Goal: Information Seeking & Learning: Learn about a topic

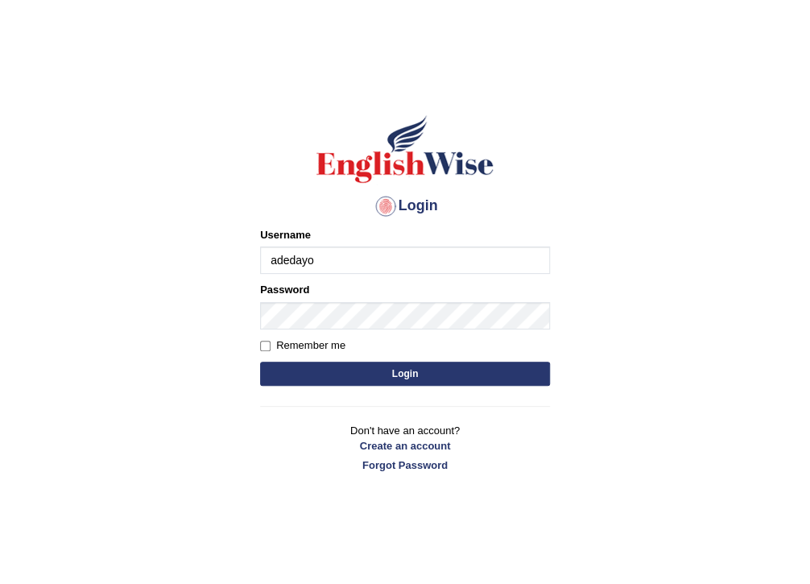
type input "Adedayo"
click at [315, 379] on button "Login" at bounding box center [405, 374] width 290 height 24
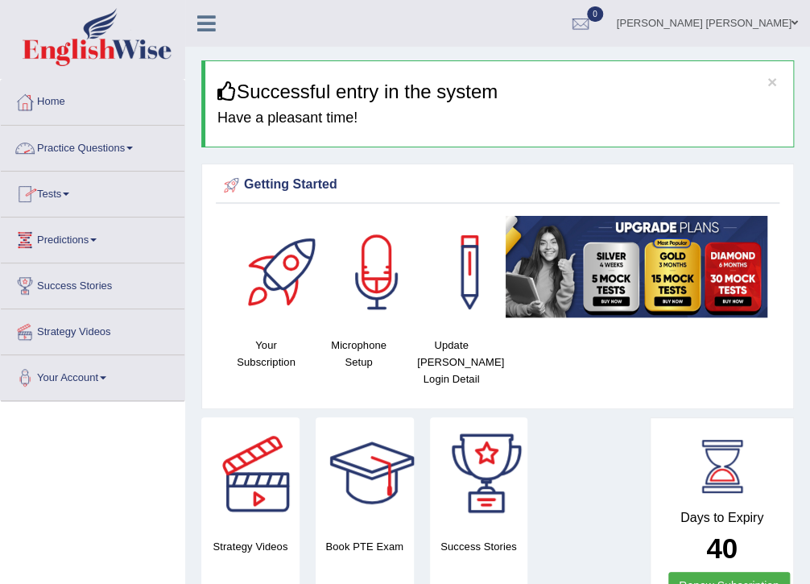
click at [85, 148] on link "Practice Questions" at bounding box center [93, 146] width 184 height 40
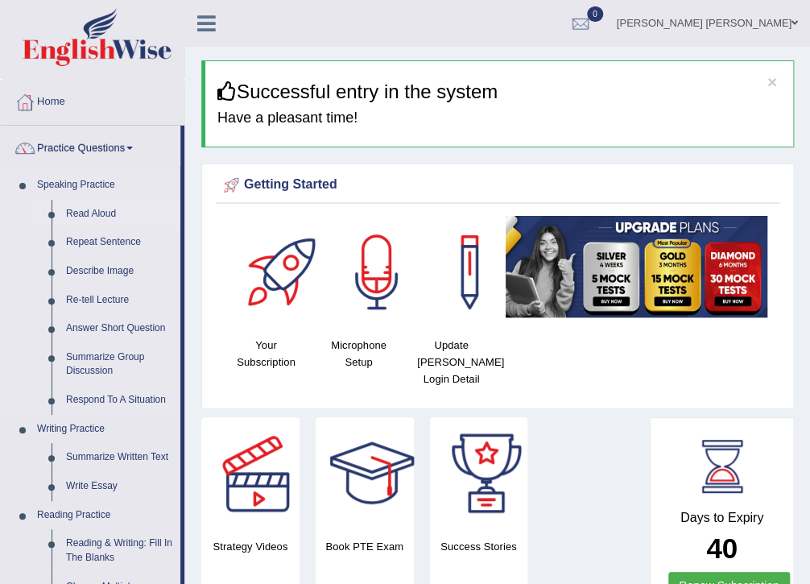
click at [93, 214] on link "Read Aloud" at bounding box center [120, 214] width 122 height 29
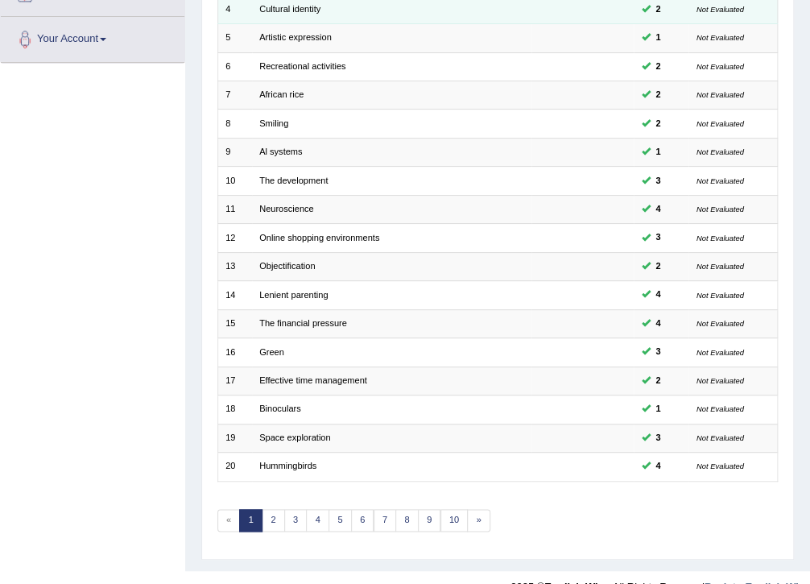
scroll to position [343, 0]
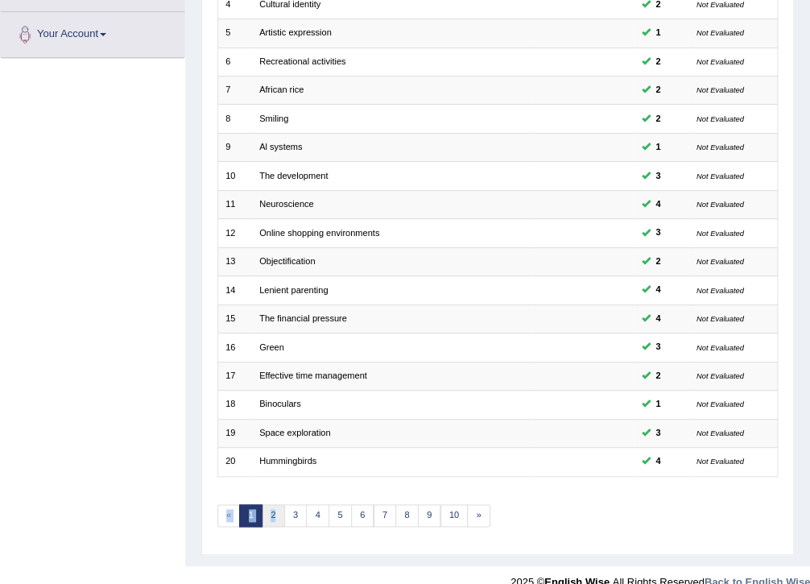
click at [276, 482] on div "Showing 1-20 of 1,181 items. # Title Exam Occurring Taken Last Result 1 Art ins…" at bounding box center [497, 177] width 561 height 731
click at [270, 504] on link "2" at bounding box center [273, 515] width 23 height 23
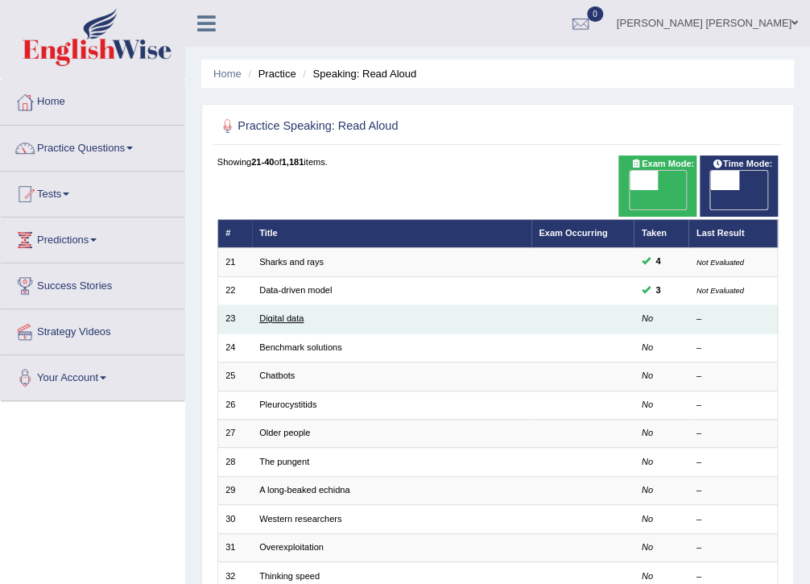
click at [277, 313] on link "Digital data" at bounding box center [281, 318] width 44 height 10
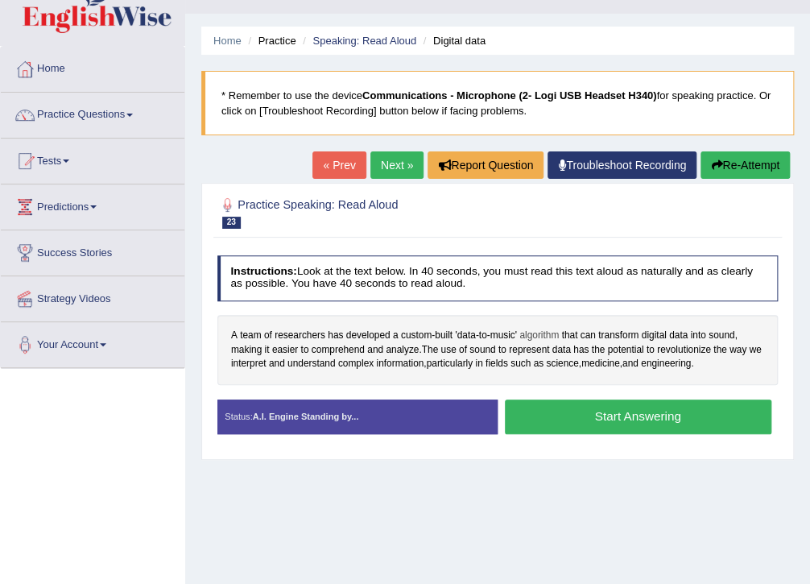
scroll to position [64, 0]
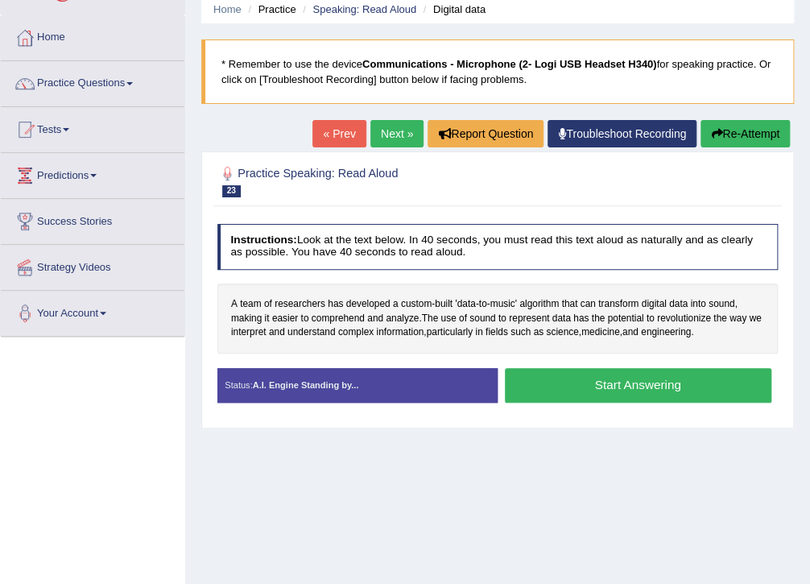
click at [647, 386] on button "Start Answering" at bounding box center [638, 385] width 267 height 35
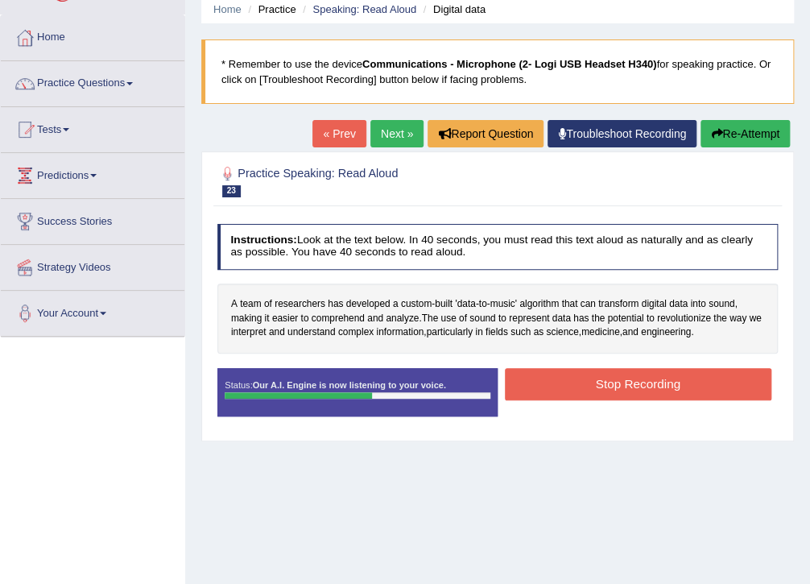
click at [676, 381] on button "Stop Recording" at bounding box center [638, 383] width 267 height 31
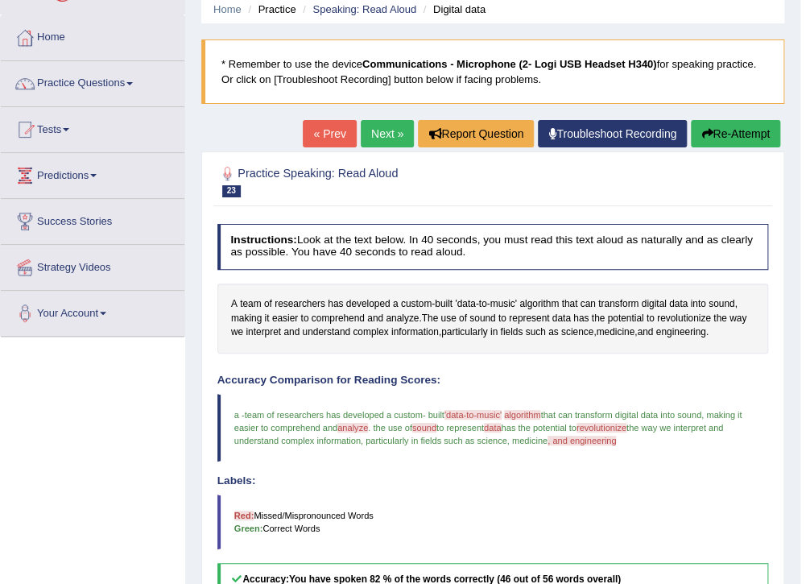
scroll to position [0, 0]
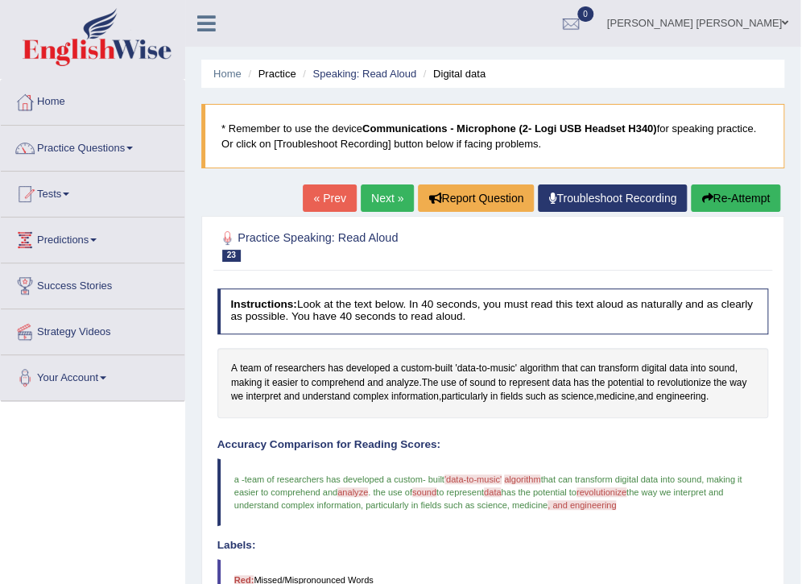
click at [736, 205] on button "Re-Attempt" at bounding box center [735, 197] width 89 height 27
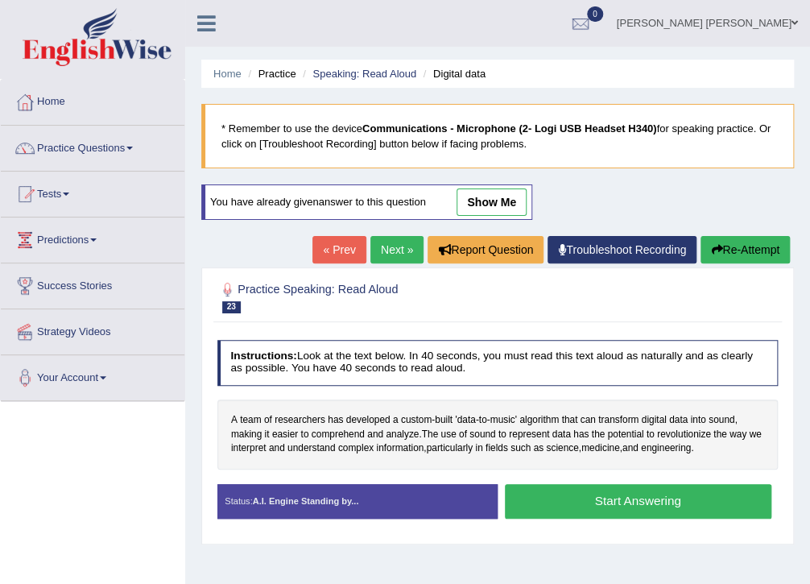
click at [542, 494] on button "Start Answering" at bounding box center [638, 501] width 267 height 35
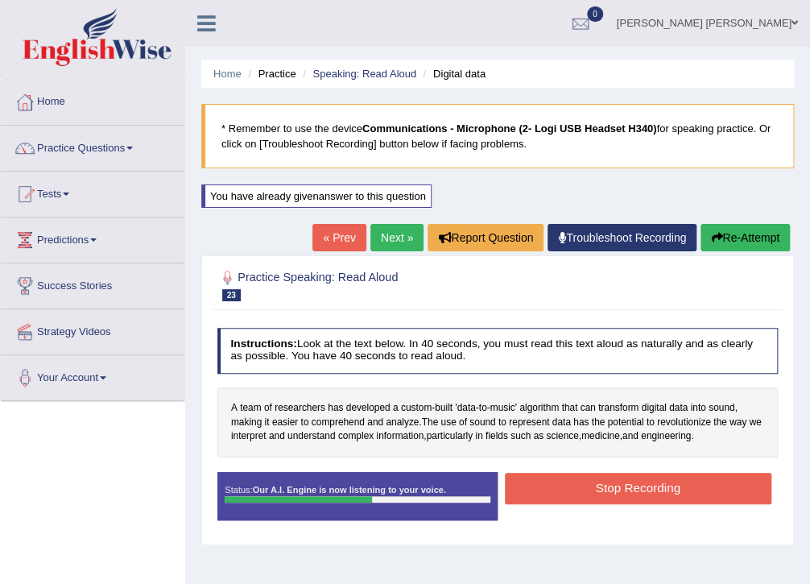
click at [525, 494] on button "Stop Recording" at bounding box center [638, 488] width 267 height 31
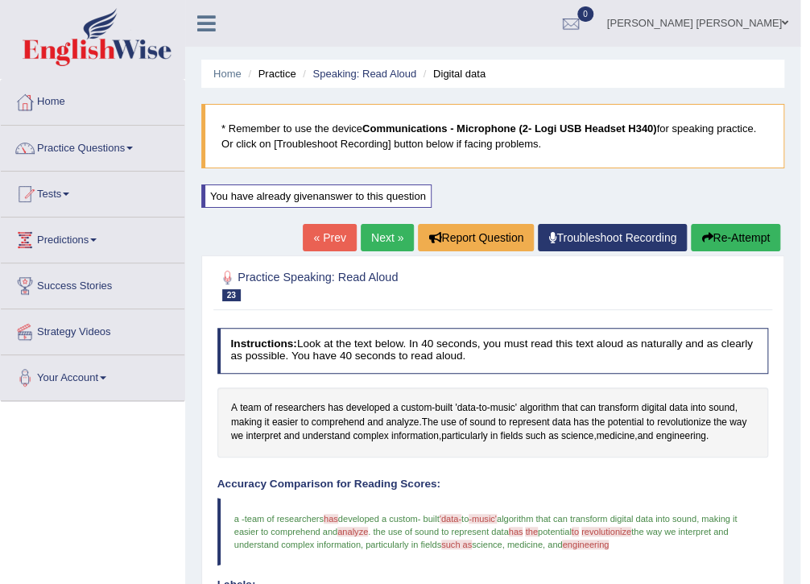
click at [737, 234] on button "Re-Attempt" at bounding box center [735, 237] width 89 height 27
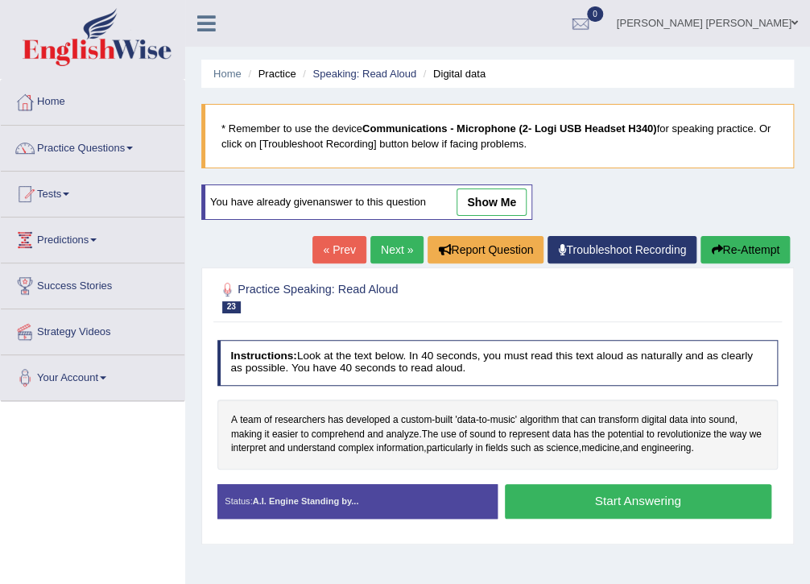
click at [653, 503] on button "Start Answering" at bounding box center [638, 501] width 267 height 35
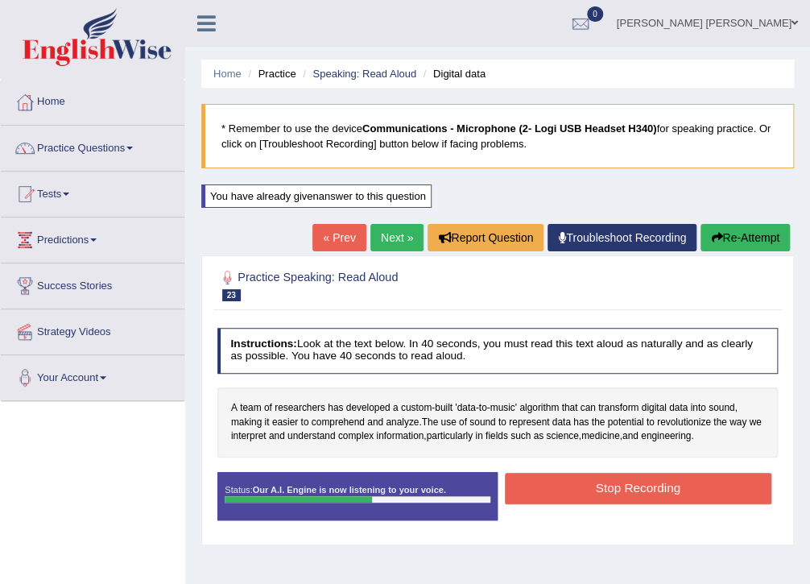
click at [657, 487] on button "Stop Recording" at bounding box center [638, 488] width 267 height 31
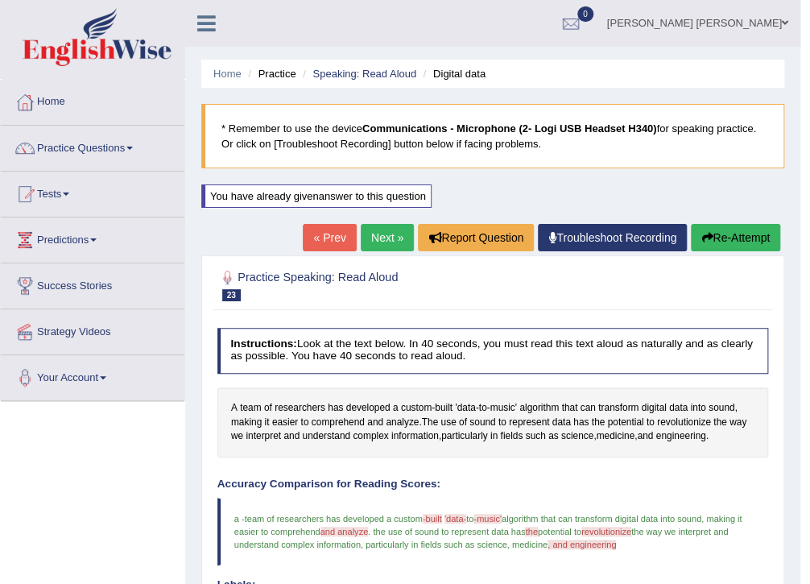
click at [387, 235] on link "Next »" at bounding box center [387, 237] width 53 height 27
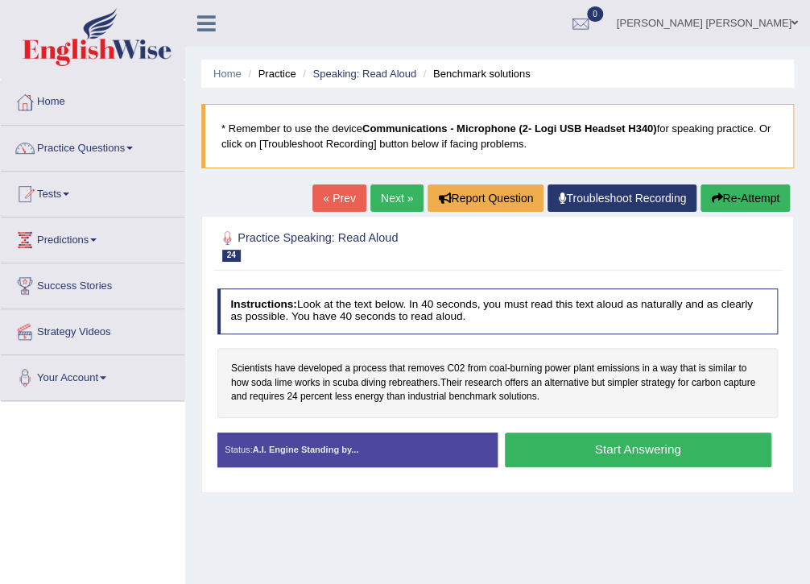
click at [606, 449] on button "Start Answering" at bounding box center [638, 450] width 267 height 35
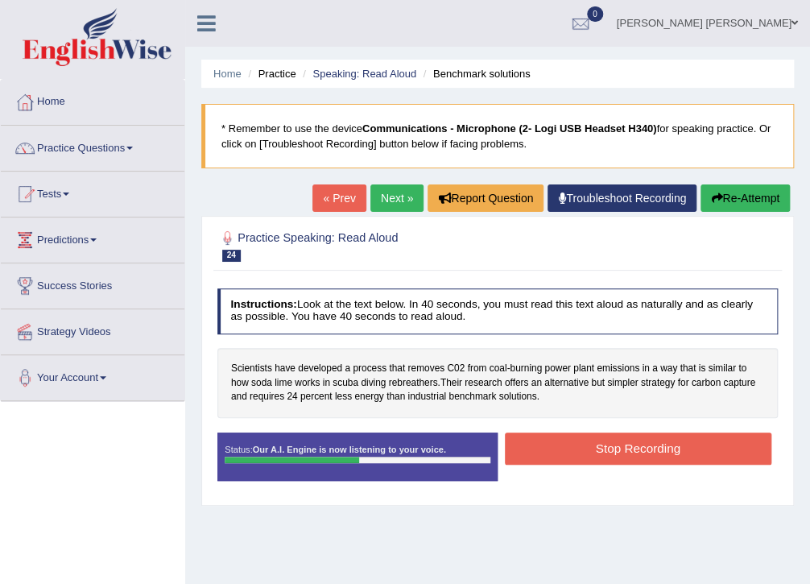
click at [606, 449] on button "Stop Recording" at bounding box center [638, 448] width 267 height 31
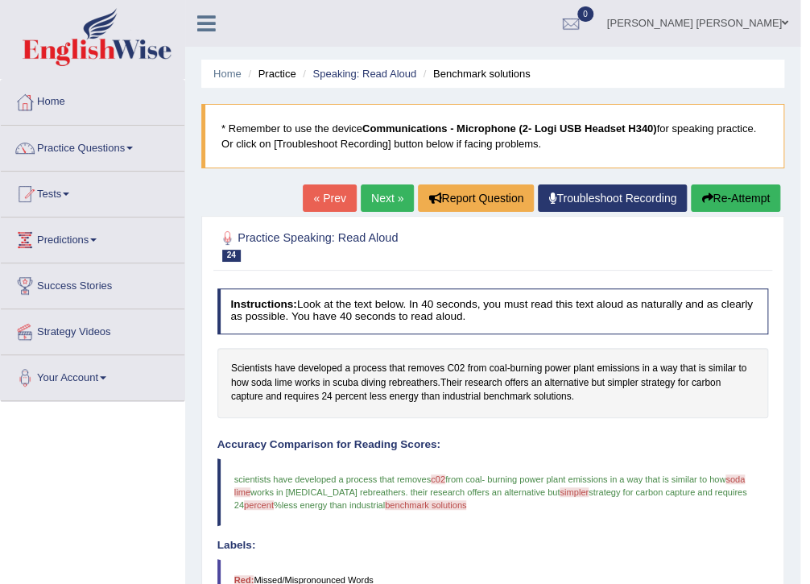
click at [390, 205] on link "Next »" at bounding box center [387, 197] width 53 height 27
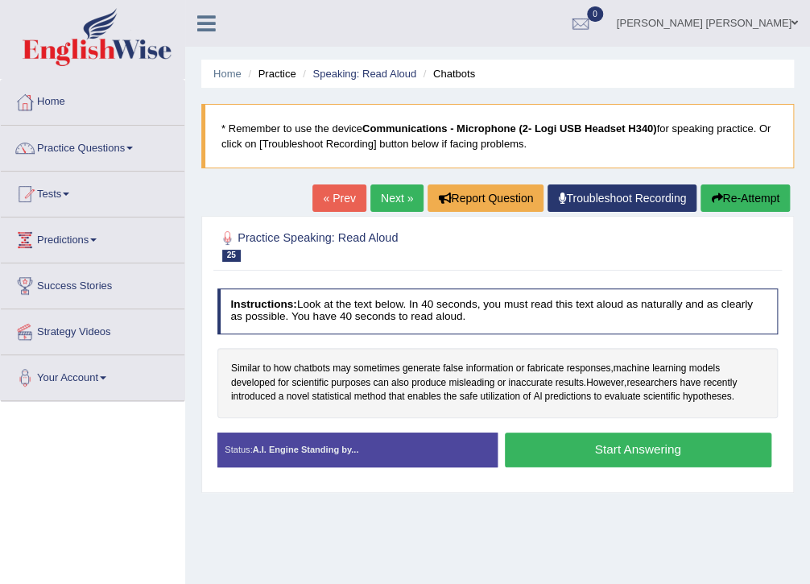
click at [608, 442] on button "Start Answering" at bounding box center [638, 450] width 267 height 35
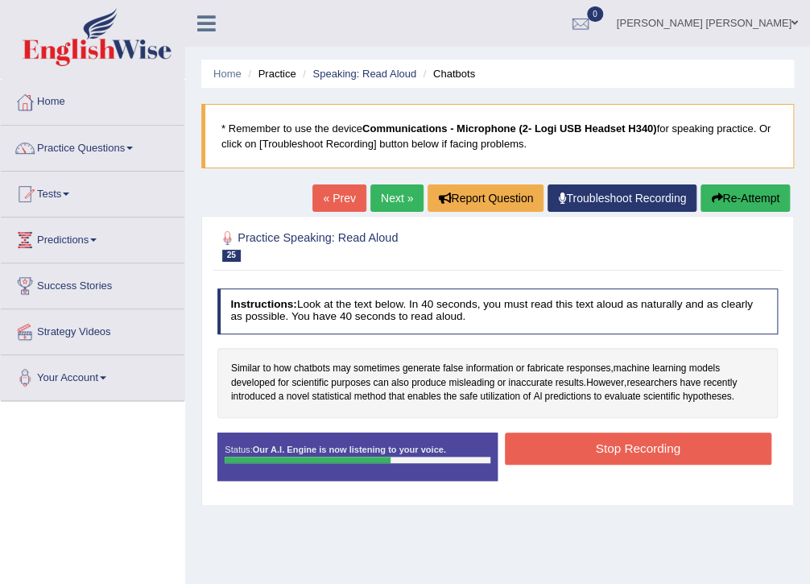
click at [603, 451] on button "Stop Recording" at bounding box center [638, 448] width 267 height 31
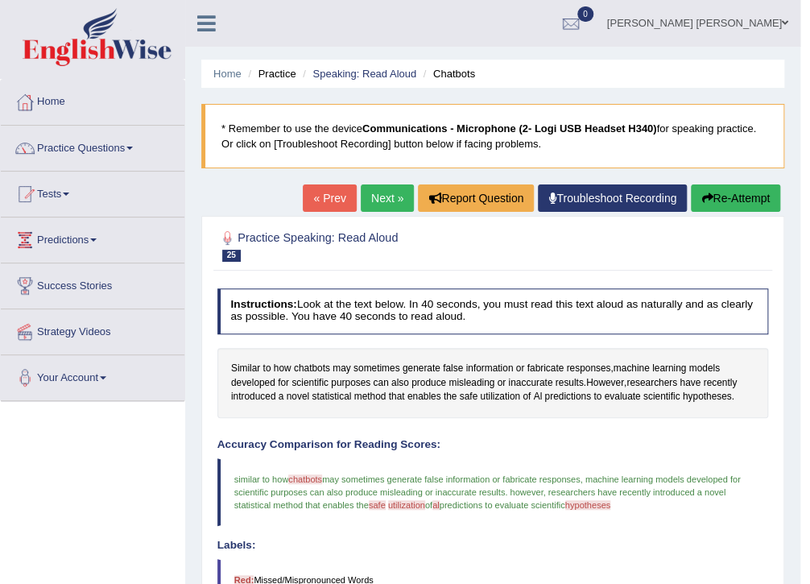
click at [750, 193] on button "Re-Attempt" at bounding box center [735, 197] width 89 height 27
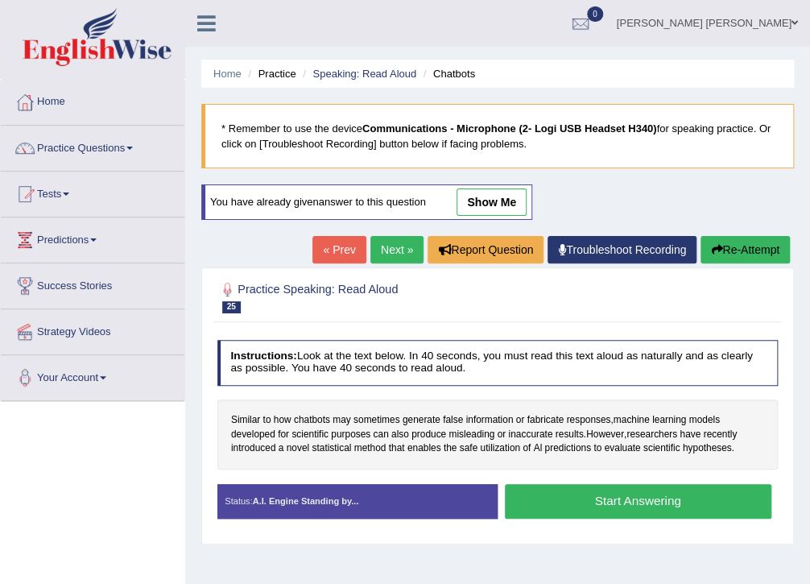
drag, startPoint x: 0, startPoint y: 0, endPoint x: 590, endPoint y: 501, distance: 773.7
click at [590, 501] on button "Start Answering" at bounding box center [638, 501] width 267 height 35
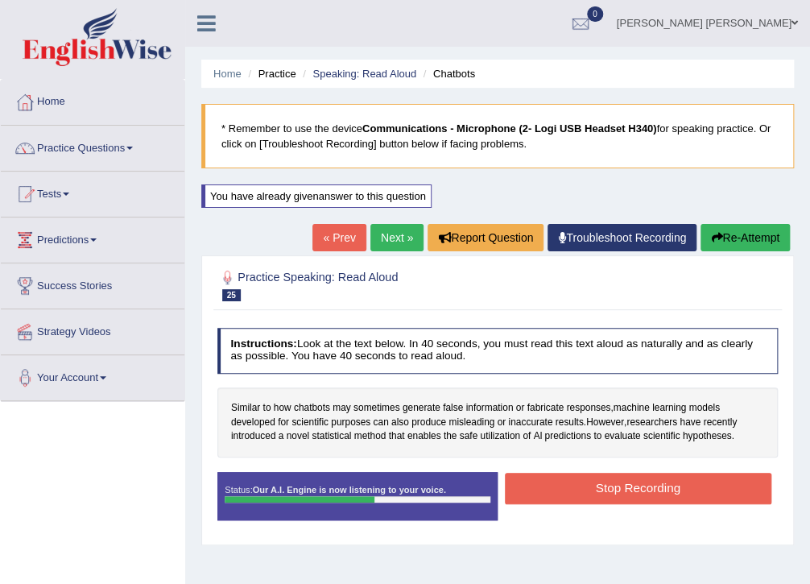
click at [608, 490] on button "Stop Recording" at bounding box center [638, 488] width 267 height 31
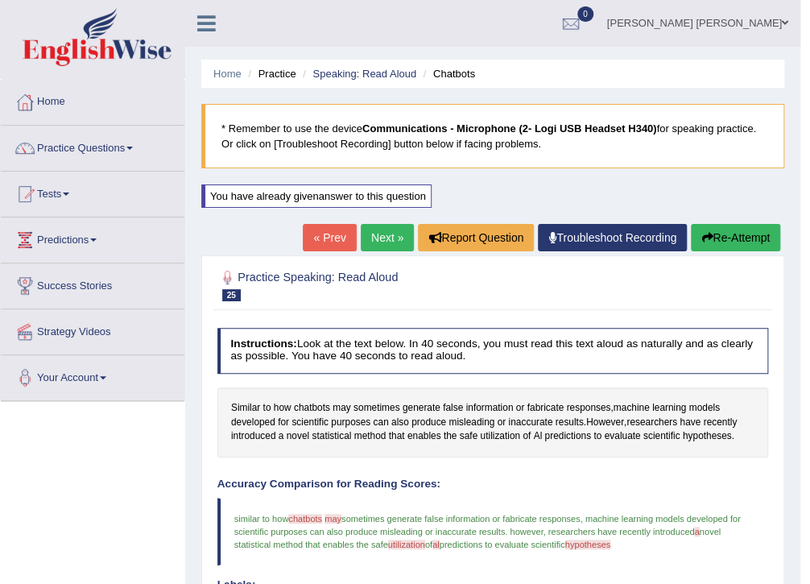
click at [93, 147] on link "Practice Questions" at bounding box center [93, 146] width 184 height 40
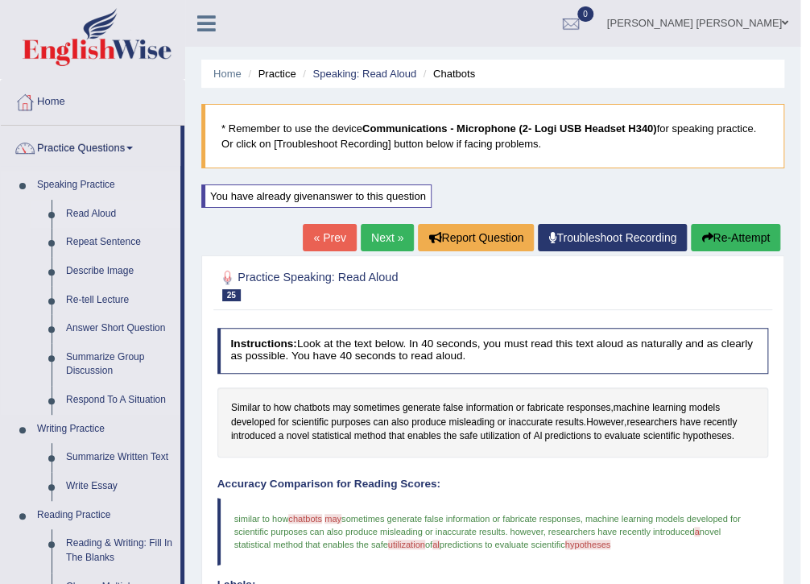
click at [109, 208] on link "Read Aloud" at bounding box center [120, 214] width 122 height 29
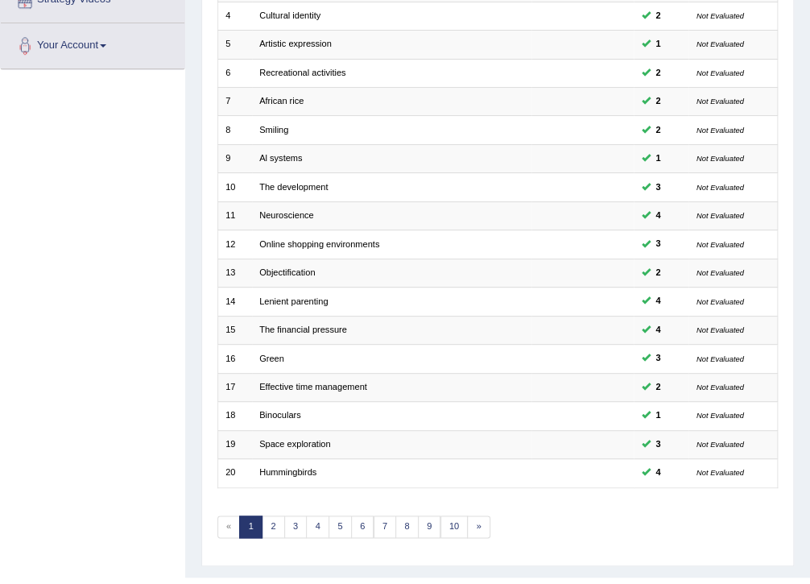
scroll to position [343, 0]
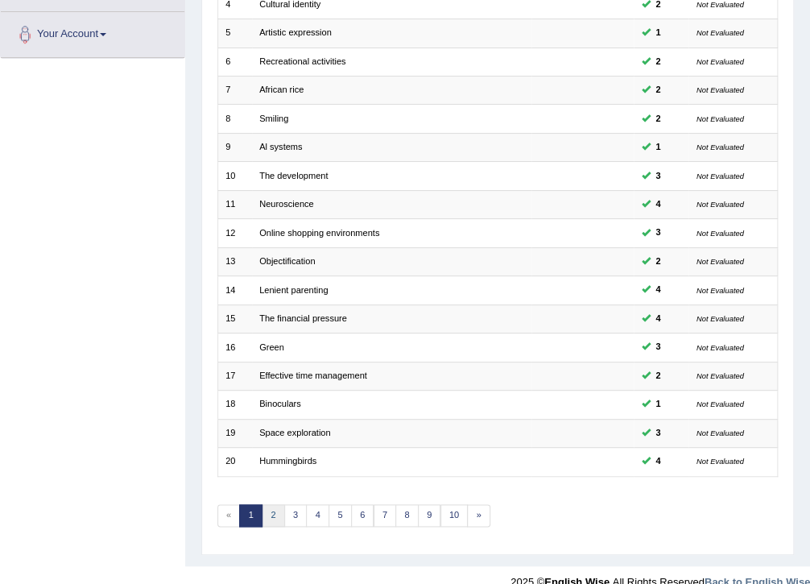
click at [267, 504] on link "2" at bounding box center [273, 515] width 23 height 23
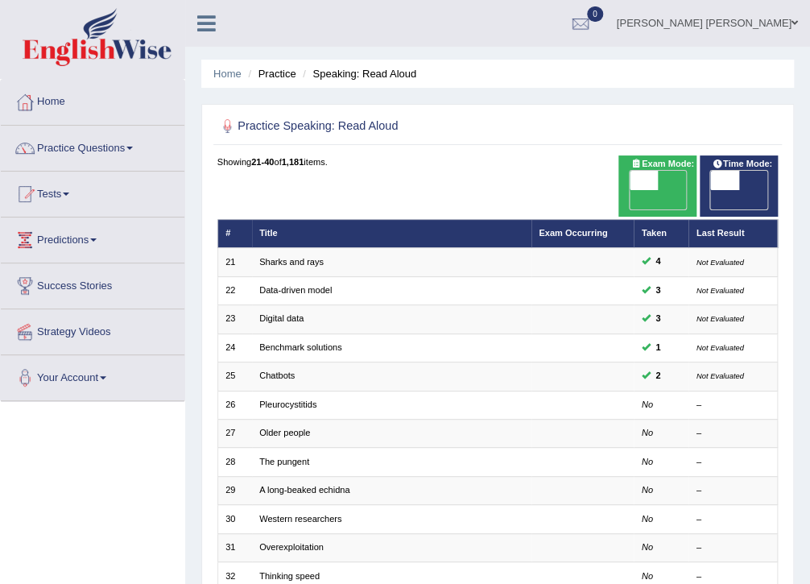
click at [120, 143] on link "Practice Questions" at bounding box center [93, 146] width 184 height 40
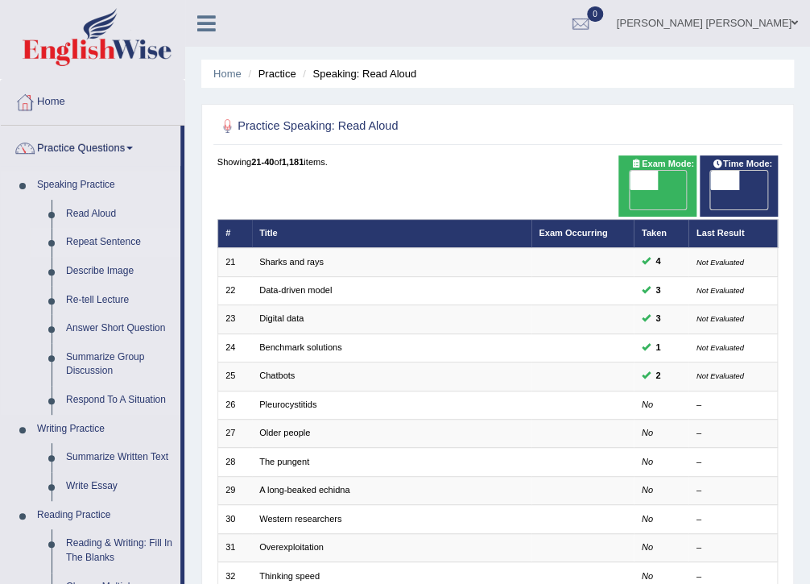
click at [87, 244] on link "Repeat Sentence" at bounding box center [120, 242] width 122 height 29
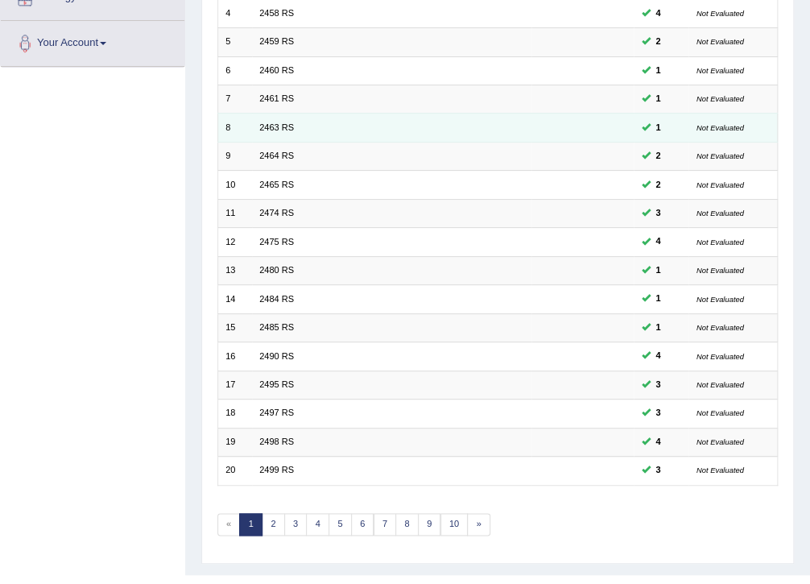
scroll to position [343, 0]
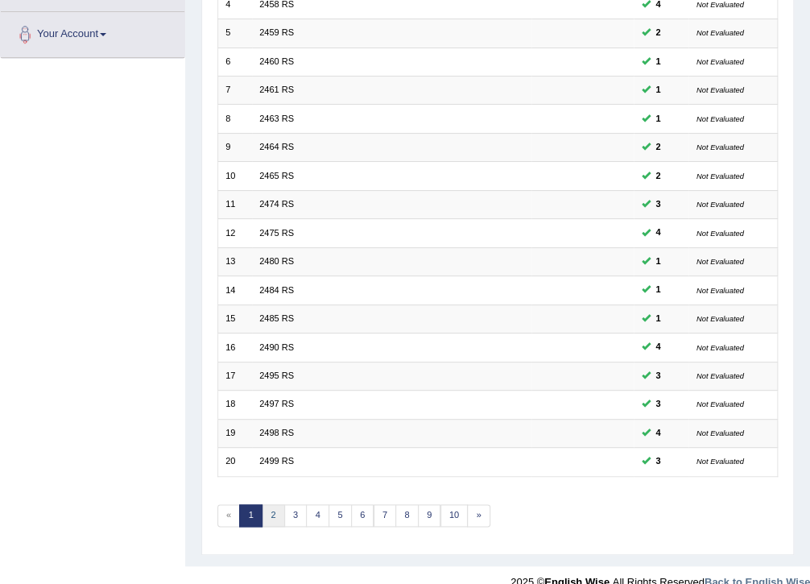
click at [269, 504] on link "2" at bounding box center [273, 515] width 23 height 23
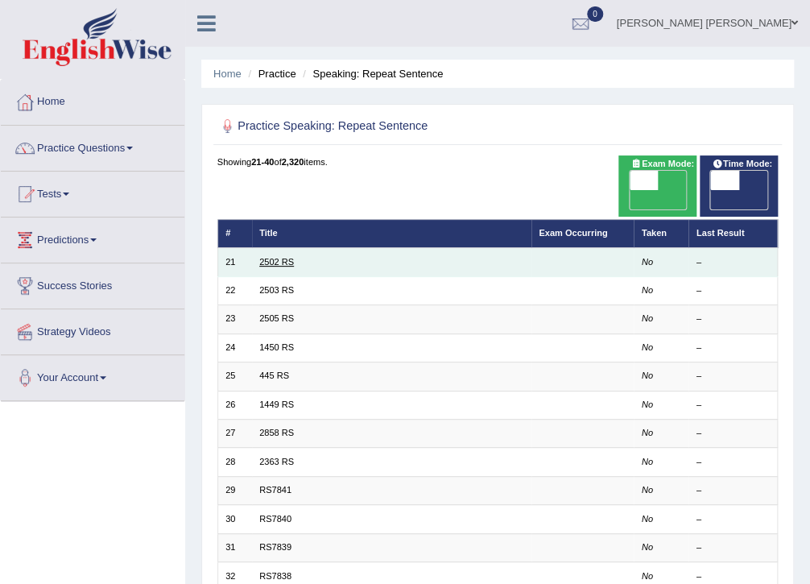
click at [260, 257] on link "2502 RS" at bounding box center [276, 262] width 35 height 10
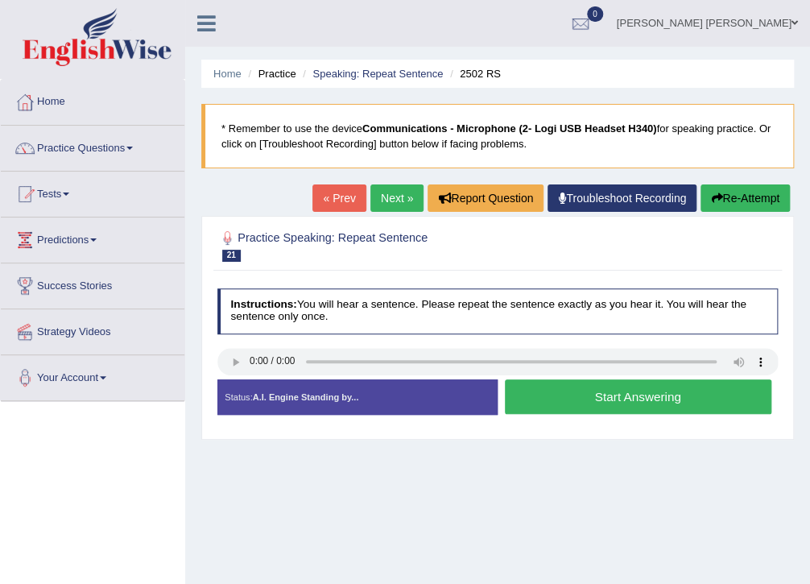
click at [580, 395] on button "Start Answering" at bounding box center [638, 396] width 267 height 35
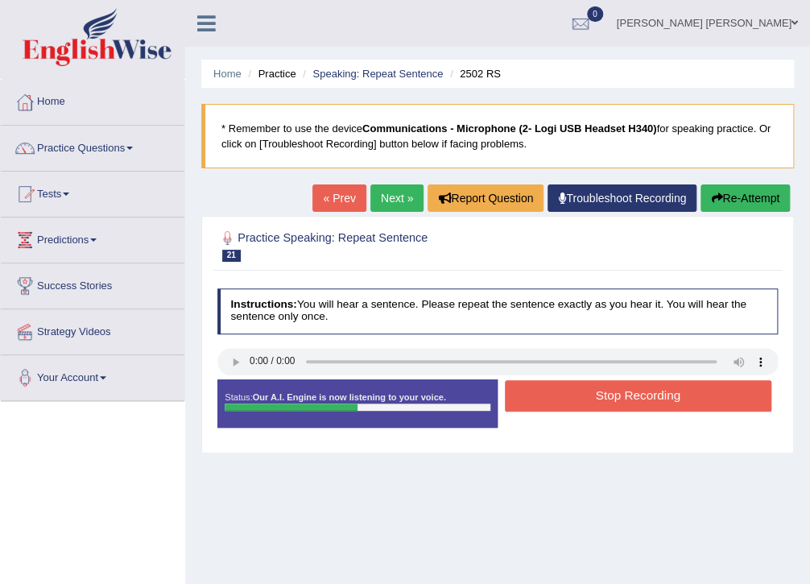
click at [578, 397] on button "Stop Recording" at bounding box center [638, 395] width 267 height 31
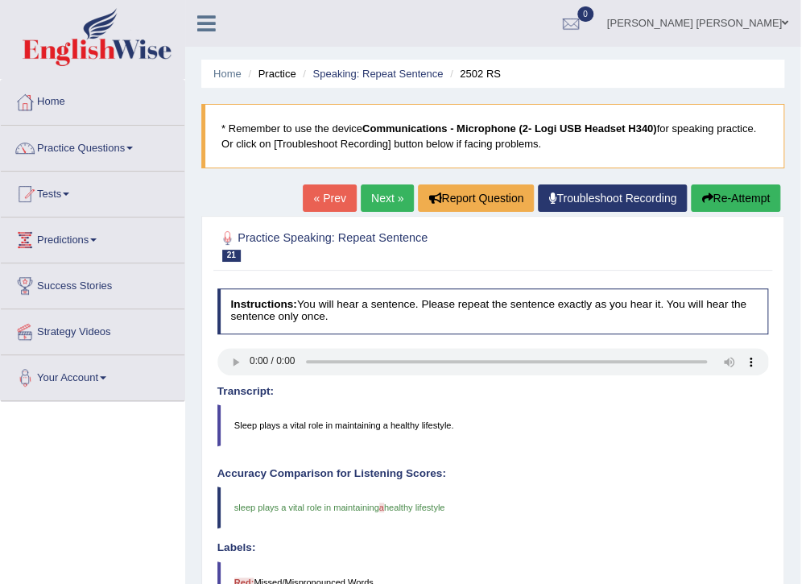
click at [729, 197] on button "Re-Attempt" at bounding box center [735, 197] width 89 height 27
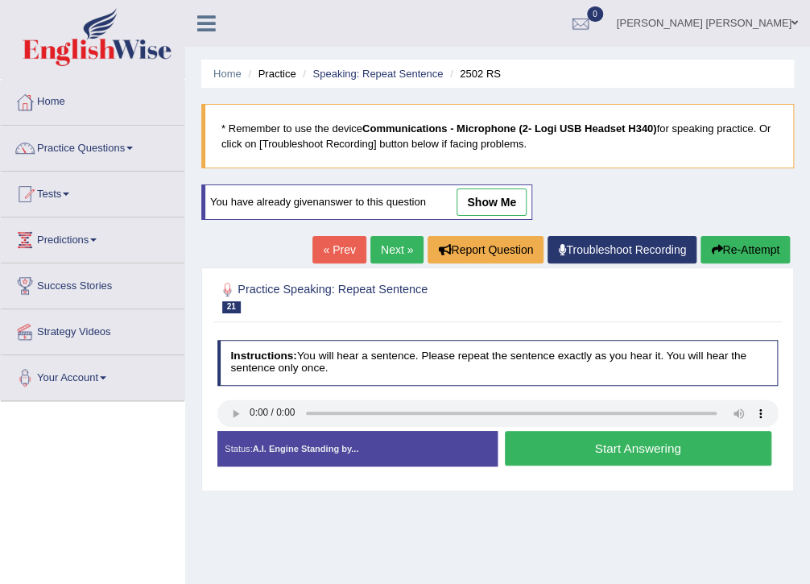
click at [619, 451] on button "Start Answering" at bounding box center [638, 448] width 267 height 35
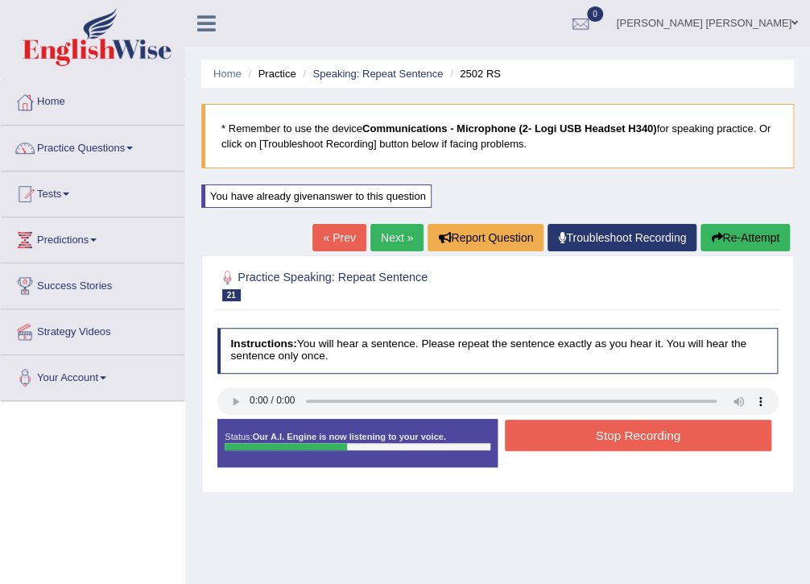
drag, startPoint x: 619, startPoint y: 451, endPoint x: 818, endPoint y: 433, distance: 200.5
click at [809, 433] on html "Toggle navigation Home Practice Questions Speaking Practice Read Aloud Repeat S…" at bounding box center [405, 292] width 810 height 584
drag, startPoint x: 709, startPoint y: 465, endPoint x: 706, endPoint y: 456, distance: 9.2
click at [706, 463] on div "Status: Our A.I. Engine is now listening to your voice. Start Answering Stop Re…" at bounding box center [497, 450] width 561 height 62
click at [711, 438] on button "Stop Recording" at bounding box center [638, 435] width 267 height 31
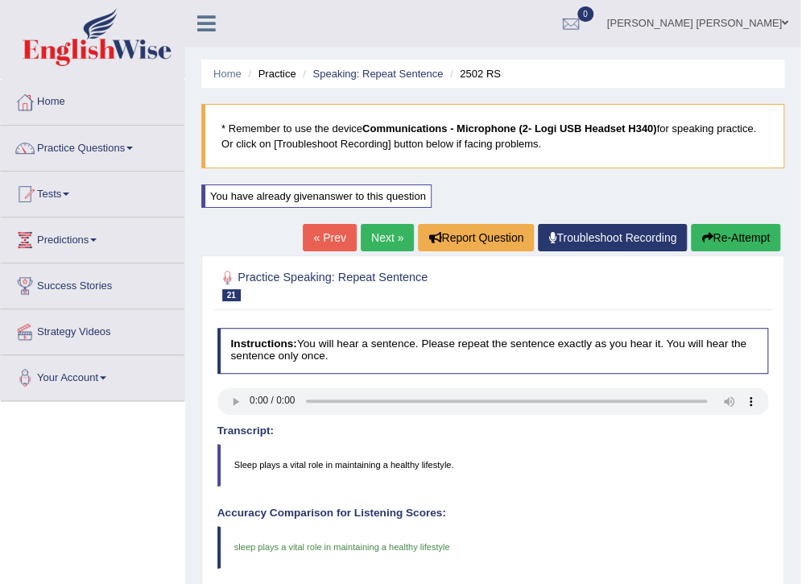
click at [389, 237] on link "Next »" at bounding box center [387, 237] width 53 height 27
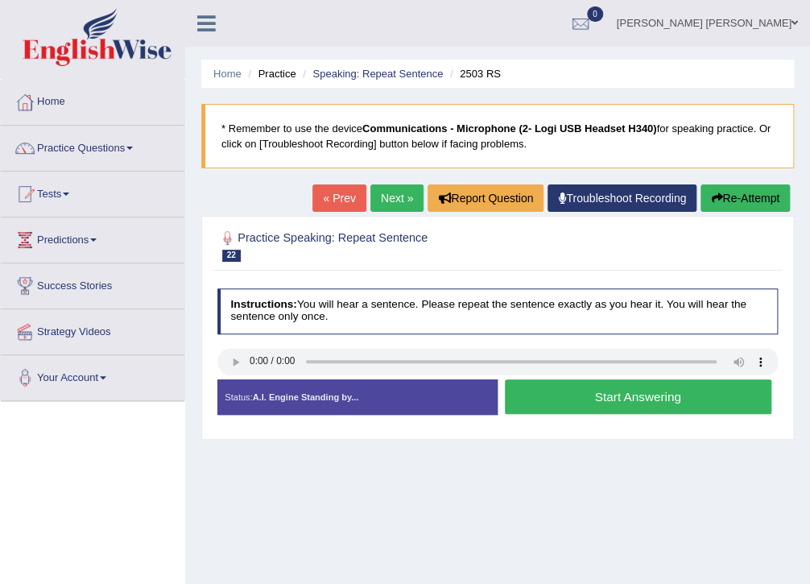
click at [598, 397] on button "Start Answering" at bounding box center [638, 396] width 267 height 35
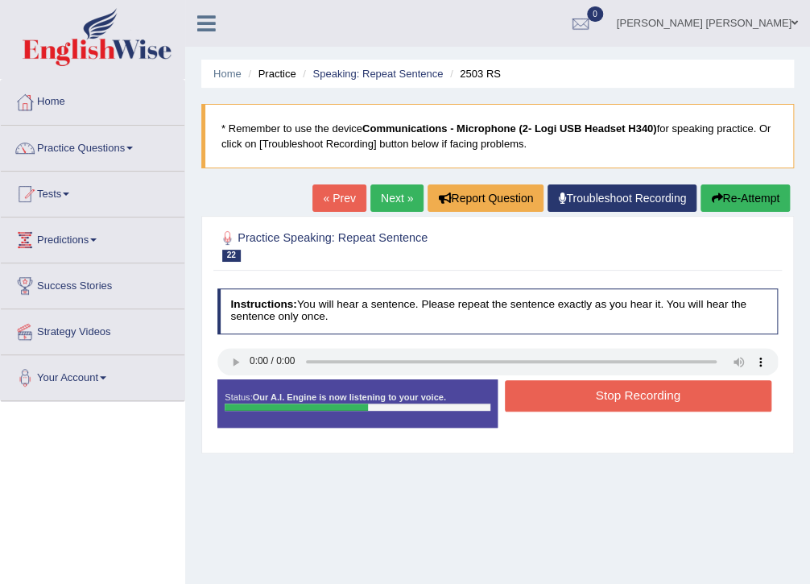
click at [598, 397] on button "Stop Recording" at bounding box center [638, 395] width 267 height 31
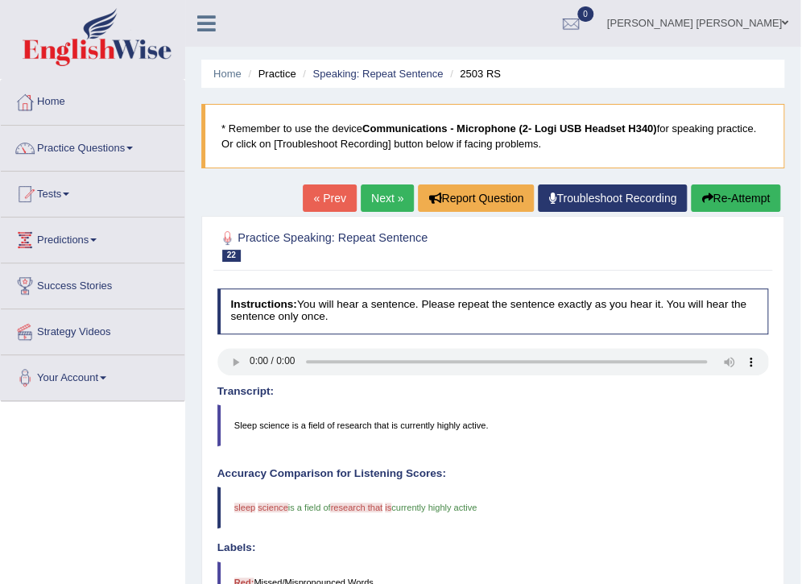
click at [756, 199] on button "Re-Attempt" at bounding box center [735, 197] width 89 height 27
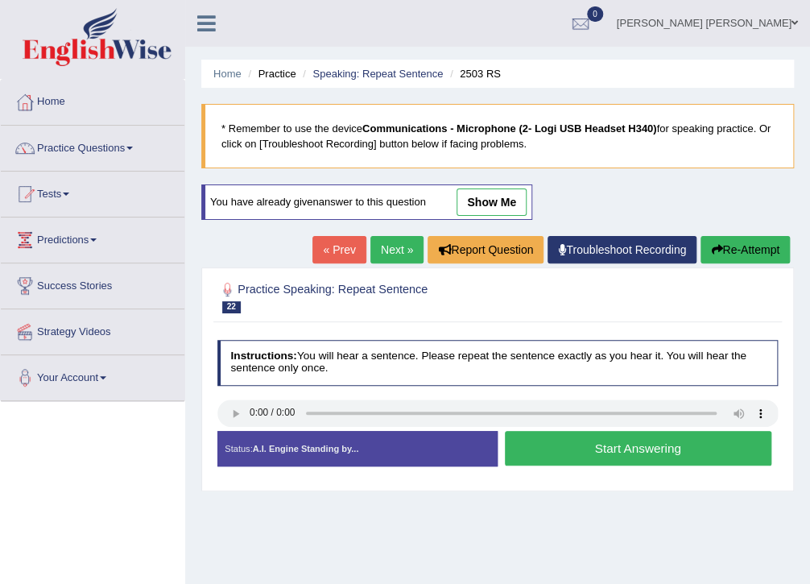
click at [578, 447] on button "Start Answering" at bounding box center [638, 448] width 267 height 35
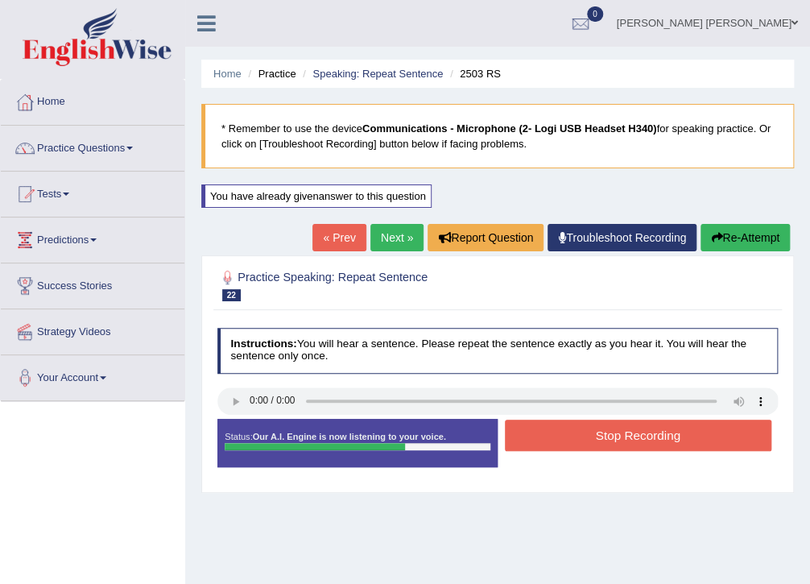
click at [754, 235] on button "Re-Attempt" at bounding box center [745, 237] width 89 height 27
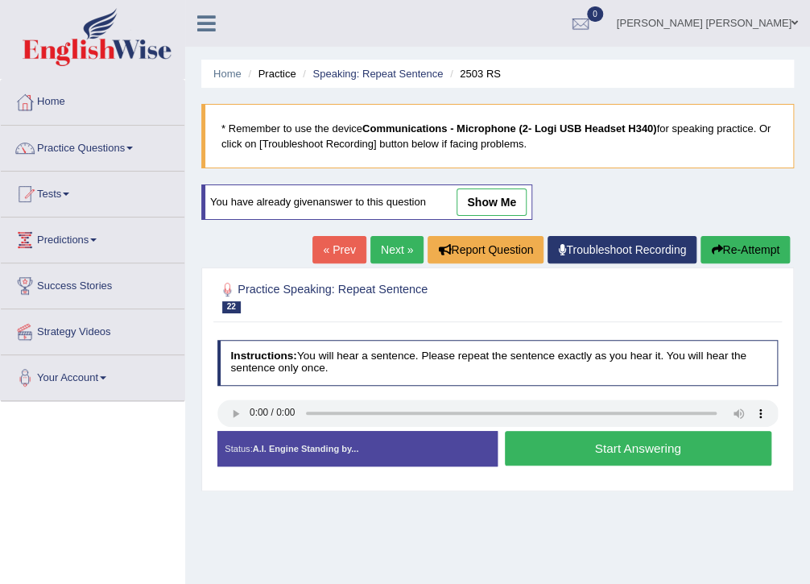
click at [650, 454] on button "Start Answering" at bounding box center [638, 448] width 267 height 35
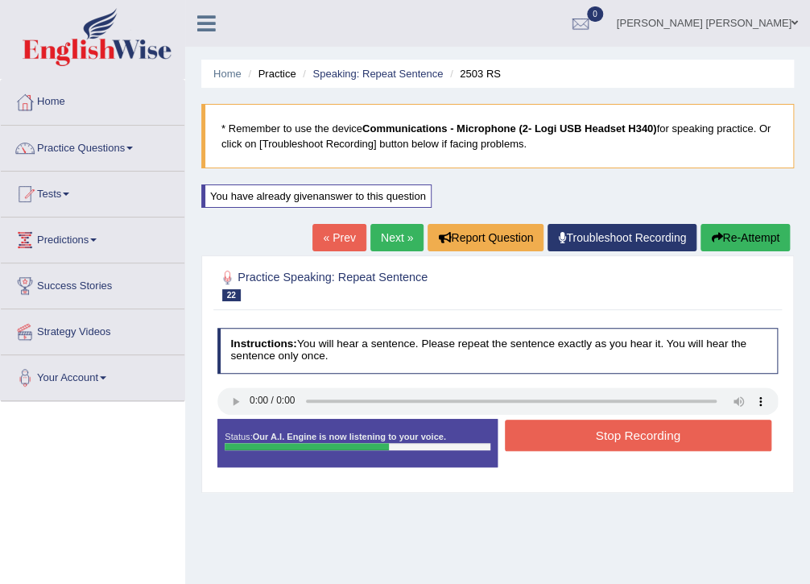
click at [670, 438] on button "Stop Recording" at bounding box center [638, 435] width 267 height 31
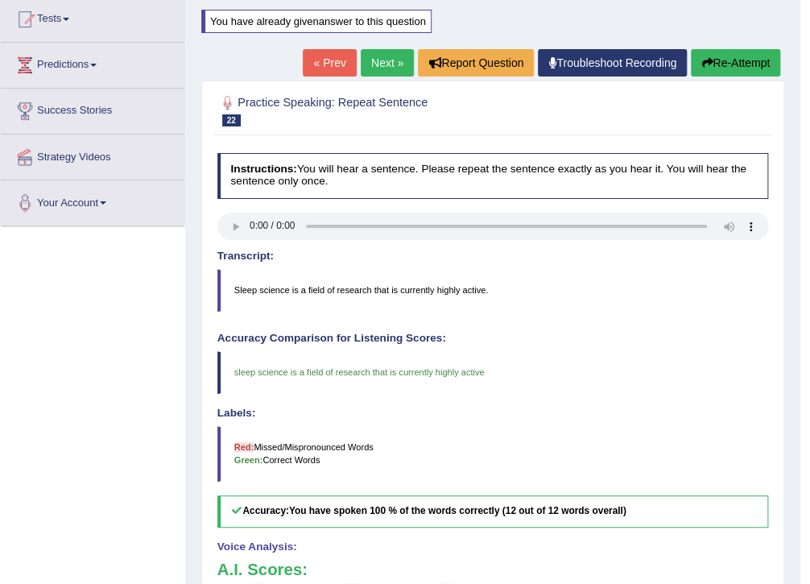
scroll to position [129, 0]
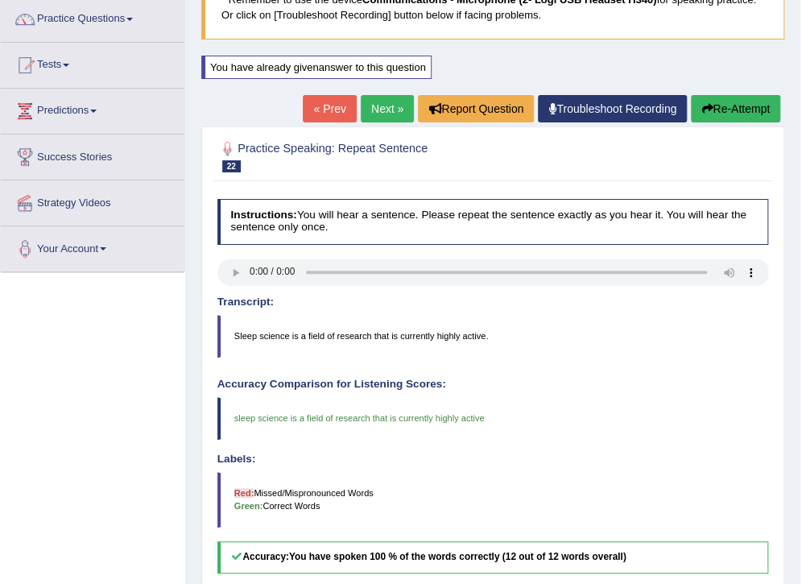
click at [387, 104] on link "Next »" at bounding box center [387, 108] width 53 height 27
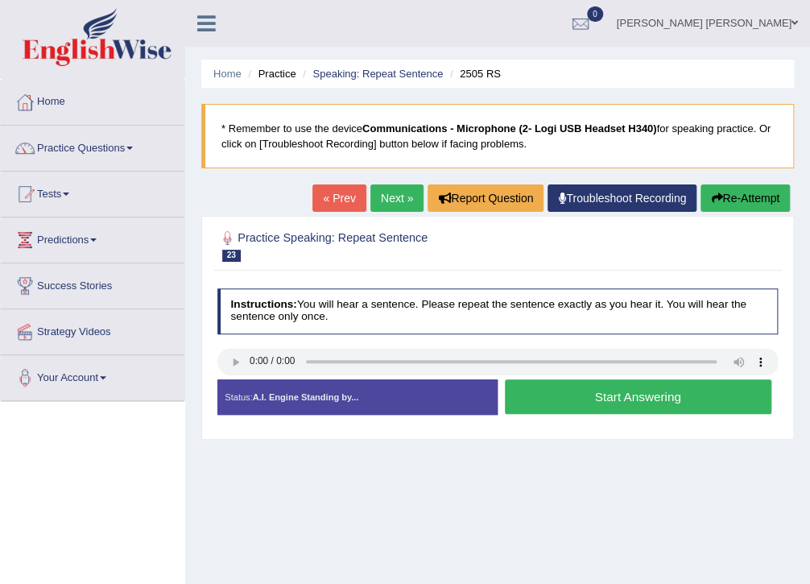
click at [584, 402] on button "Start Answering" at bounding box center [638, 396] width 267 height 35
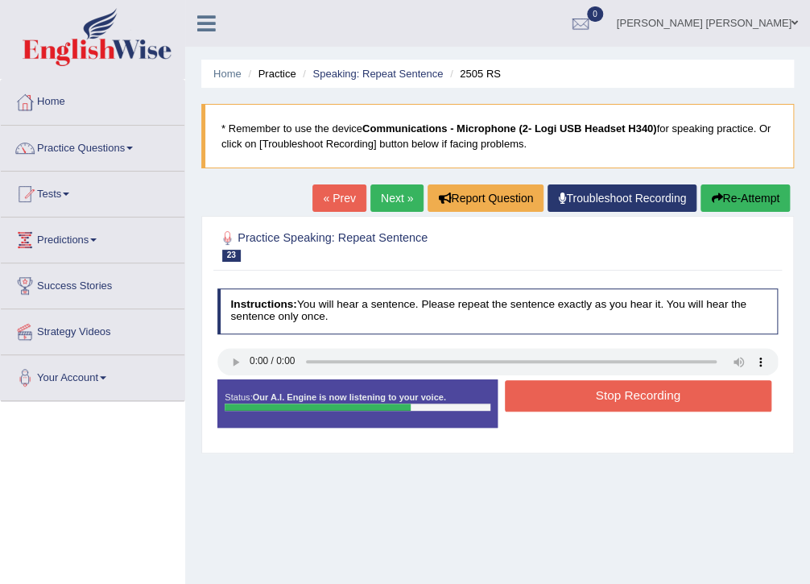
click at [584, 402] on button "Stop Recording" at bounding box center [638, 395] width 267 height 31
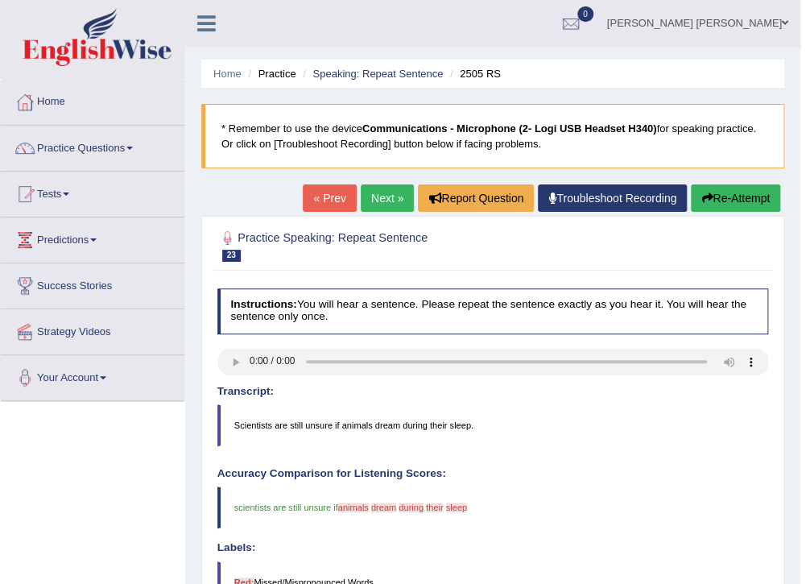
click at [728, 201] on button "Re-Attempt" at bounding box center [735, 197] width 89 height 27
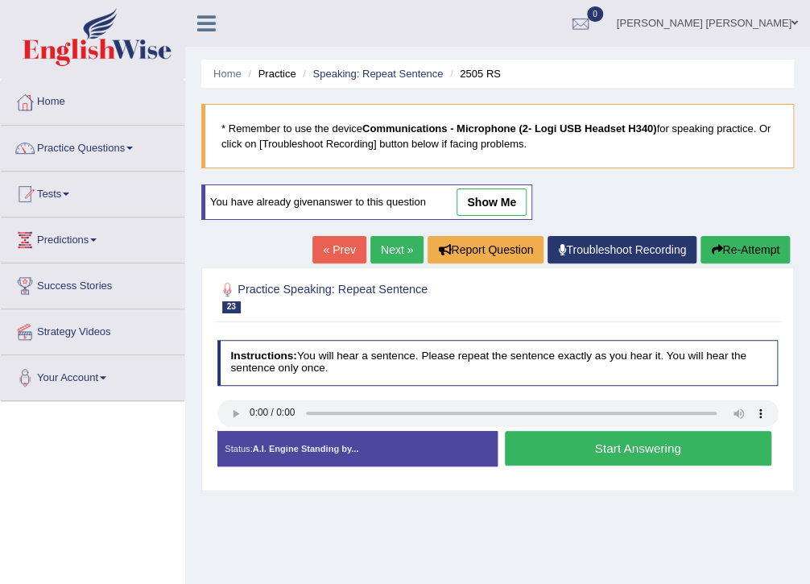
click at [594, 451] on button "Start Answering" at bounding box center [638, 448] width 267 height 35
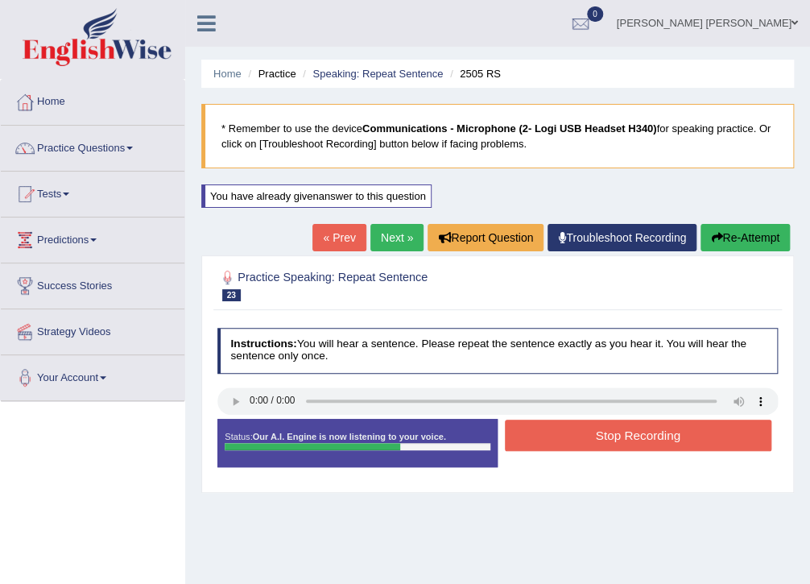
click at [590, 449] on button "Stop Recording" at bounding box center [638, 435] width 267 height 31
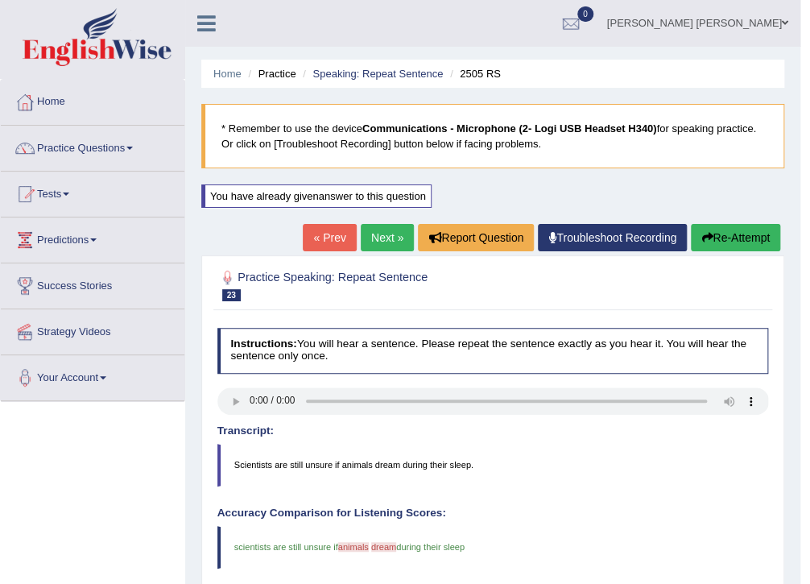
click at [713, 226] on button "Re-Attempt" at bounding box center [735, 237] width 89 height 27
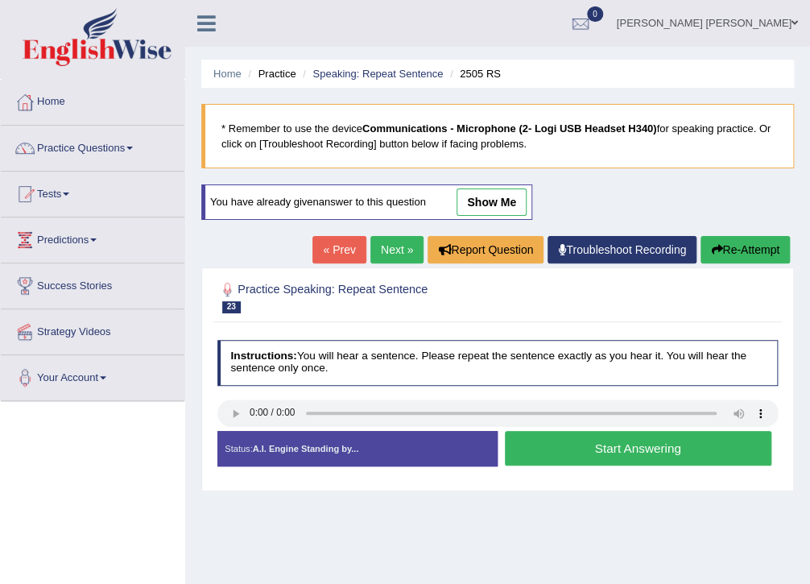
click at [575, 451] on button "Start Answering" at bounding box center [638, 448] width 267 height 35
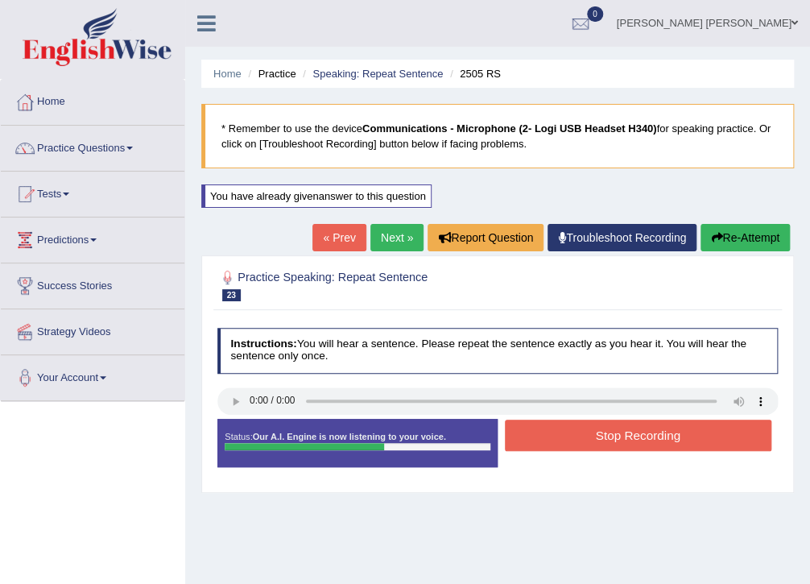
click at [575, 451] on div "Stop Recording" at bounding box center [638, 437] width 280 height 35
click at [573, 438] on button "Stop Recording" at bounding box center [638, 435] width 267 height 31
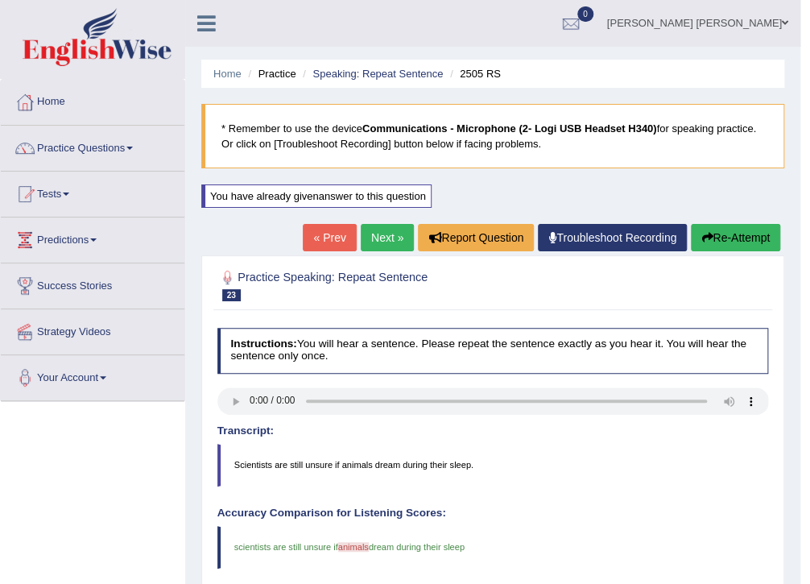
click at [404, 242] on link "Next »" at bounding box center [387, 237] width 53 height 27
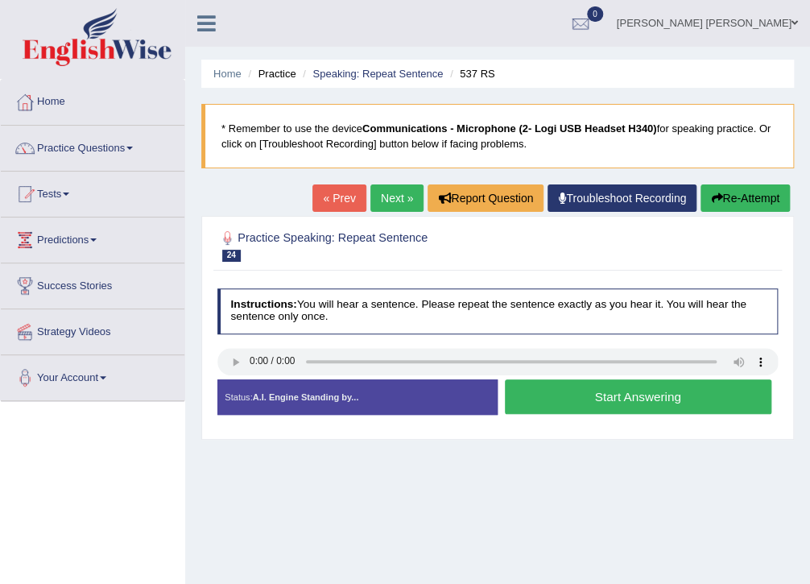
click at [627, 406] on button "Start Answering" at bounding box center [638, 396] width 267 height 35
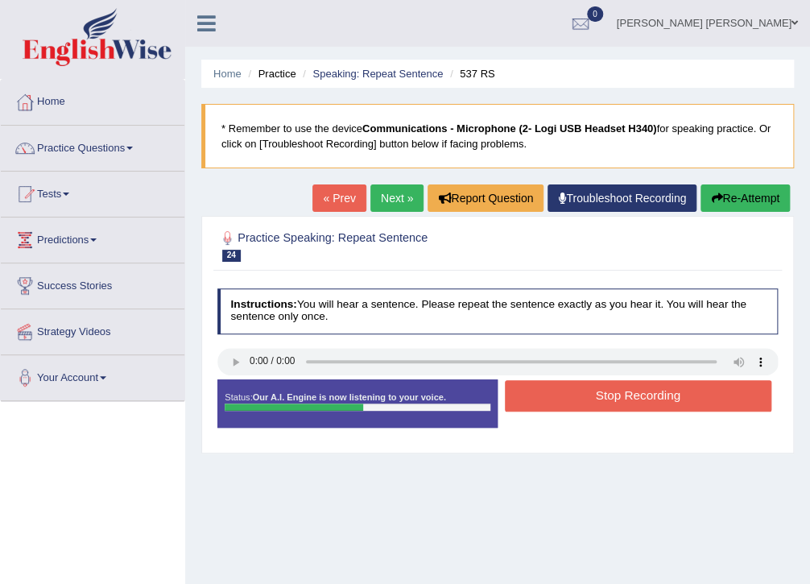
click at [627, 406] on button "Stop Recording" at bounding box center [638, 395] width 267 height 31
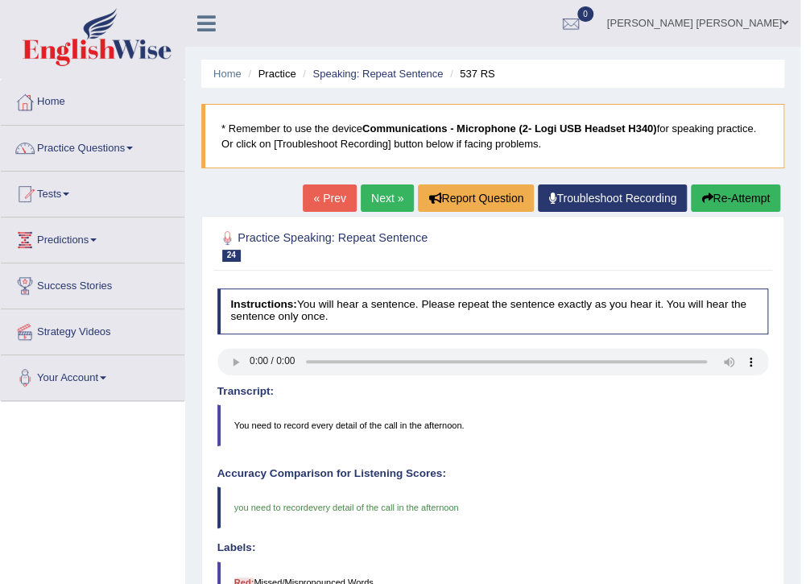
click at [372, 201] on link "Next »" at bounding box center [387, 197] width 53 height 27
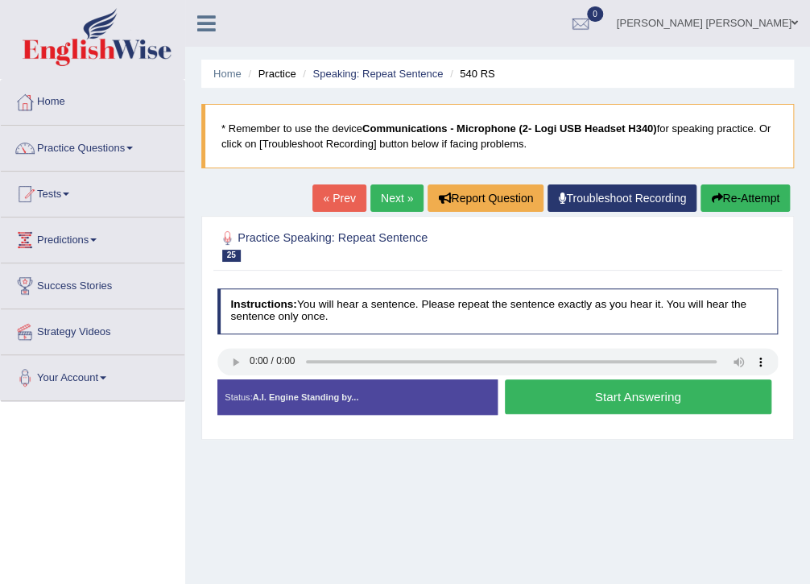
click at [557, 399] on button "Start Answering" at bounding box center [638, 396] width 267 height 35
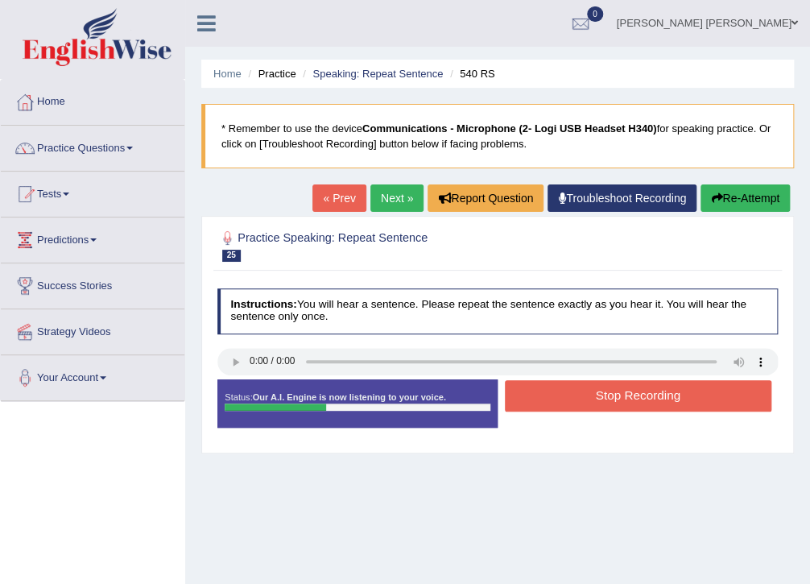
click at [555, 402] on button "Stop Recording" at bounding box center [638, 395] width 267 height 31
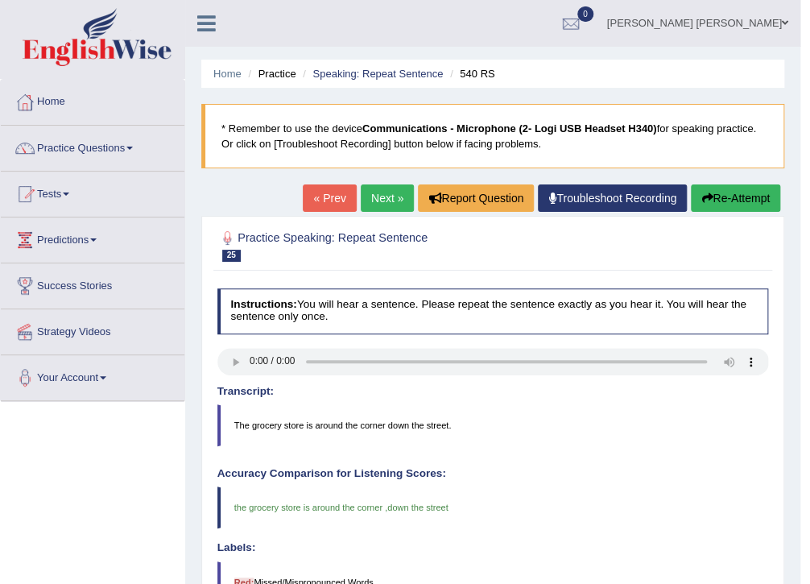
click at [373, 201] on link "Next »" at bounding box center [387, 197] width 53 height 27
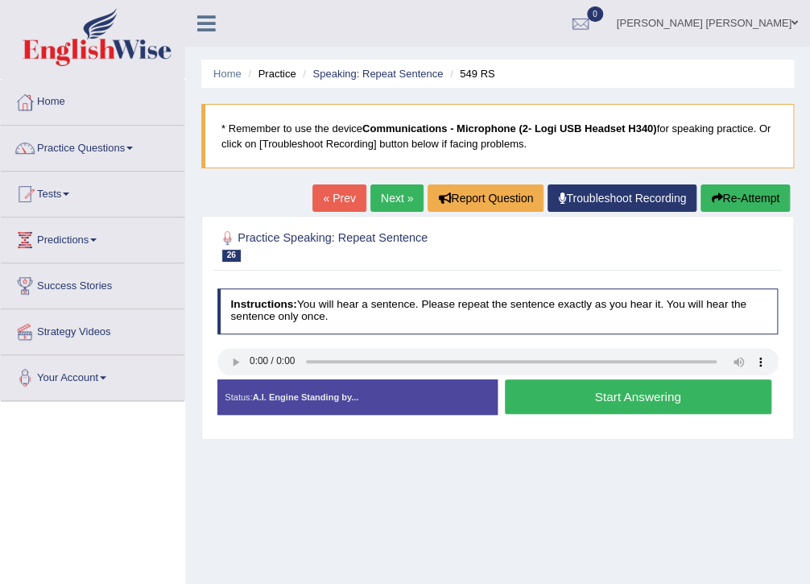
click at [544, 406] on button "Start Answering" at bounding box center [638, 396] width 267 height 35
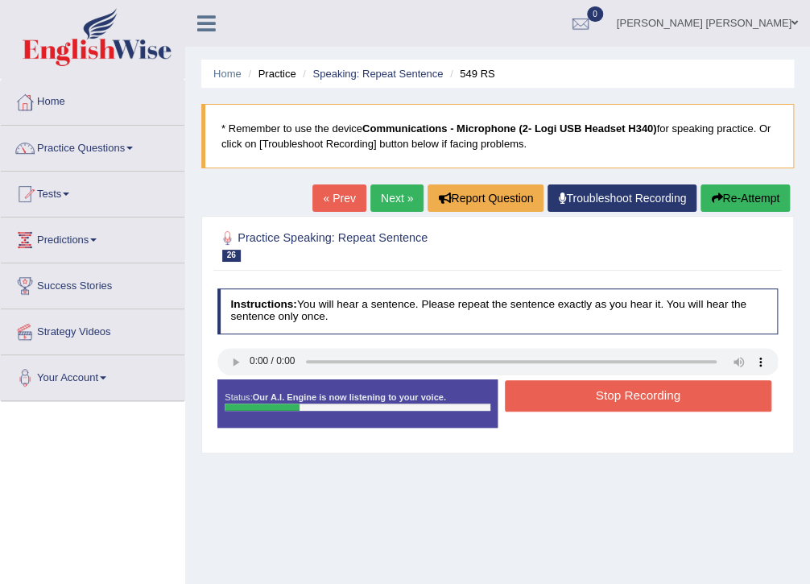
click at [544, 406] on button "Stop Recording" at bounding box center [638, 395] width 267 height 31
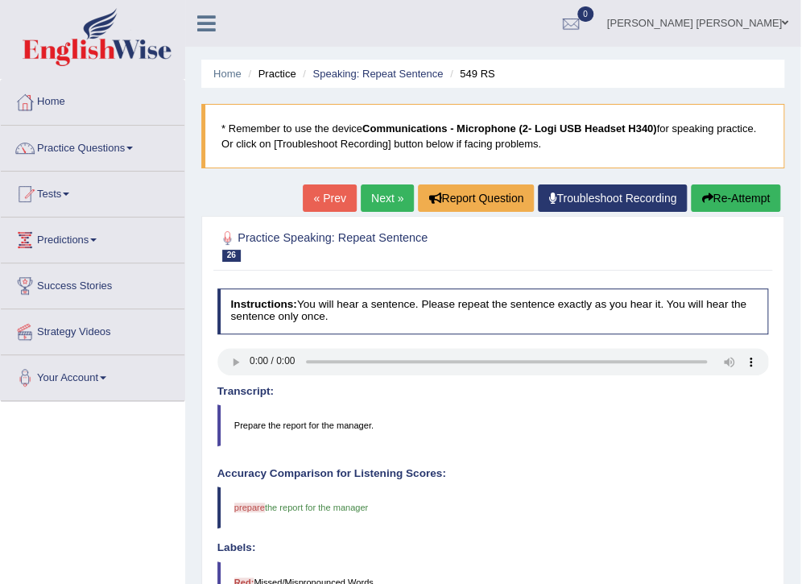
click at [704, 201] on icon "button" at bounding box center [707, 197] width 11 height 11
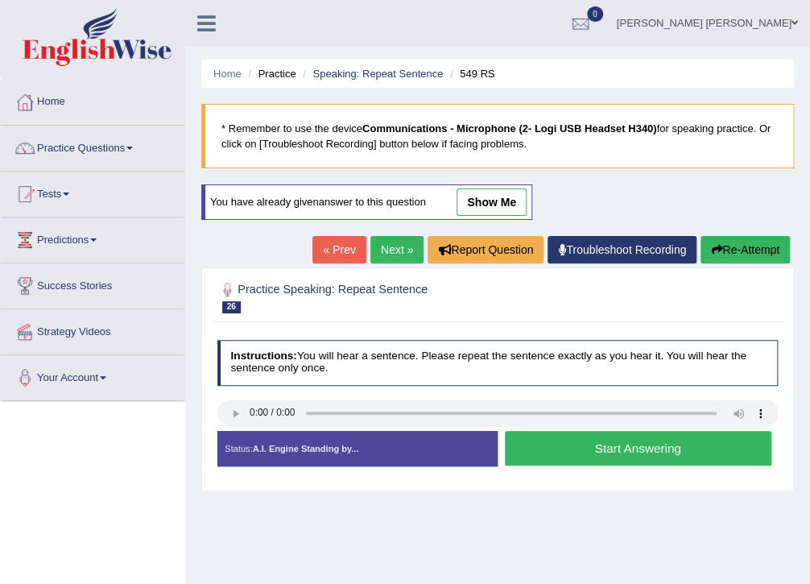
click at [586, 449] on button "Start Answering" at bounding box center [638, 448] width 267 height 35
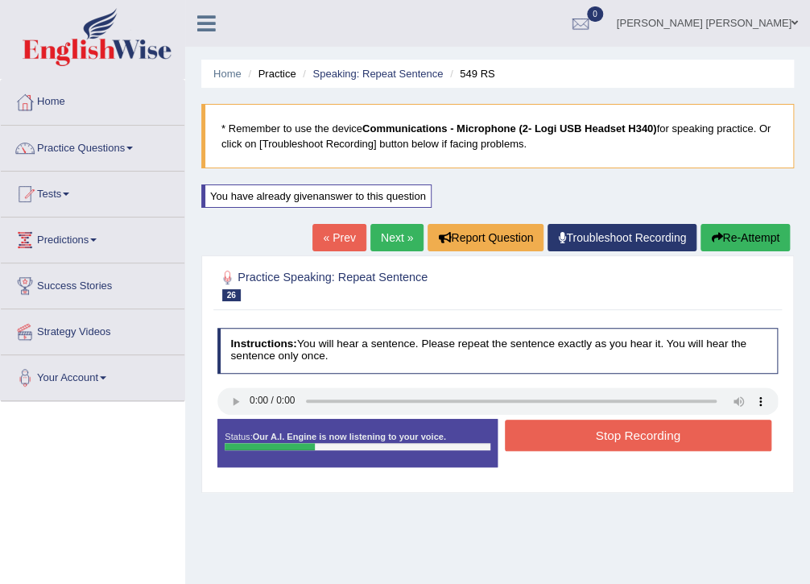
click at [590, 436] on button "Stop Recording" at bounding box center [638, 435] width 267 height 31
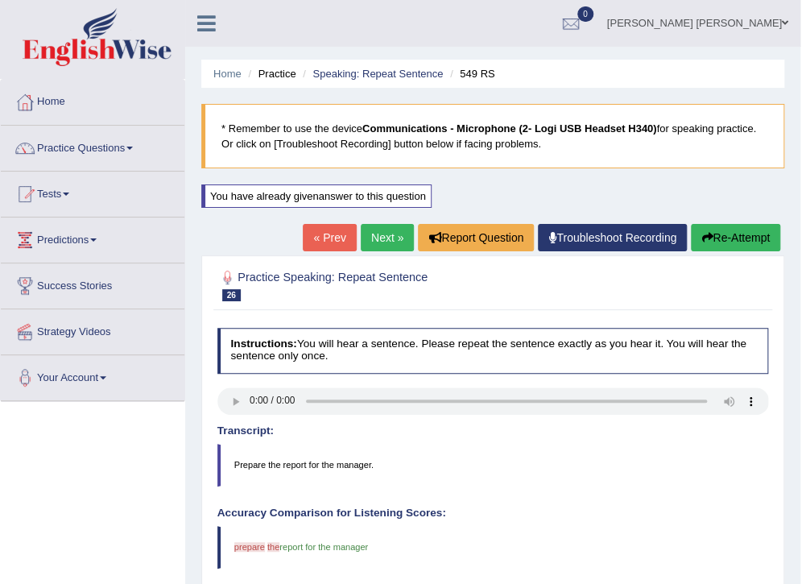
click at [756, 244] on button "Re-Attempt" at bounding box center [735, 237] width 89 height 27
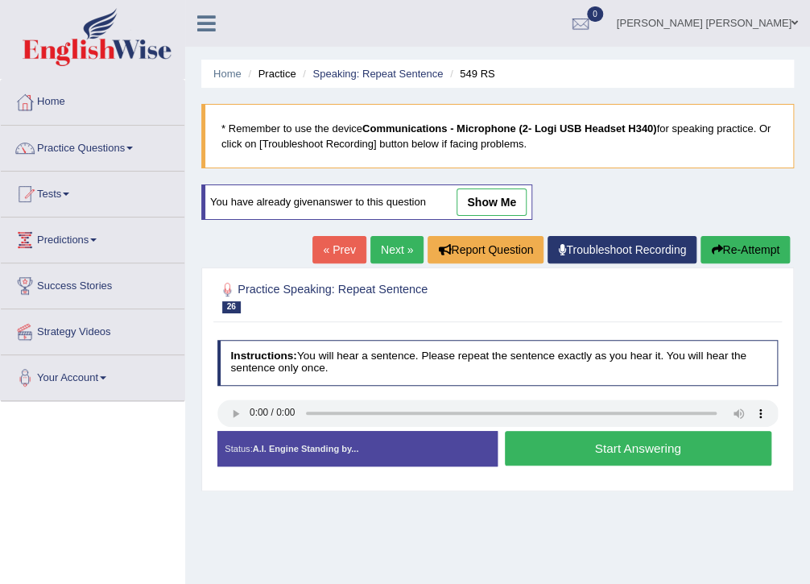
click at [573, 445] on button "Start Answering" at bounding box center [638, 448] width 267 height 35
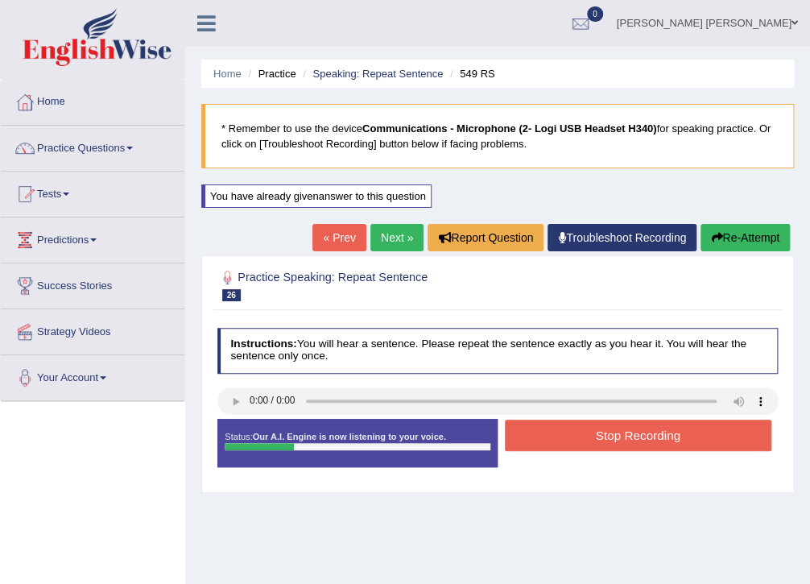
click at [573, 445] on button "Stop Recording" at bounding box center [638, 435] width 267 height 31
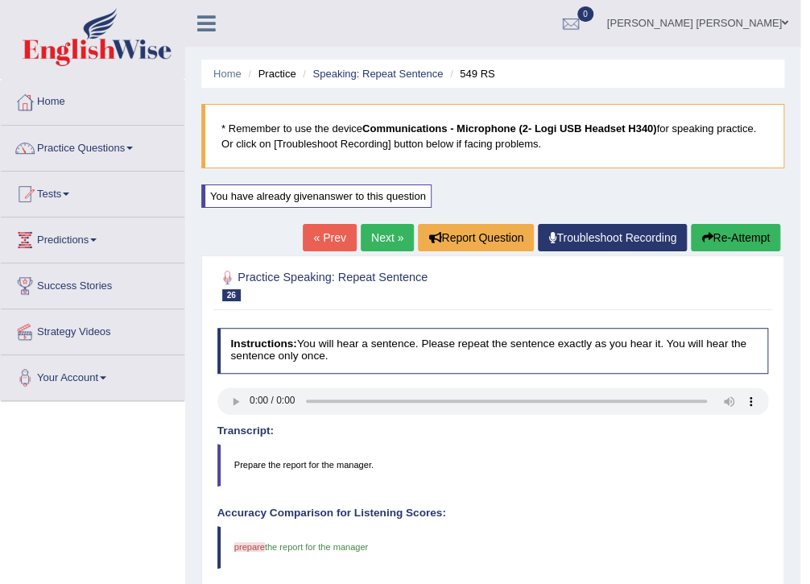
click at [391, 244] on link "Next »" at bounding box center [387, 237] width 53 height 27
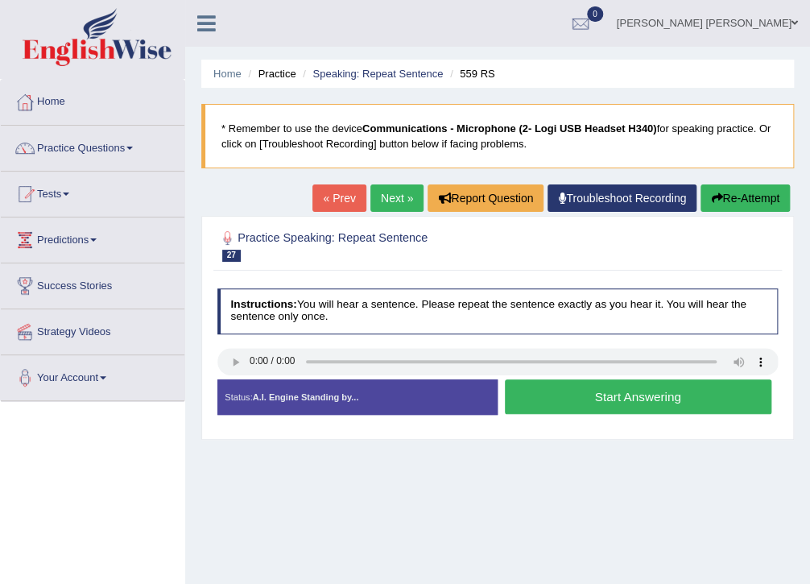
click at [571, 406] on button "Start Answering" at bounding box center [638, 396] width 267 height 35
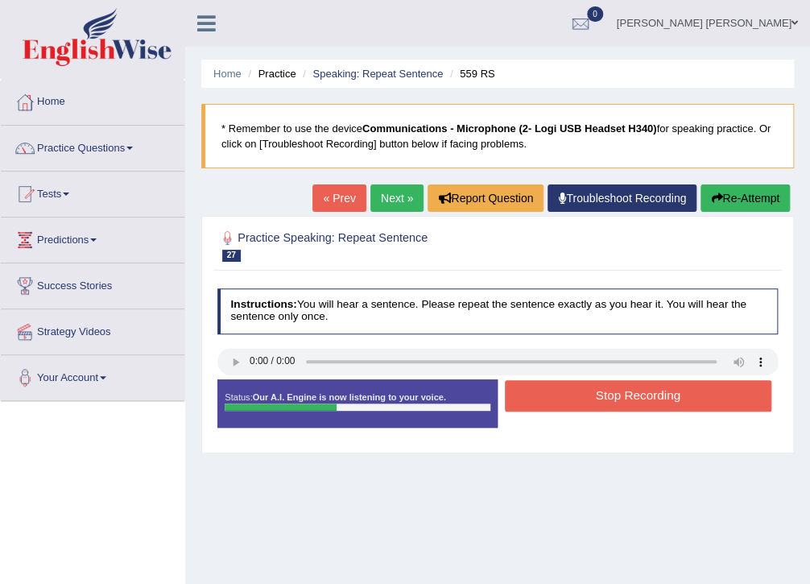
click at [571, 406] on button "Stop Recording" at bounding box center [638, 395] width 267 height 31
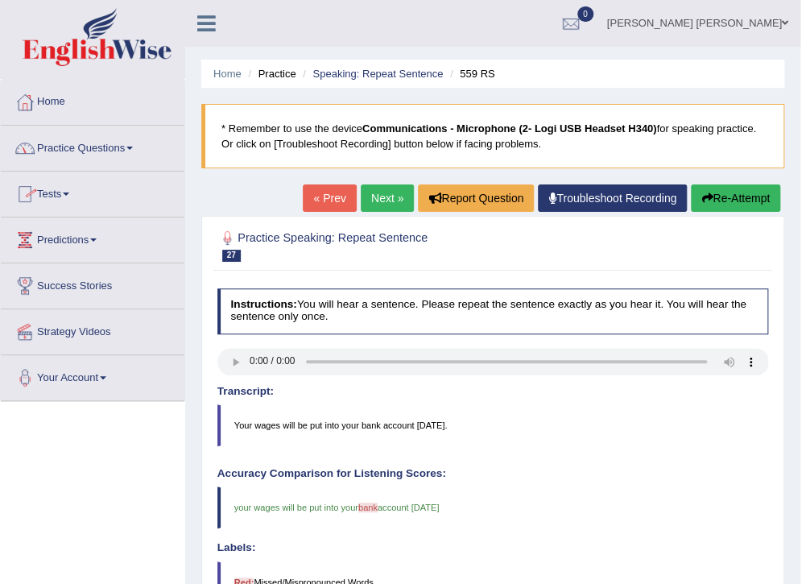
click at [80, 147] on link "Practice Questions" at bounding box center [93, 146] width 184 height 40
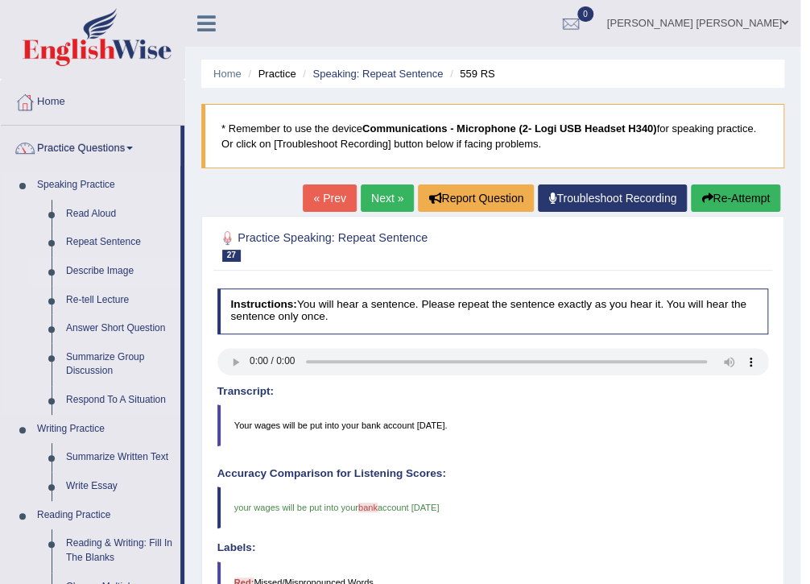
click at [105, 273] on link "Describe Image" at bounding box center [120, 271] width 122 height 29
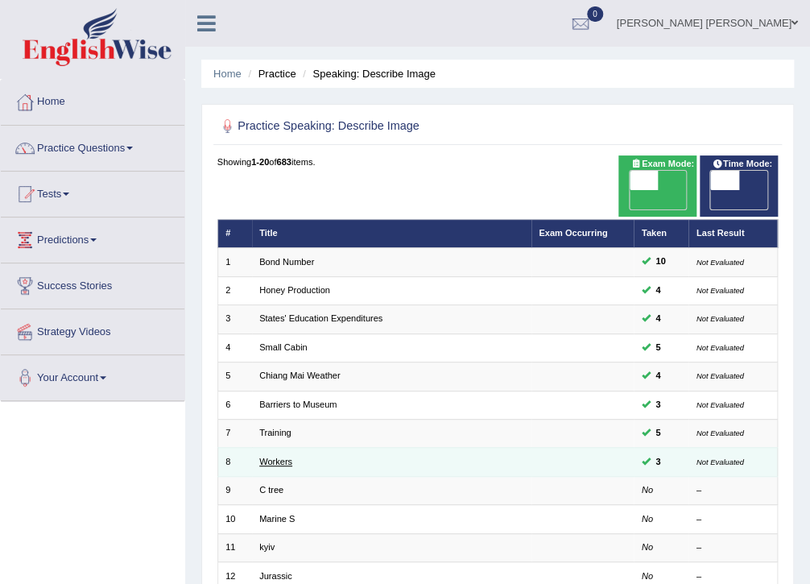
click at [283, 457] on link "Workers" at bounding box center [275, 462] width 33 height 10
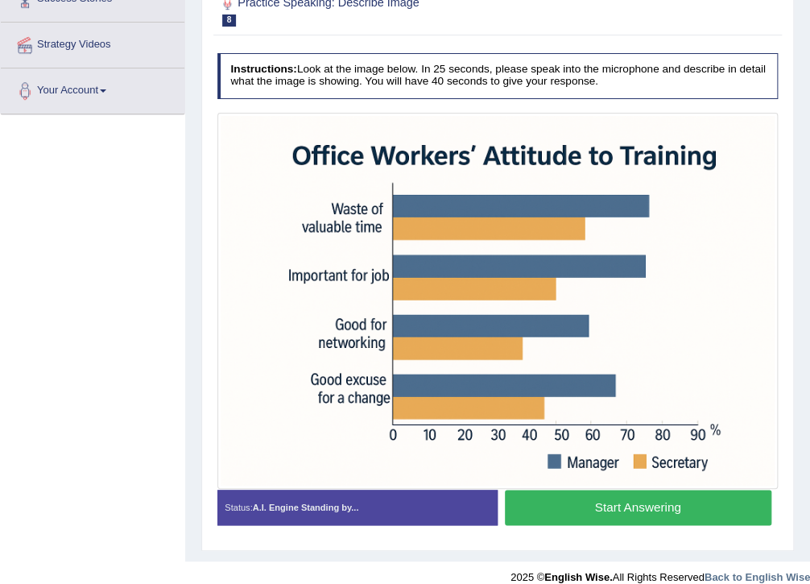
scroll to position [303, 0]
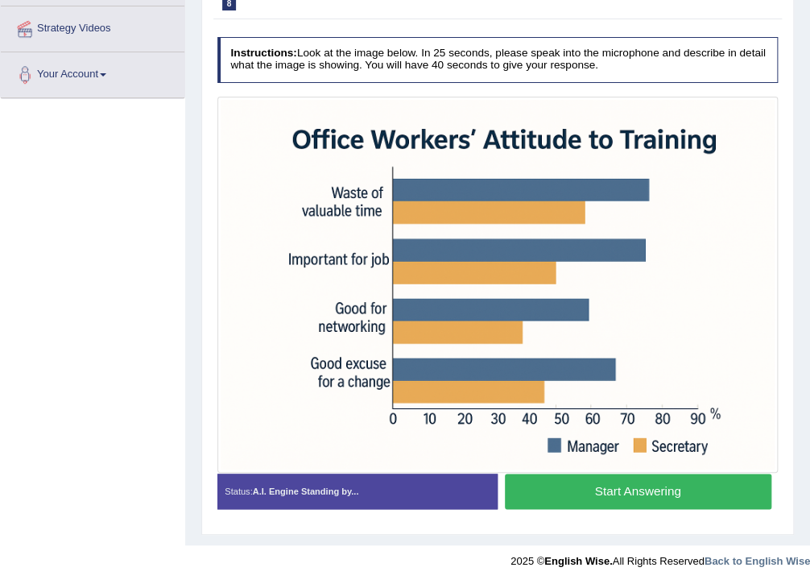
click at [657, 499] on button "Start Answering" at bounding box center [638, 491] width 267 height 35
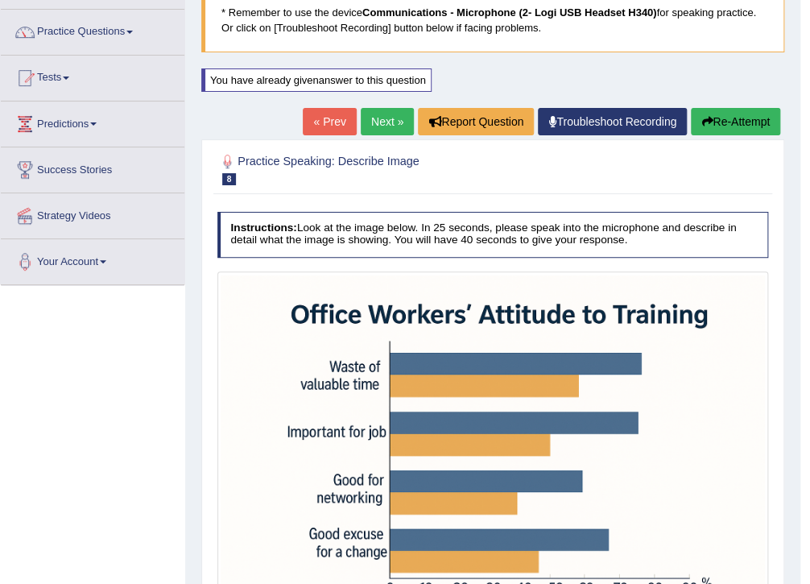
scroll to position [110, 0]
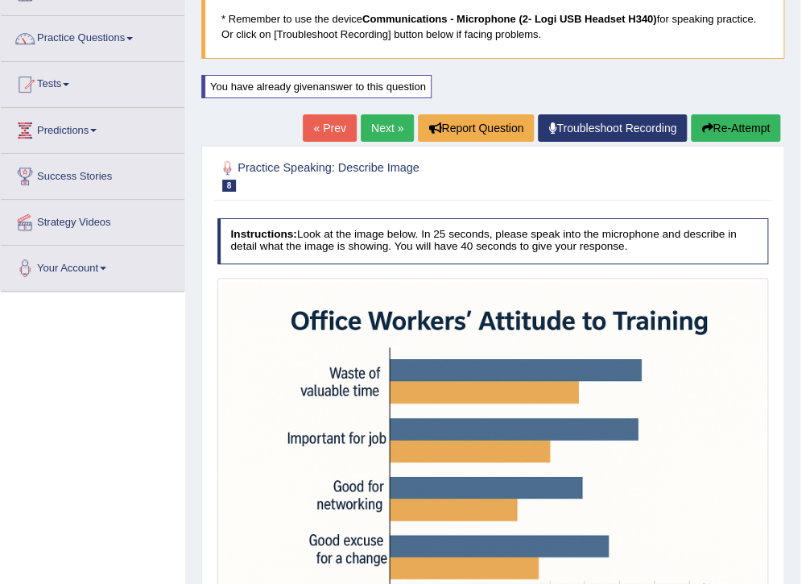
click at [731, 122] on button "Re-Attempt" at bounding box center [735, 127] width 89 height 27
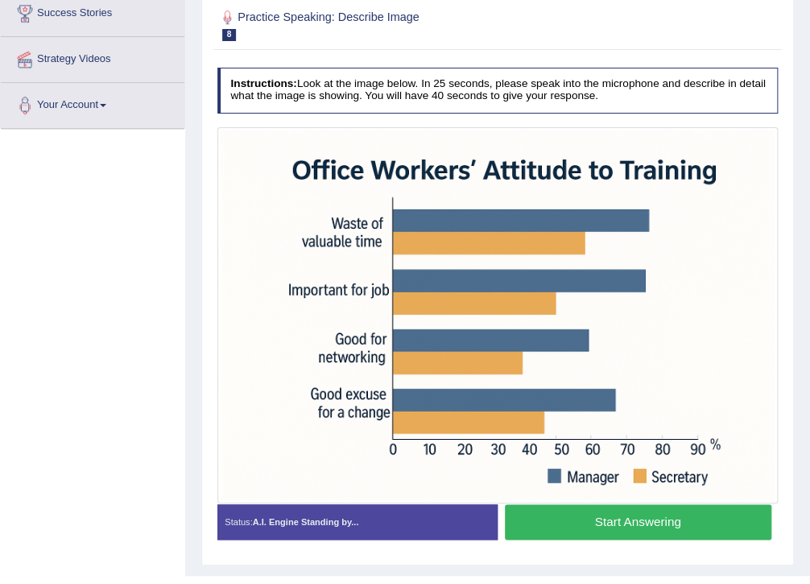
scroll to position [303, 0]
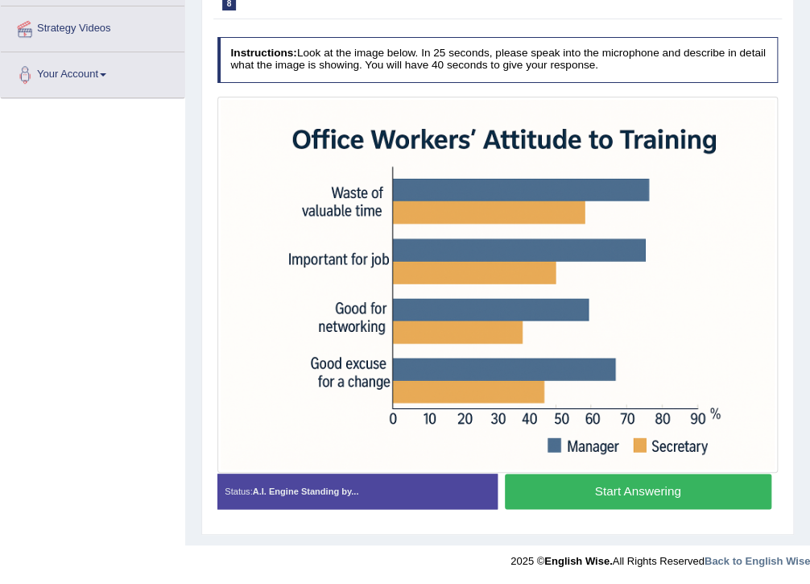
click at [570, 496] on button "Start Answering" at bounding box center [638, 491] width 267 height 35
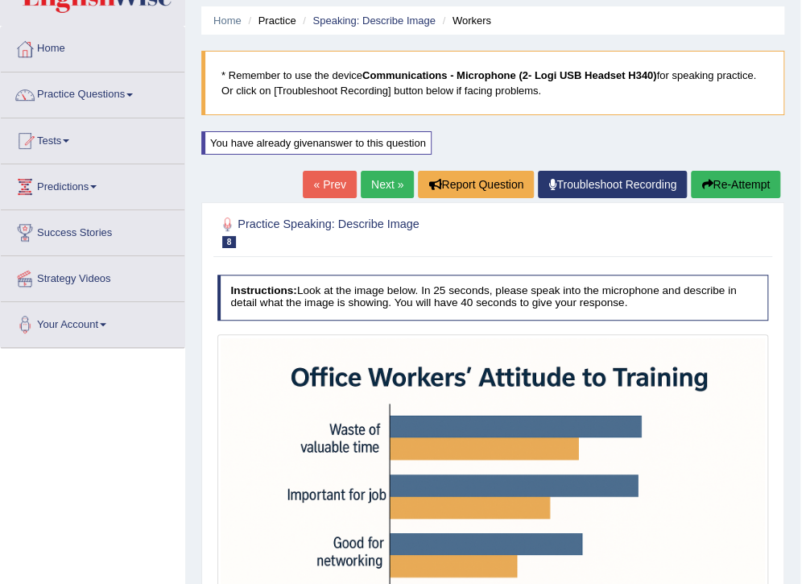
scroll to position [45, 0]
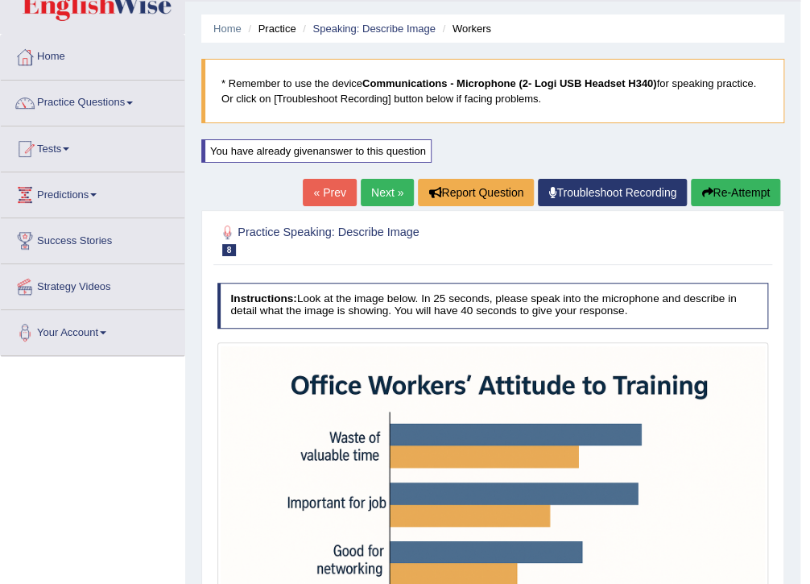
click at [704, 187] on icon "button" at bounding box center [707, 192] width 11 height 11
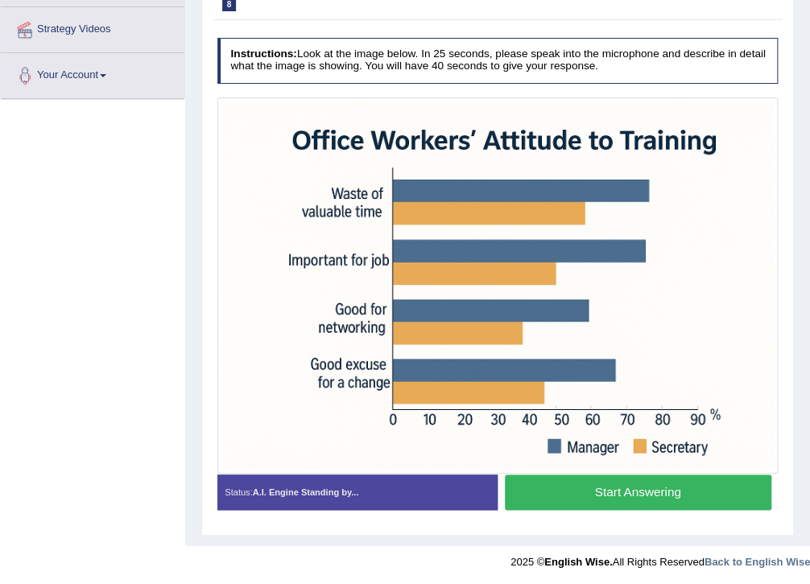
scroll to position [303, 0]
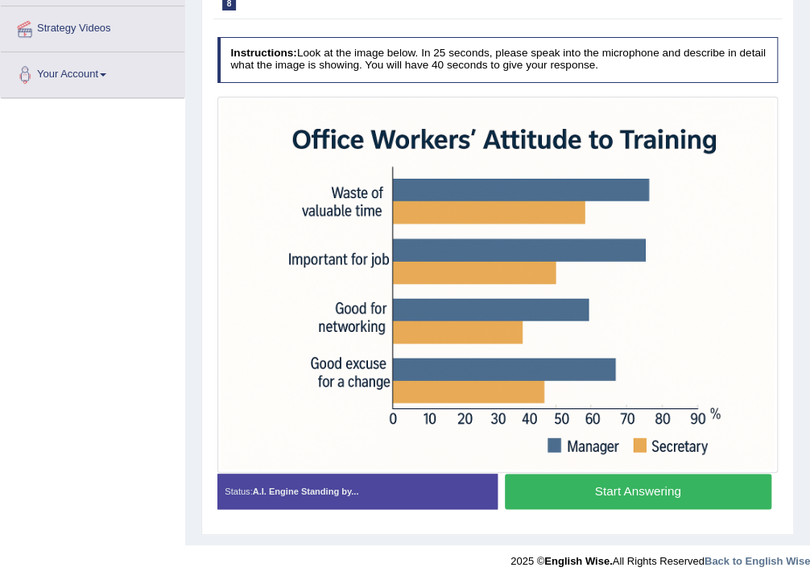
click at [596, 485] on button "Start Answering" at bounding box center [638, 491] width 267 height 35
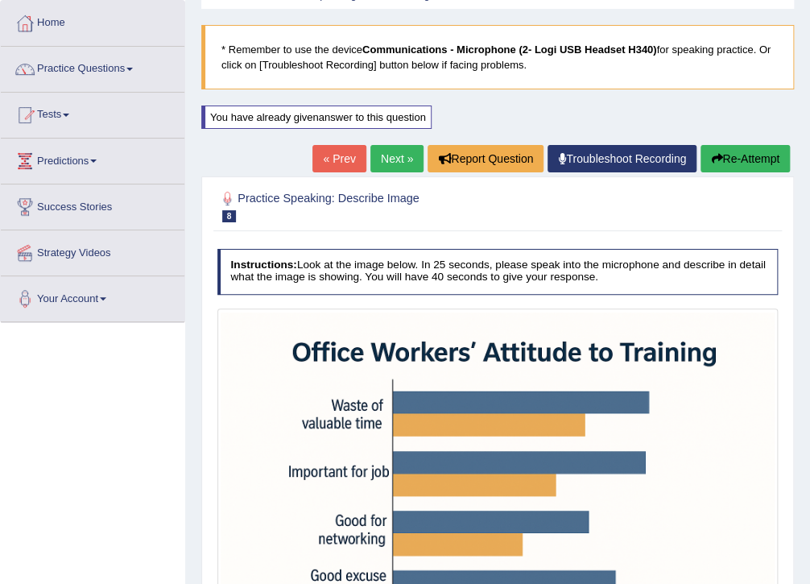
scroll to position [45, 0]
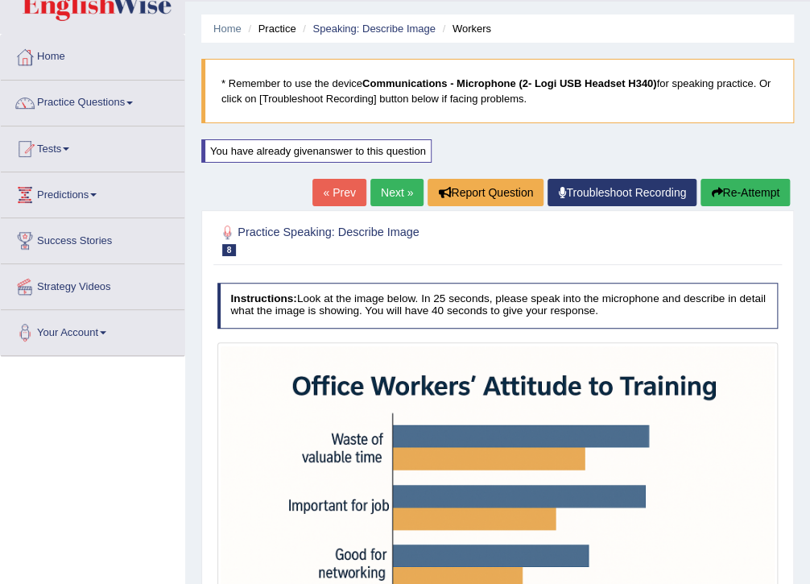
click at [751, 194] on button "Re-Attempt" at bounding box center [745, 192] width 89 height 27
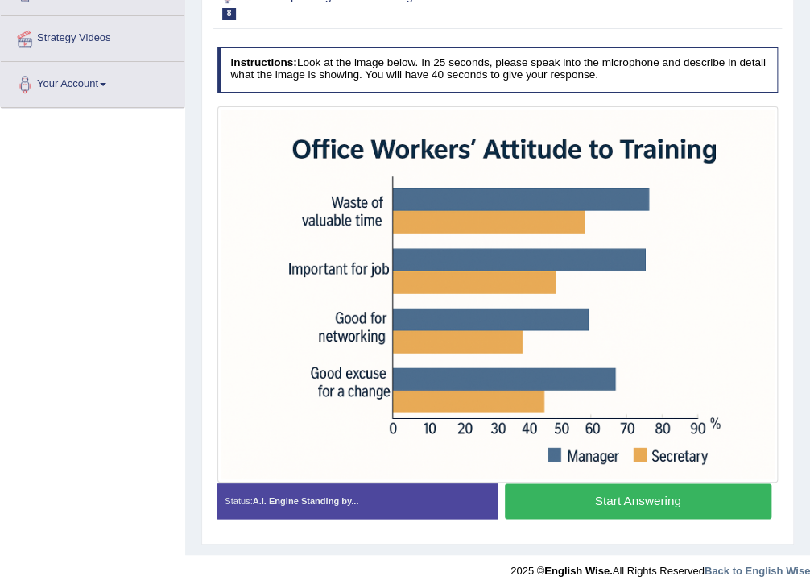
scroll to position [303, 0]
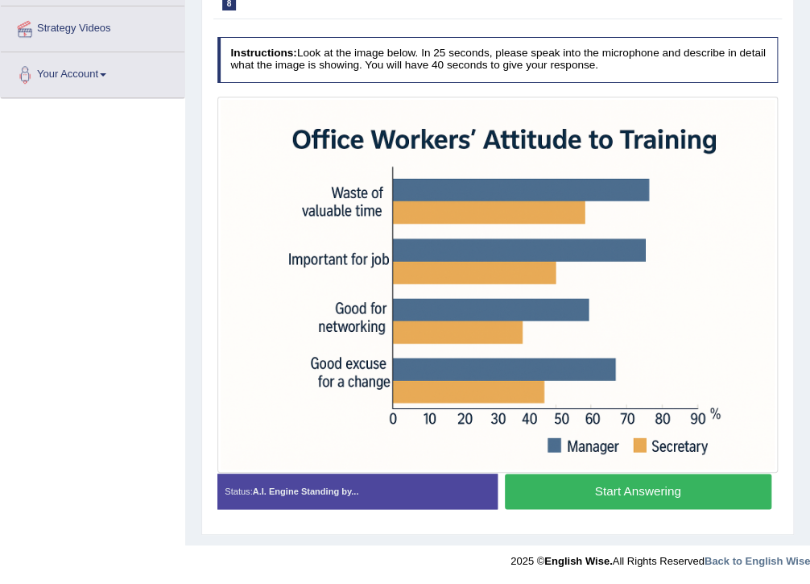
click at [570, 496] on button "Start Answering" at bounding box center [638, 491] width 267 height 35
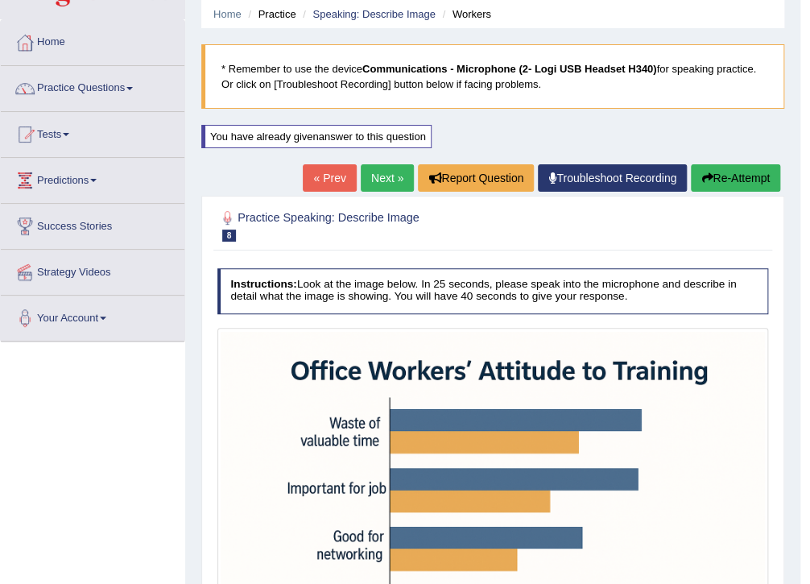
scroll to position [59, 0]
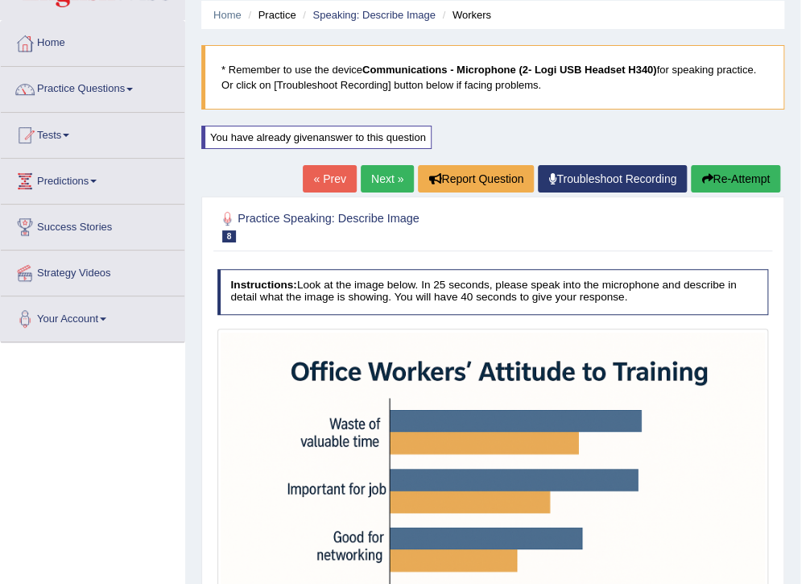
click at [390, 174] on link "Next »" at bounding box center [387, 178] width 53 height 27
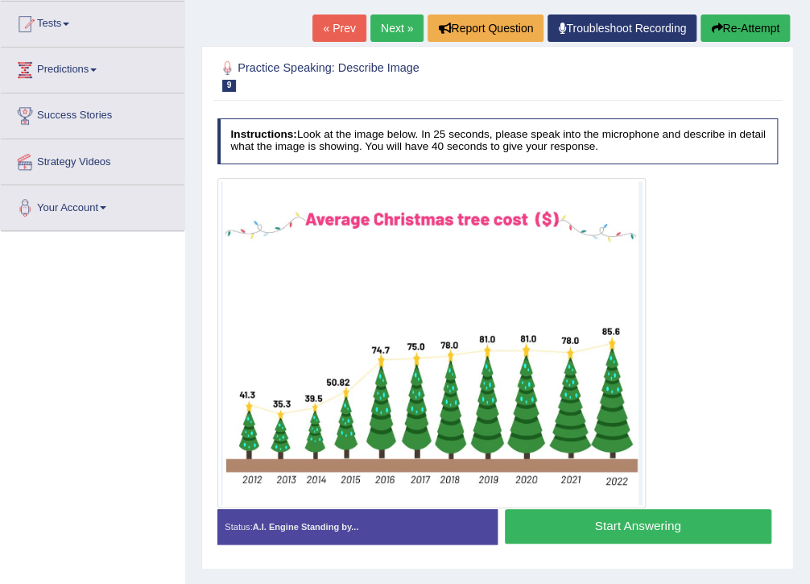
scroll to position [193, 0]
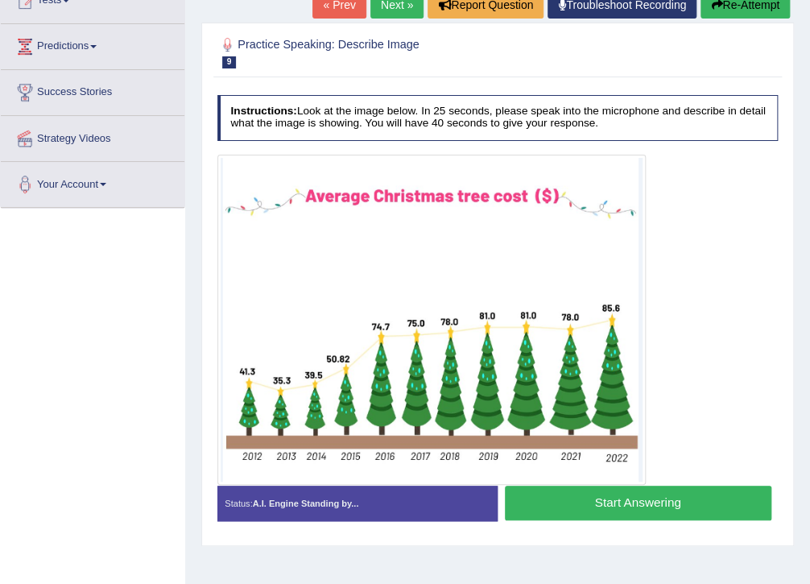
click at [647, 503] on button "Start Answering" at bounding box center [638, 503] width 267 height 35
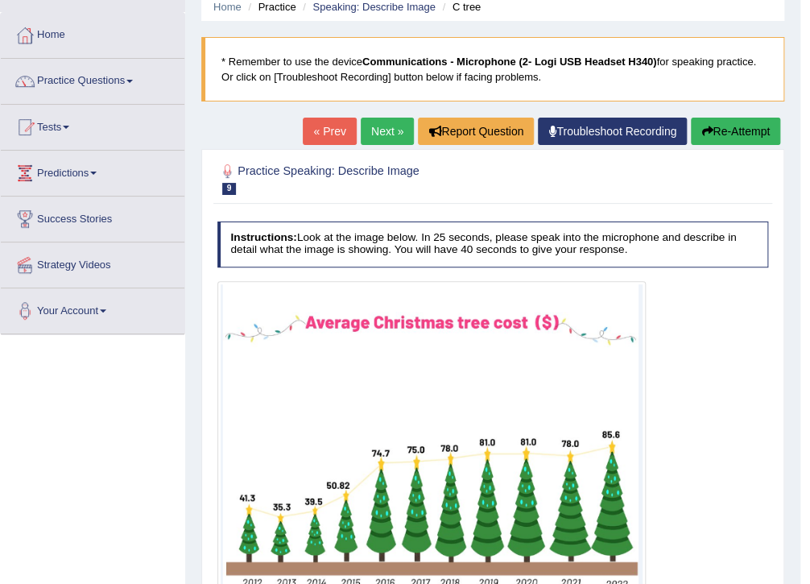
scroll to position [64, 0]
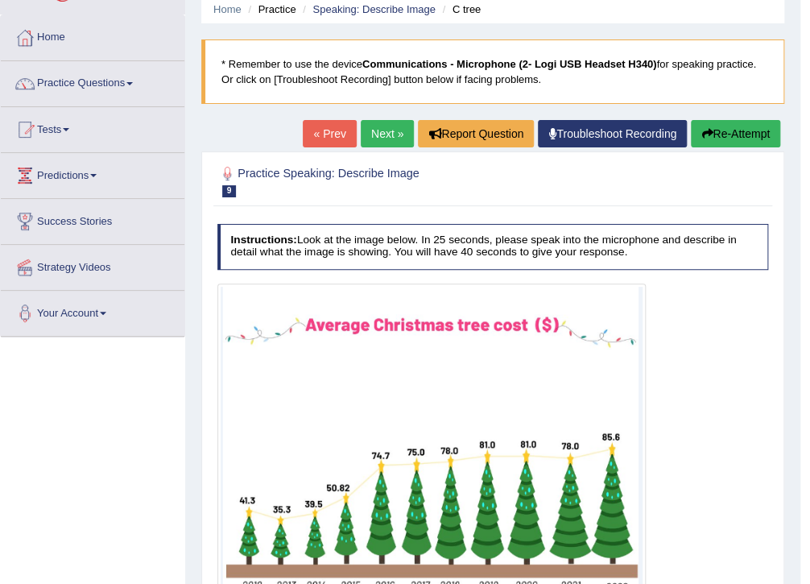
click at [743, 142] on button "Re-Attempt" at bounding box center [735, 133] width 89 height 27
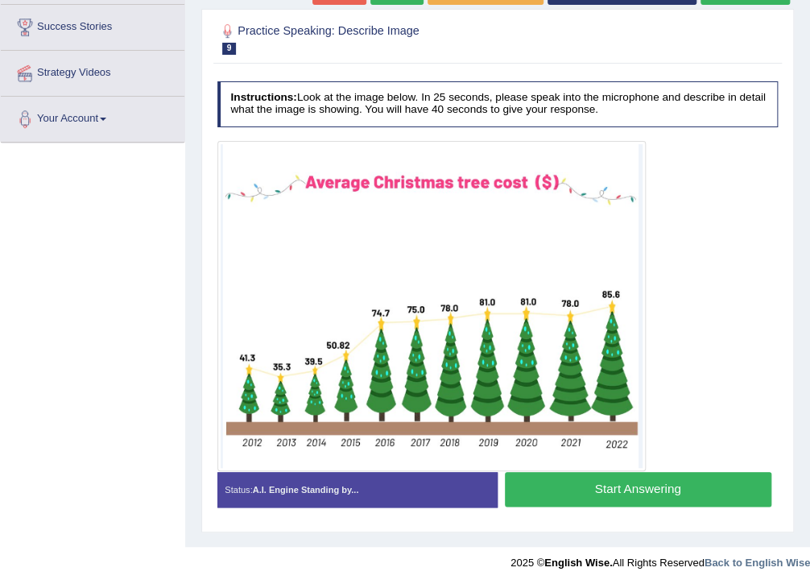
scroll to position [262, 0]
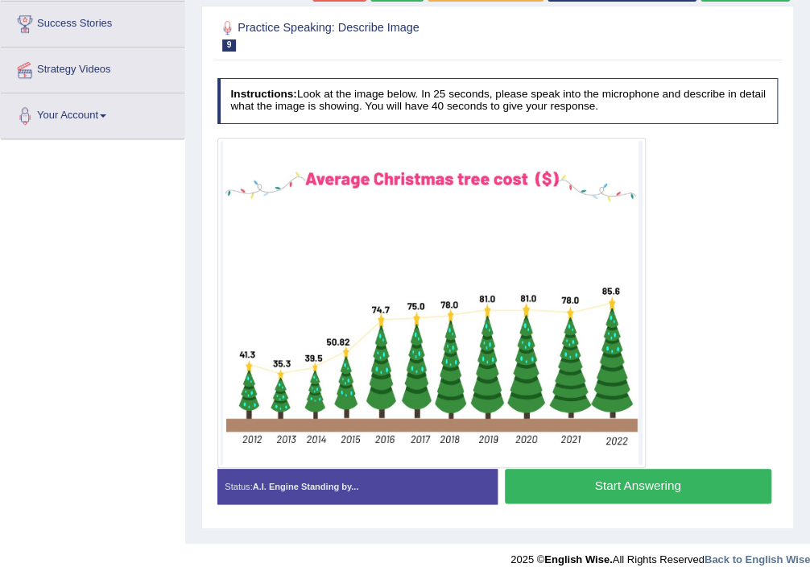
click at [583, 480] on button "Start Answering" at bounding box center [638, 486] width 267 height 35
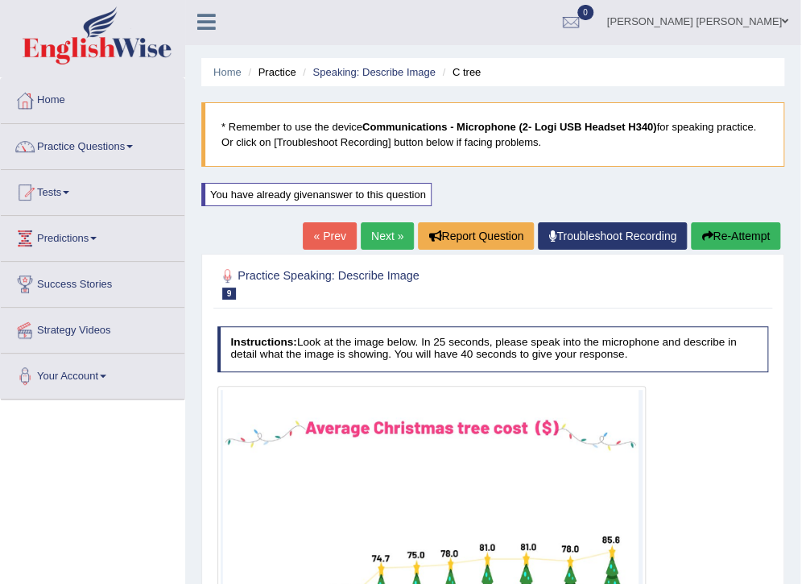
scroll to position [0, 0]
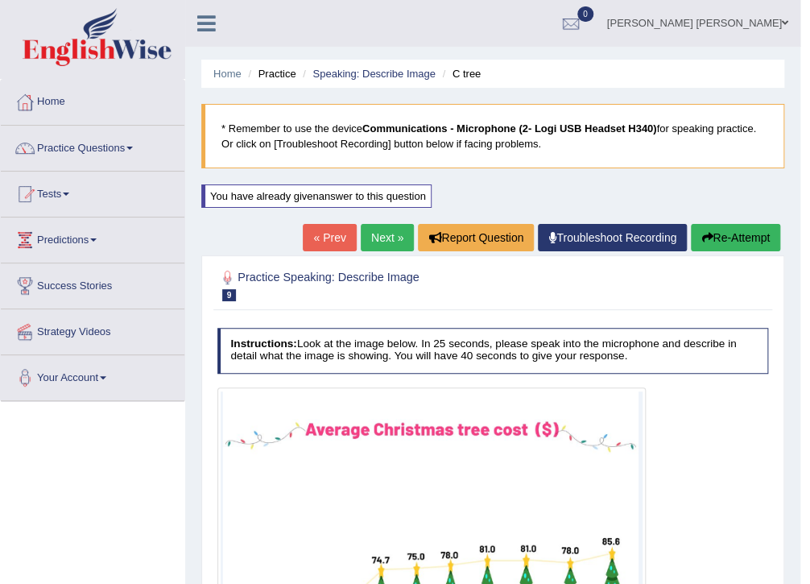
click at [696, 242] on button "Re-Attempt" at bounding box center [735, 237] width 89 height 27
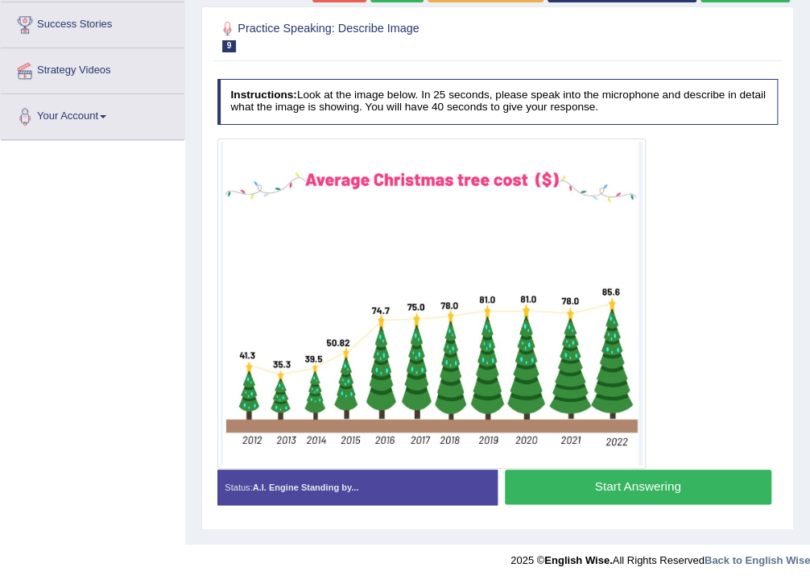
scroll to position [262, 0]
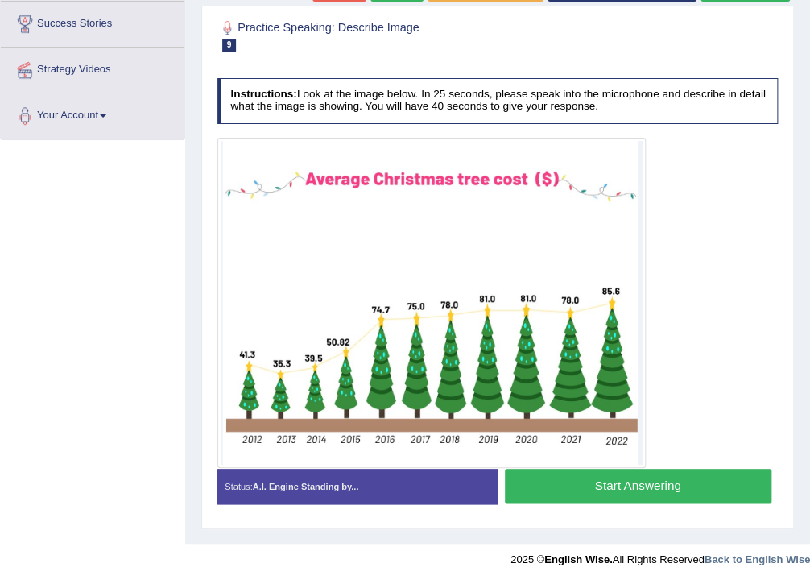
click at [628, 486] on button "Start Answering" at bounding box center [638, 486] width 267 height 35
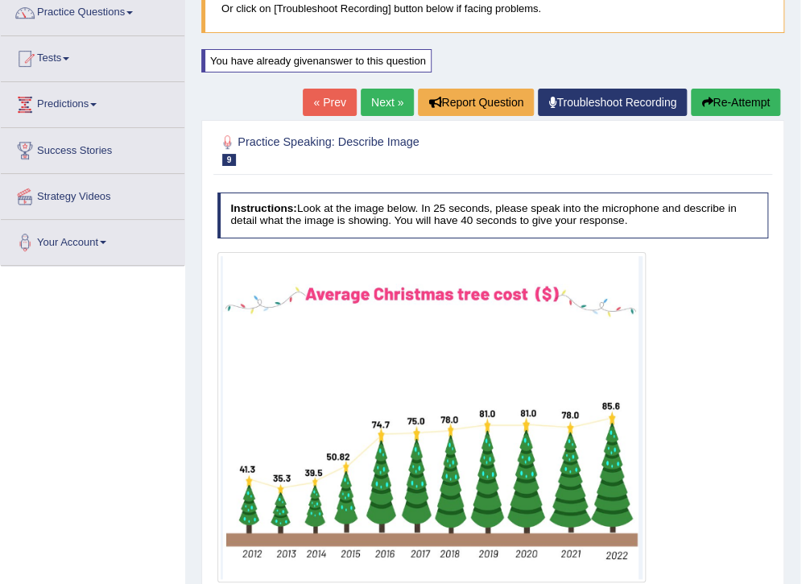
scroll to position [68, 0]
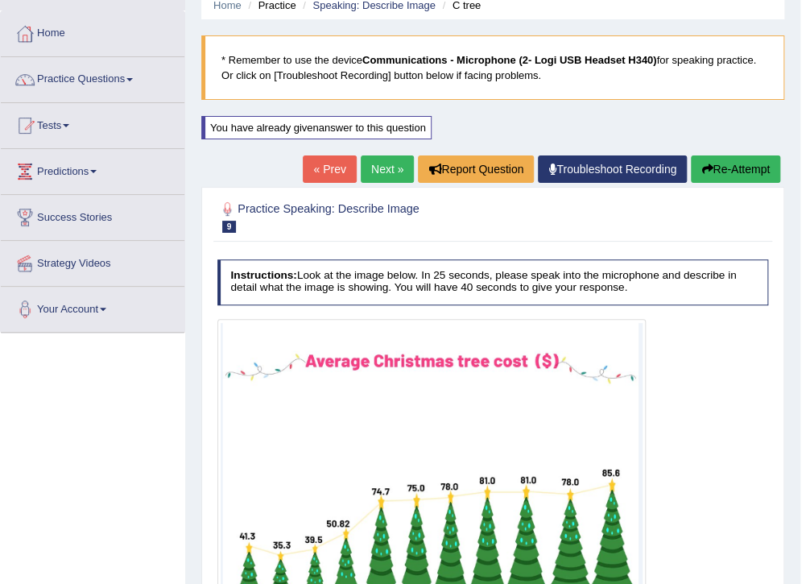
click at [381, 162] on link "Next »" at bounding box center [387, 168] width 53 height 27
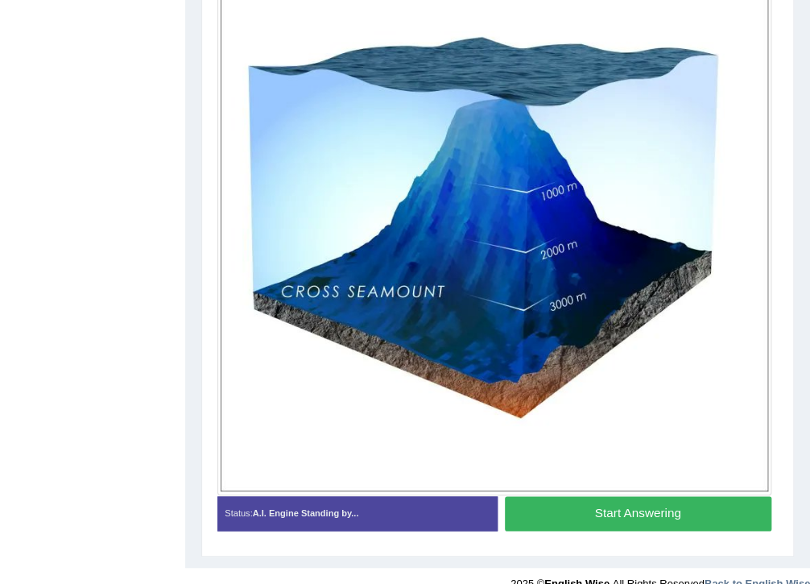
scroll to position [430, 0]
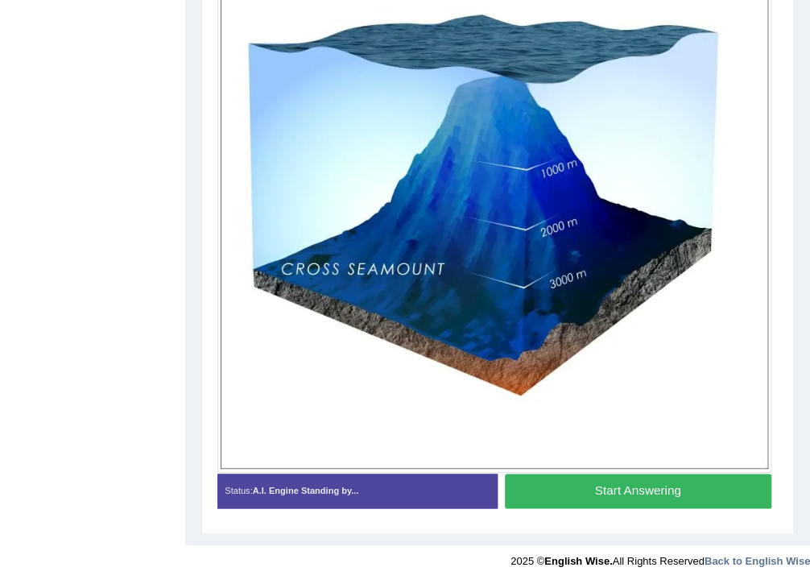
click at [666, 483] on button "Start Answering" at bounding box center [638, 491] width 267 height 35
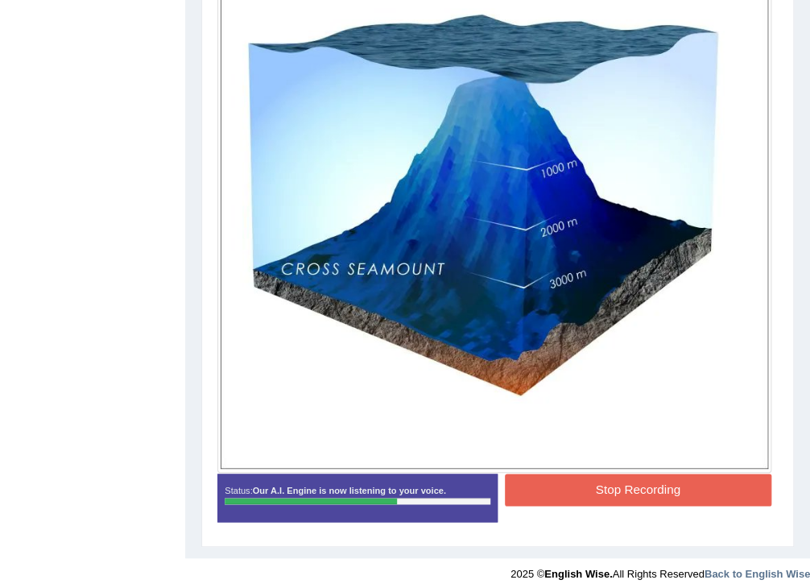
click at [611, 482] on button "Stop Recording" at bounding box center [638, 489] width 267 height 31
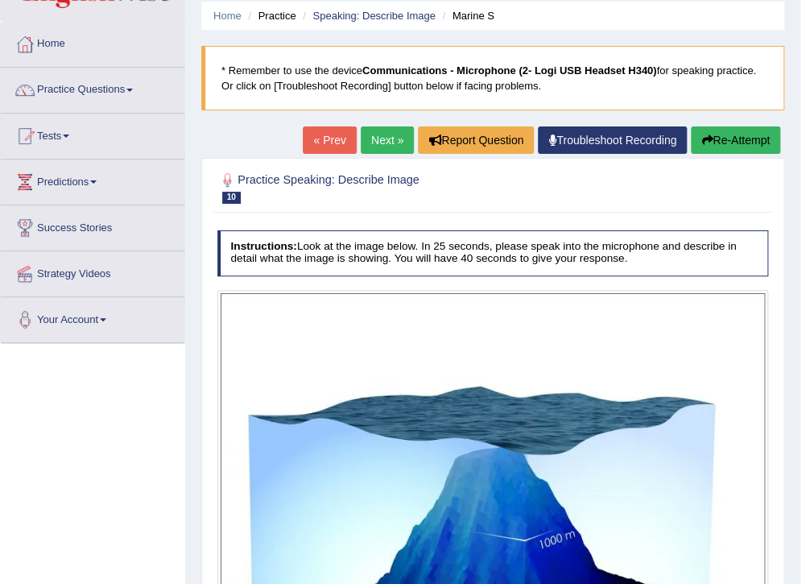
scroll to position [43, 0]
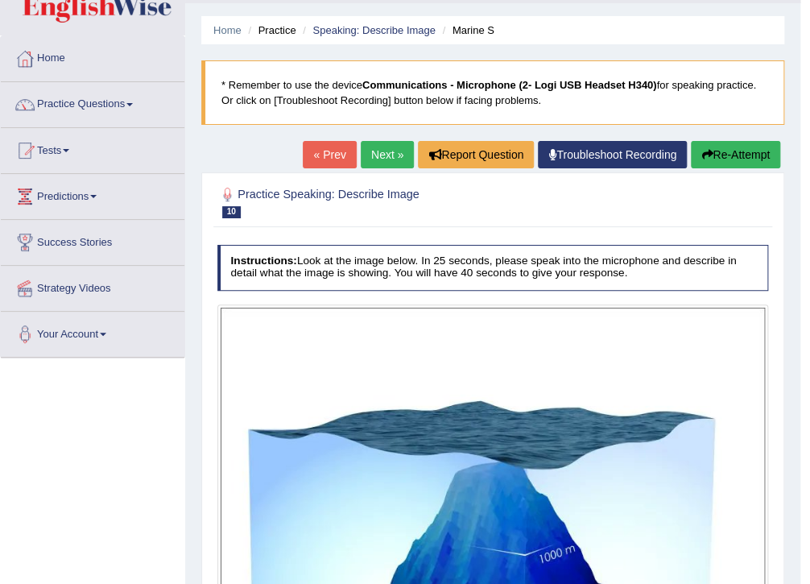
click at [391, 149] on link "Next »" at bounding box center [387, 154] width 53 height 27
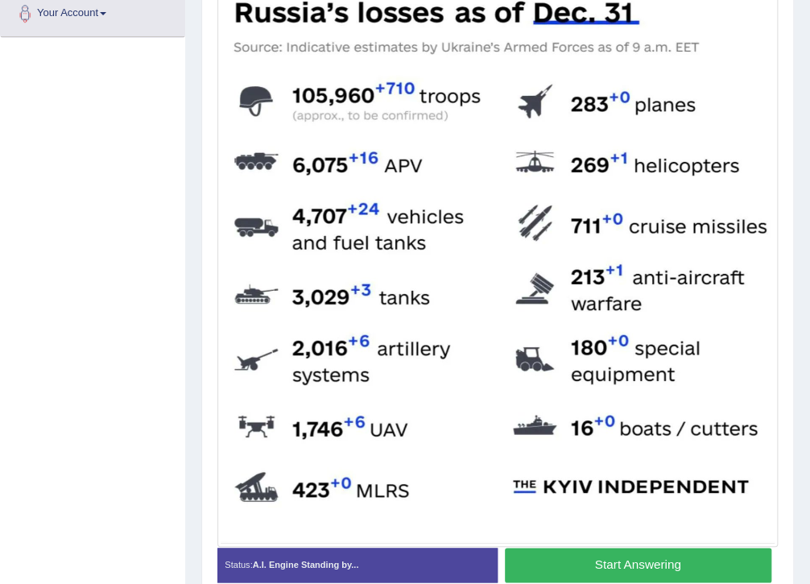
scroll to position [438, 0]
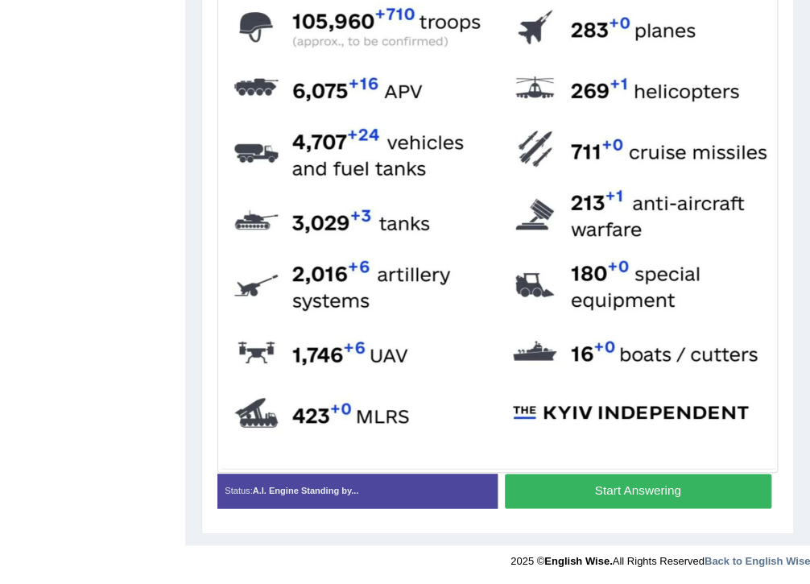
click at [611, 490] on button "Start Answering" at bounding box center [638, 491] width 267 height 35
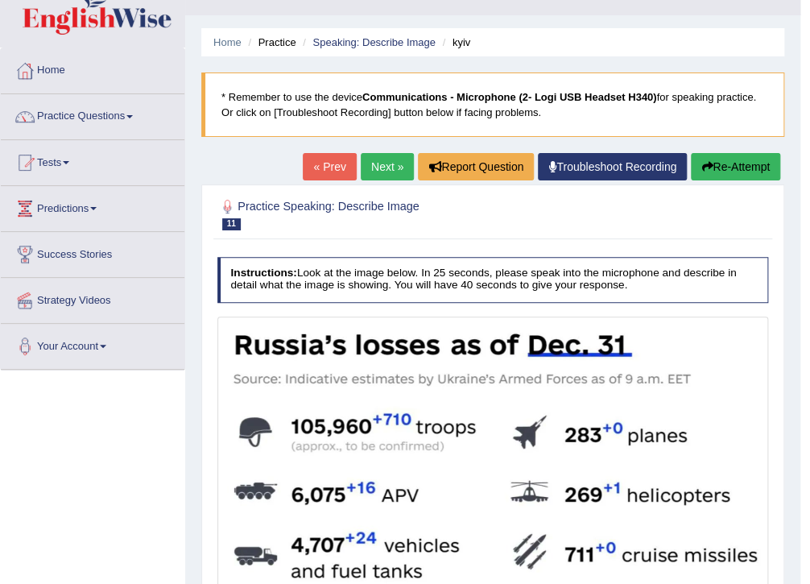
scroll to position [0, 0]
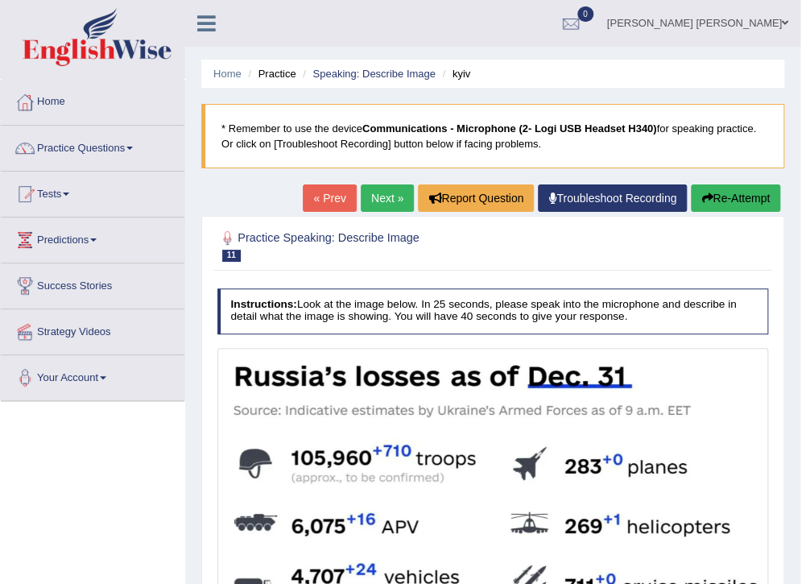
click at [763, 203] on button "Re-Attempt" at bounding box center [735, 197] width 89 height 27
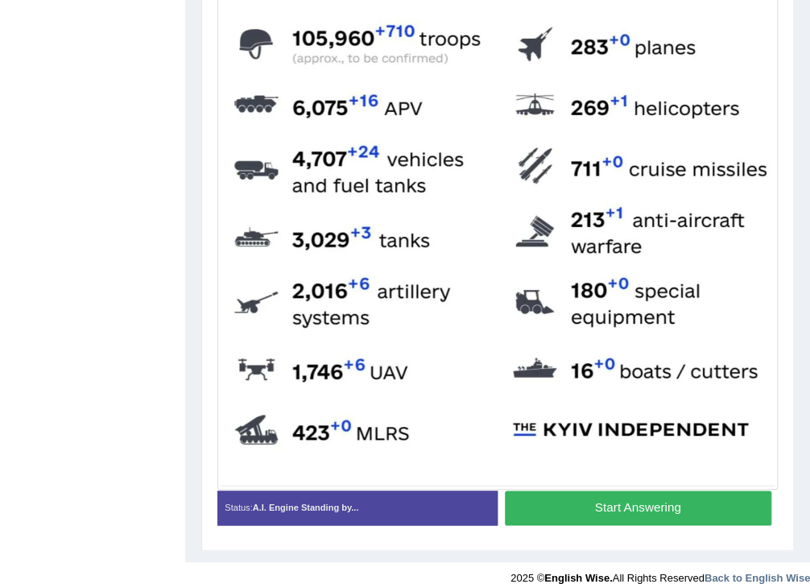
scroll to position [490, 0]
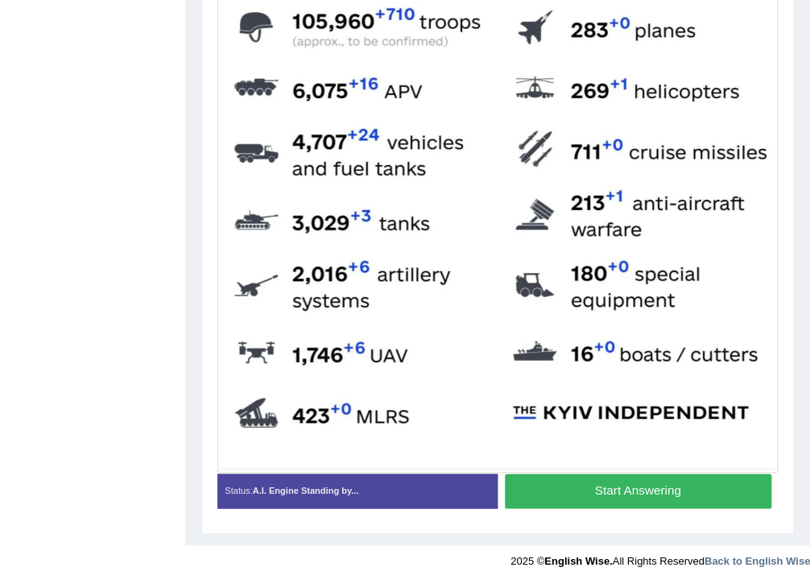
click at [623, 492] on button "Start Answering" at bounding box center [638, 491] width 267 height 35
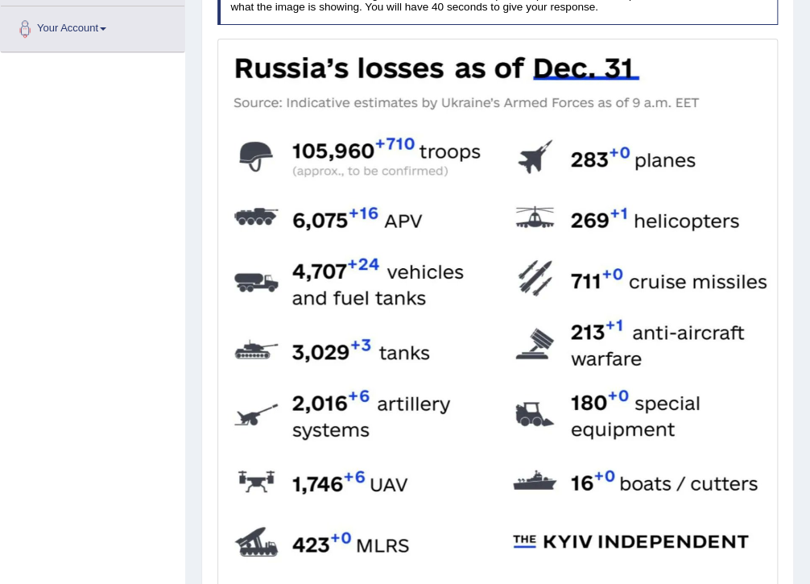
scroll to position [413, 0]
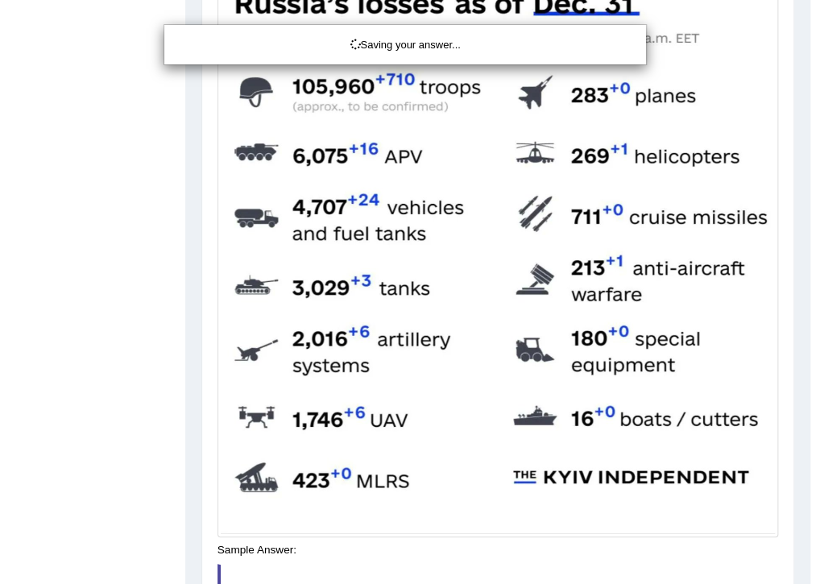
click at [566, 554] on div "Saving your answer..." at bounding box center [410, 292] width 820 height 584
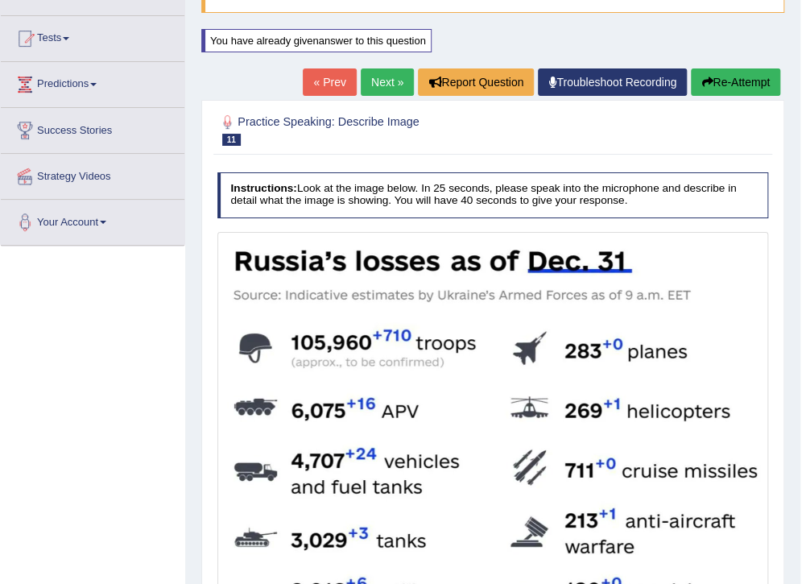
scroll to position [91, 0]
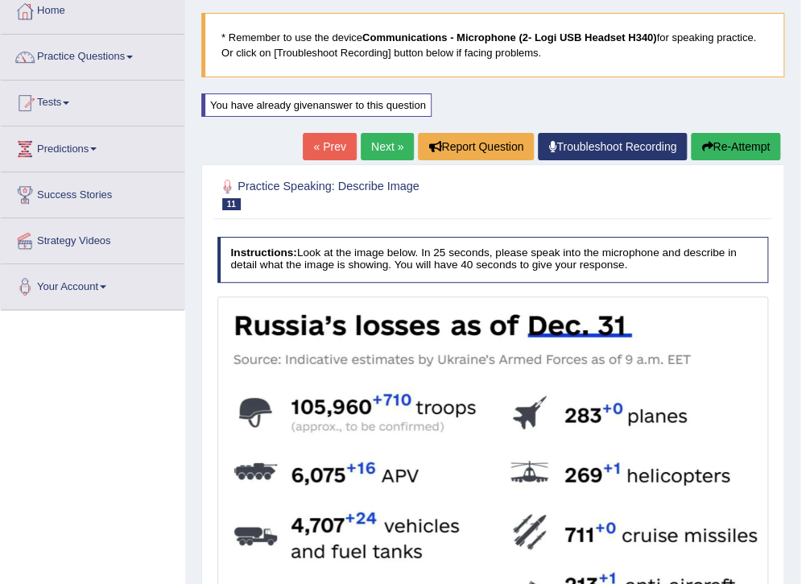
click at [740, 149] on button "Re-Attempt" at bounding box center [735, 146] width 89 height 27
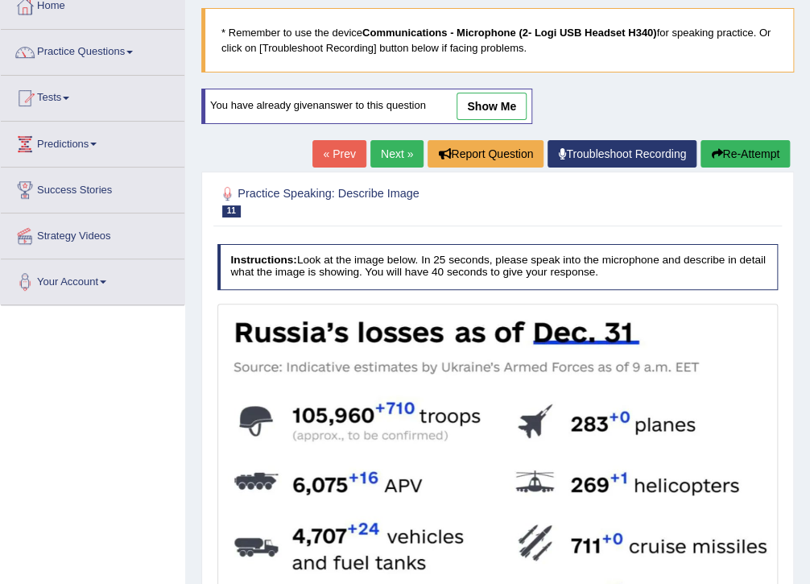
scroll to position [91, 0]
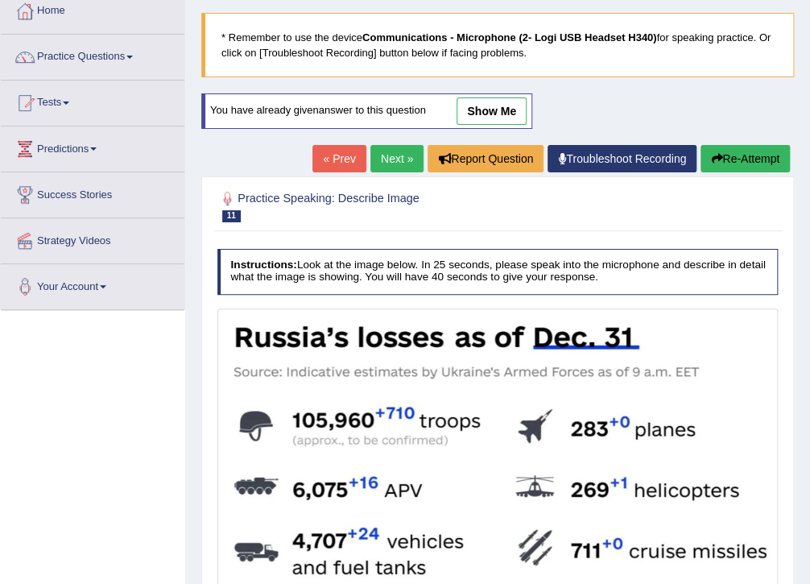
click at [755, 155] on button "Re-Attempt" at bounding box center [745, 158] width 89 height 27
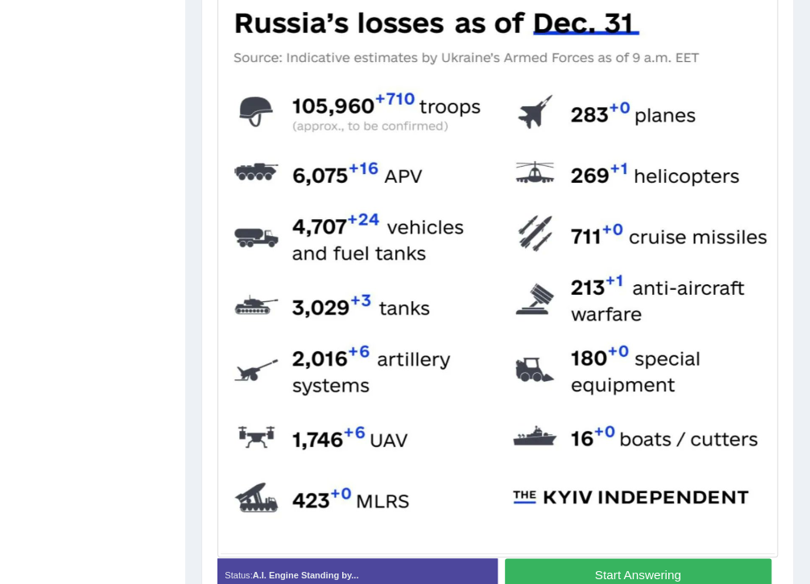
scroll to position [478, 0]
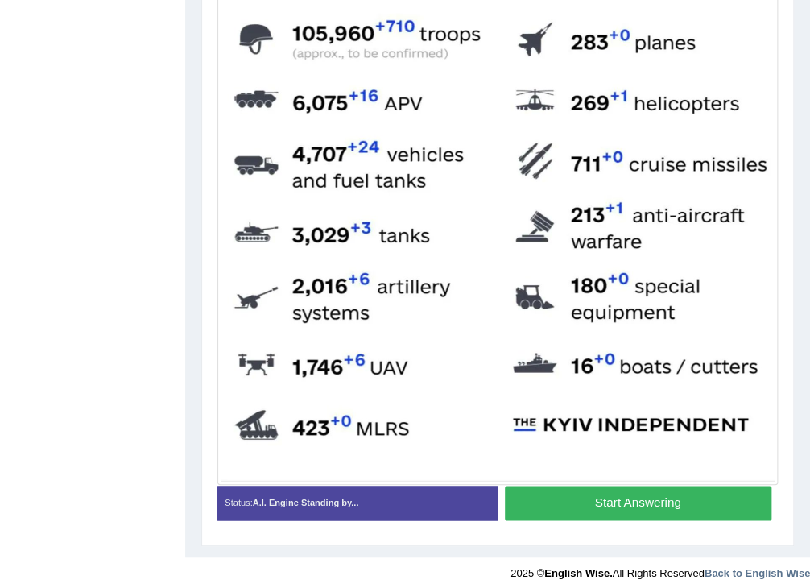
click at [657, 499] on button "Start Answering" at bounding box center [638, 503] width 267 height 35
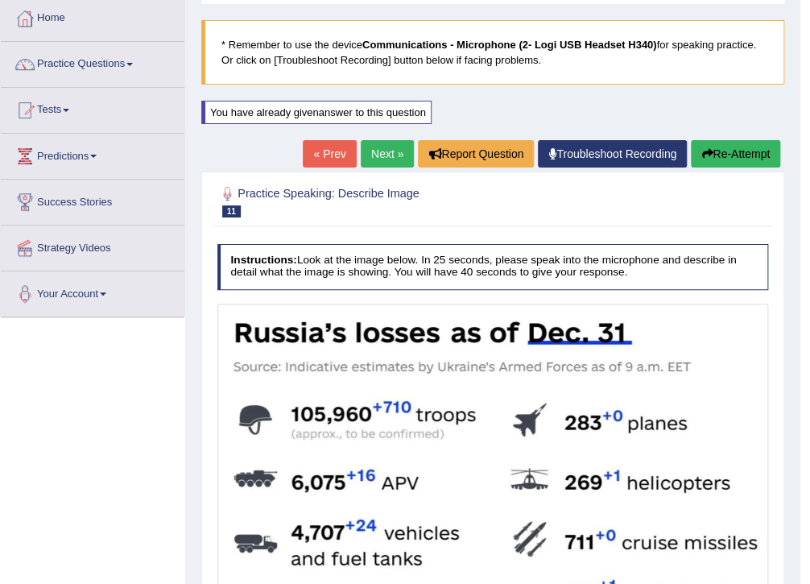
scroll to position [15, 0]
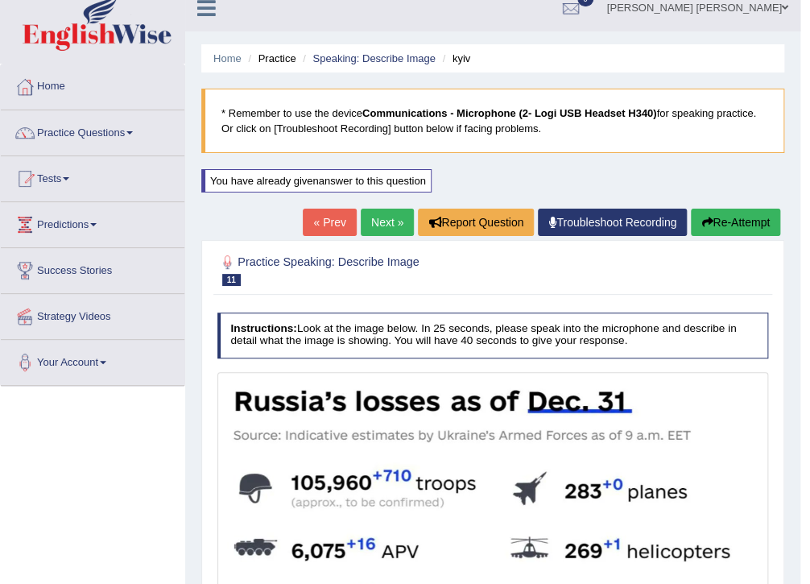
click at [377, 223] on link "Next »" at bounding box center [387, 222] width 53 height 27
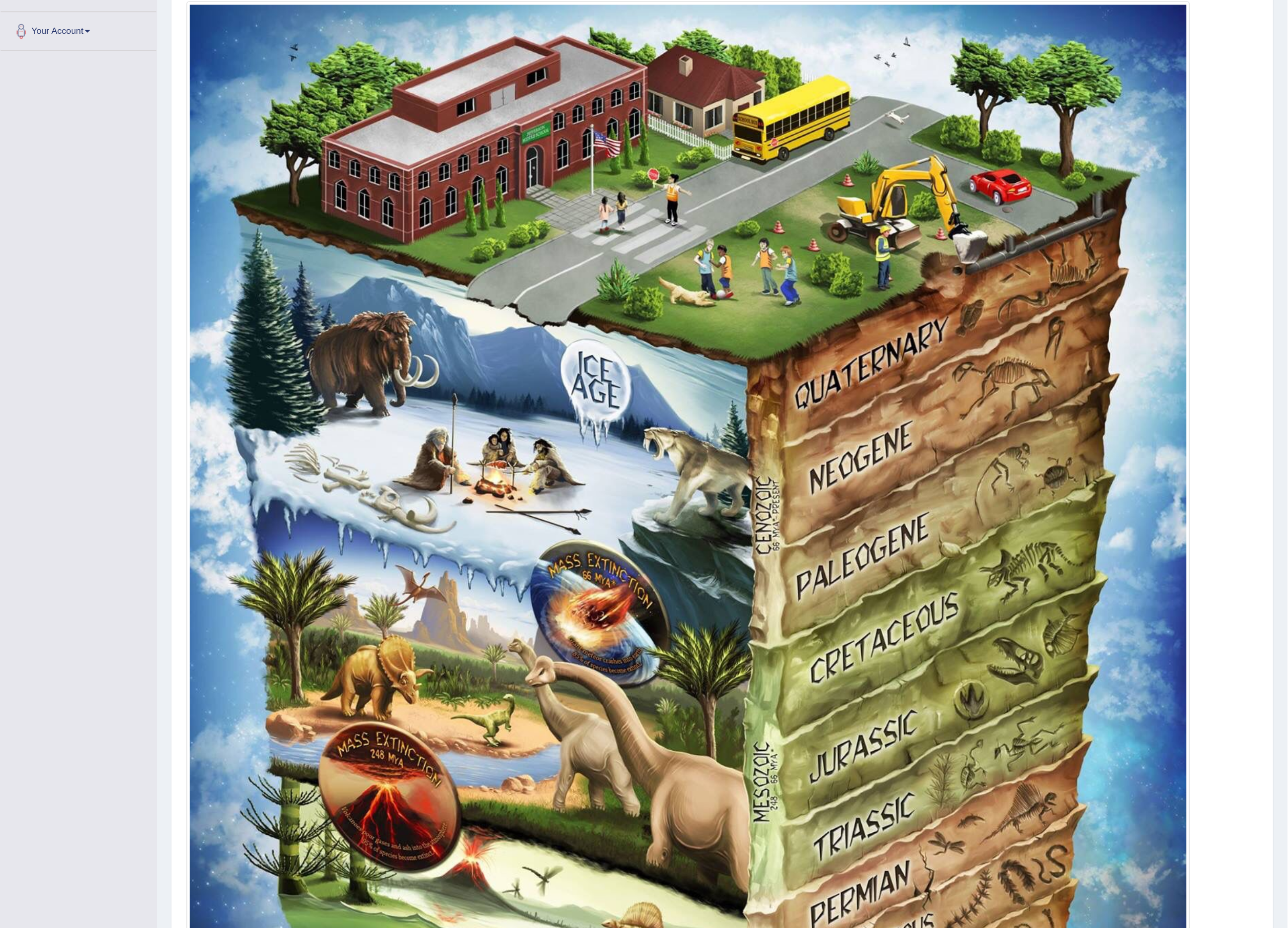
scroll to position [217, 0]
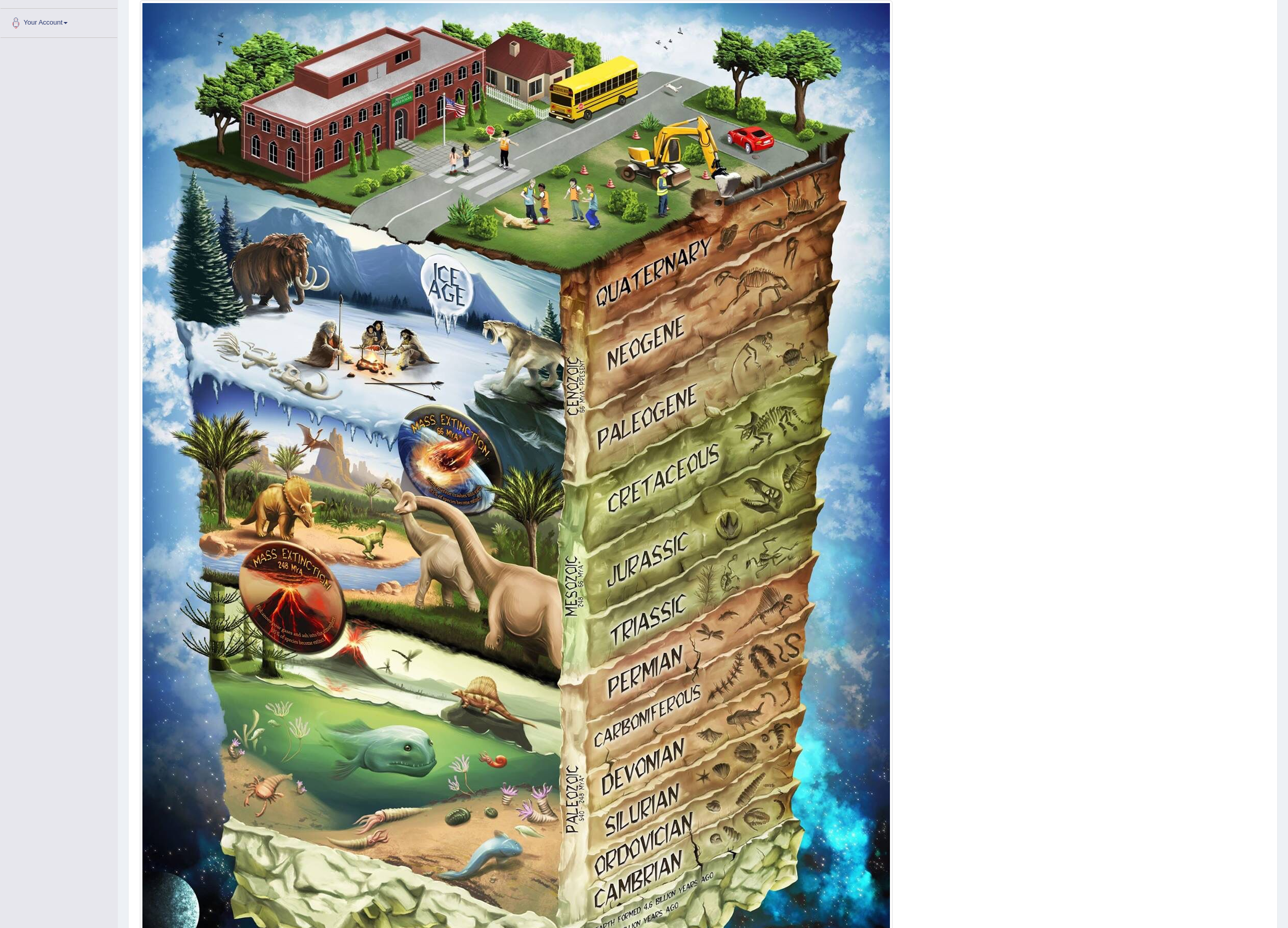
drag, startPoint x: 814, startPoint y: 0, endPoint x: 956, endPoint y: 892, distance: 903.2
click at [515, 371] on div at bounding box center [703, 528] width 1126 height 1055
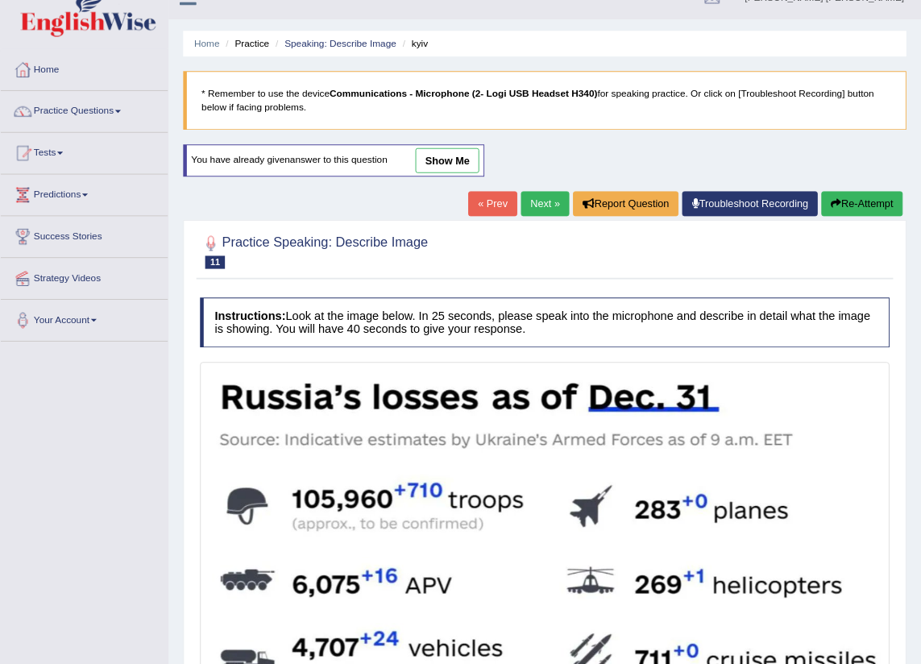
scroll to position [25, 0]
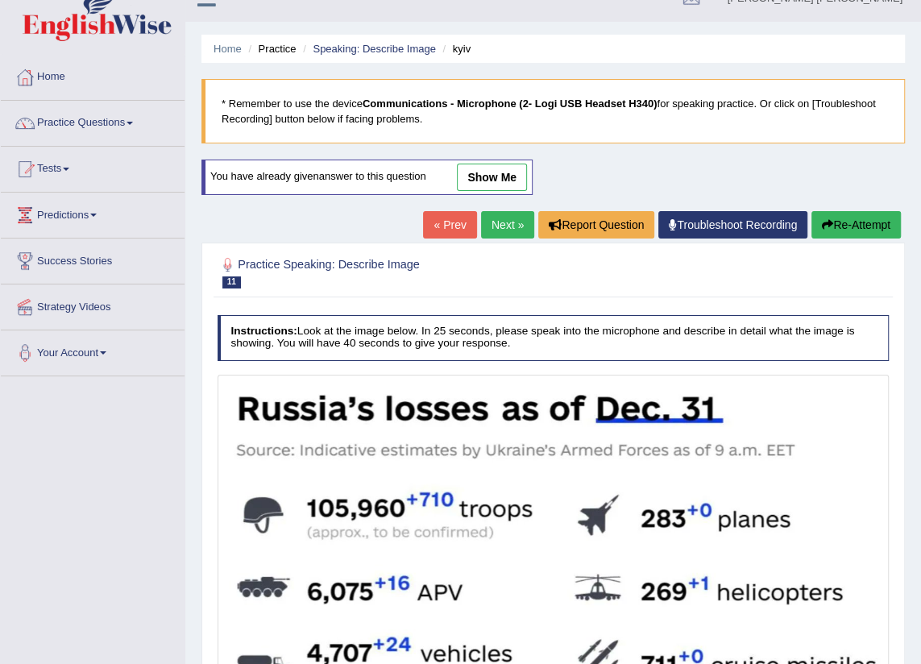
drag, startPoint x: 1606, startPoint y: 0, endPoint x: 491, endPoint y: 215, distance: 1135.3
click at [491, 215] on link "Next »" at bounding box center [507, 224] width 53 height 27
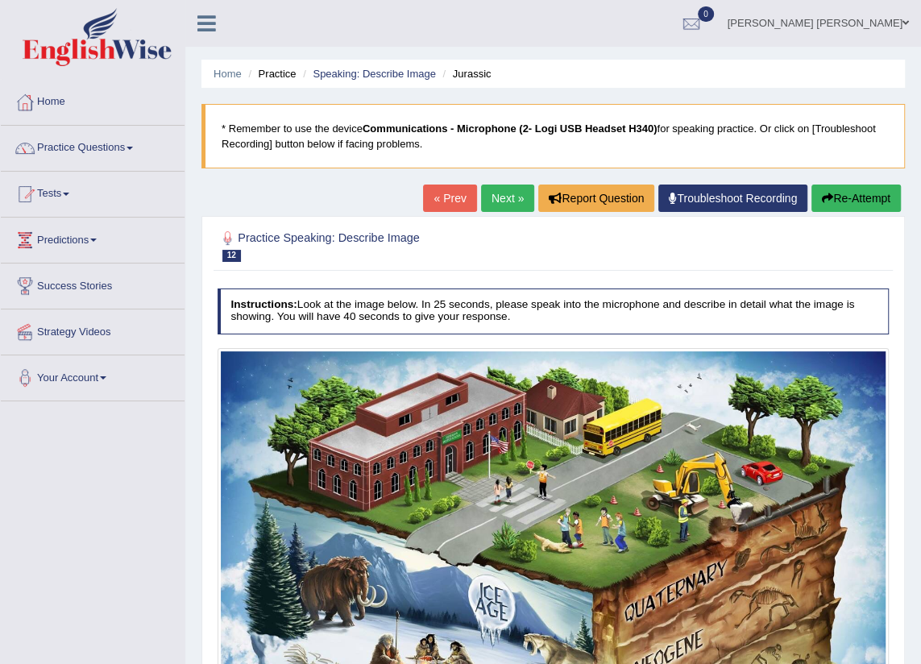
click at [450, 197] on link "« Prev" at bounding box center [449, 197] width 53 height 27
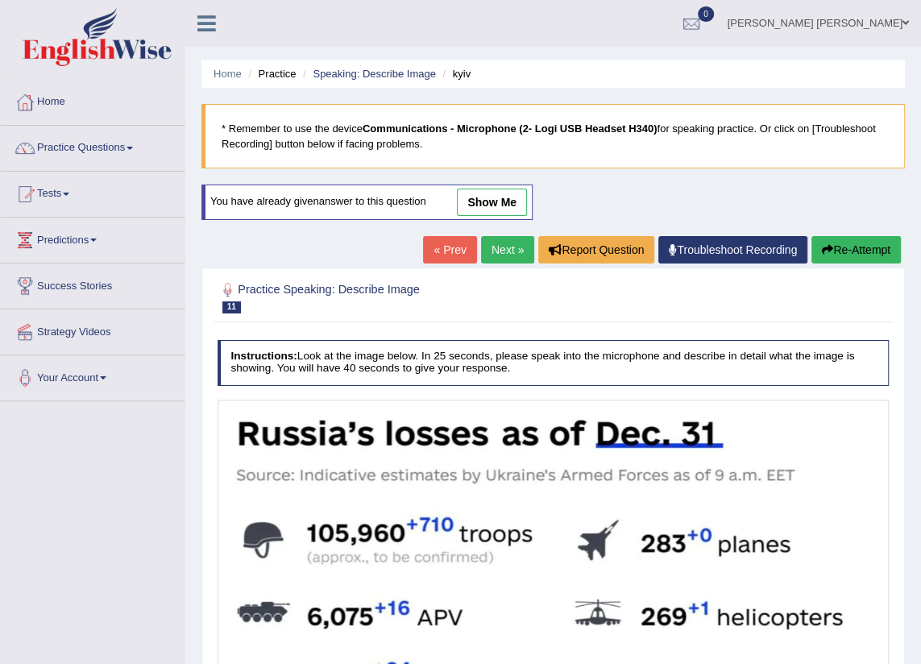
click at [443, 253] on link "« Prev" at bounding box center [449, 249] width 53 height 27
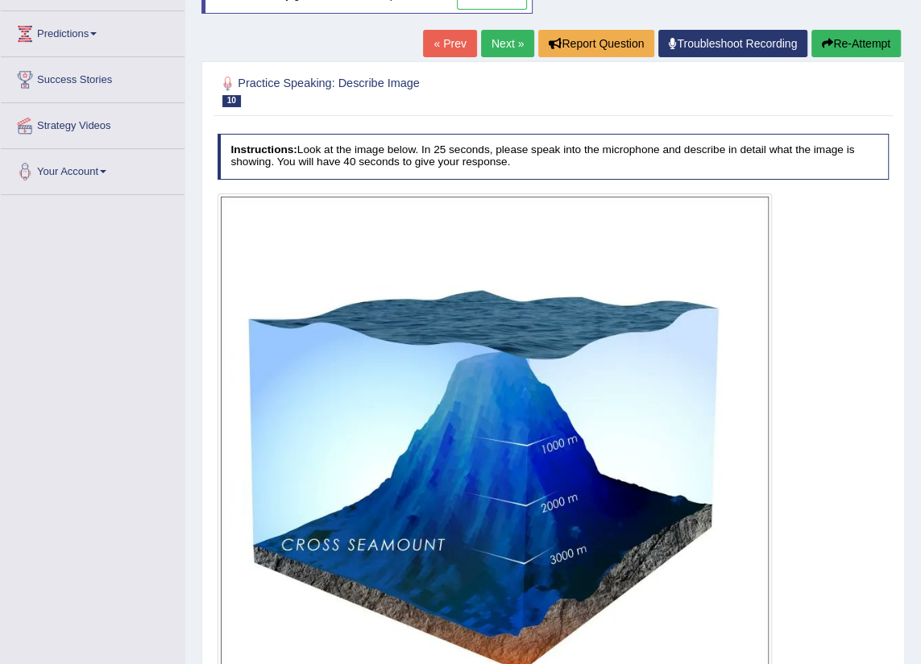
scroll to position [72, 0]
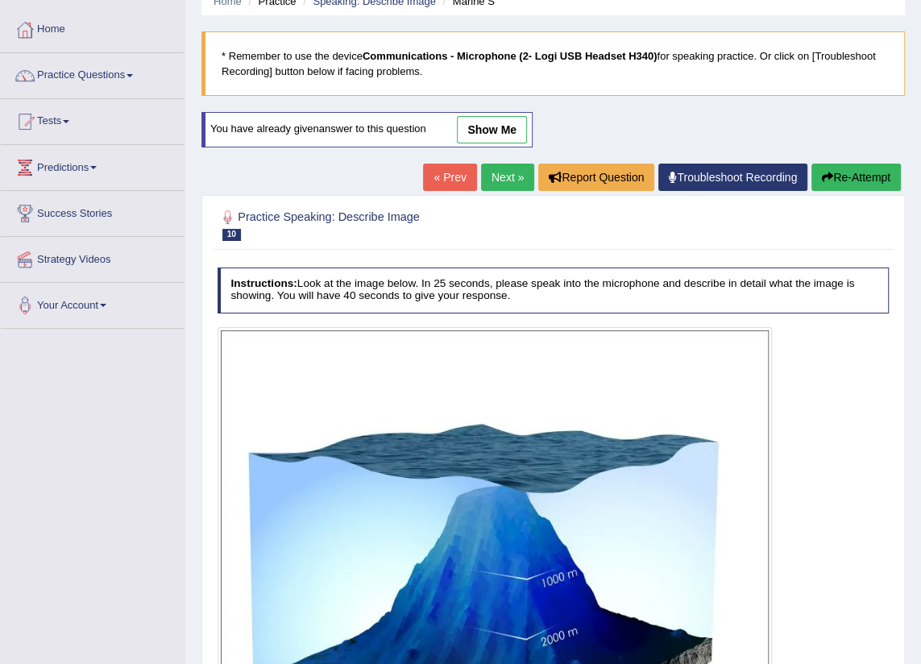
click at [496, 171] on link "Next »" at bounding box center [507, 177] width 53 height 27
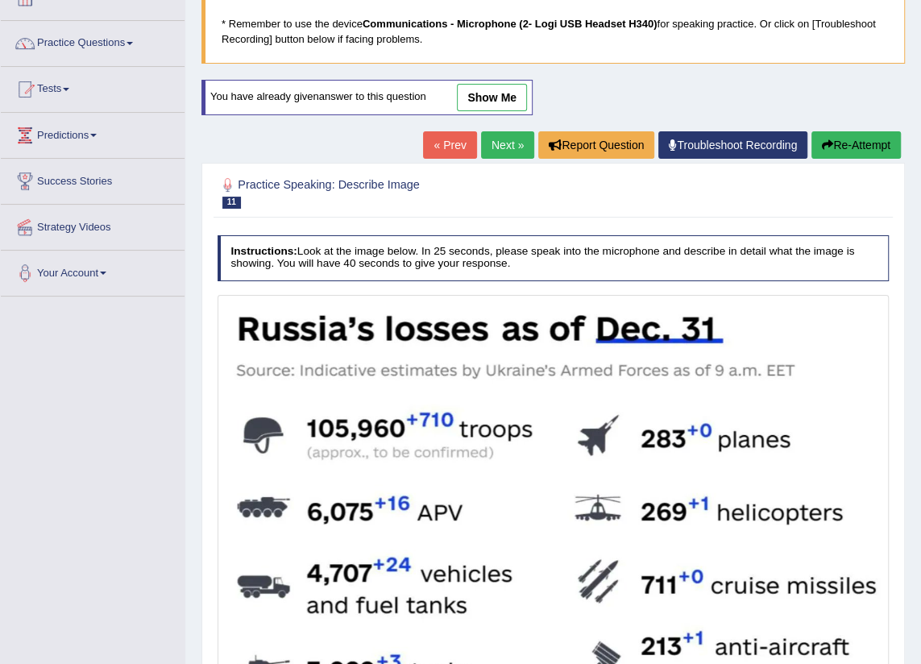
scroll to position [81, 0]
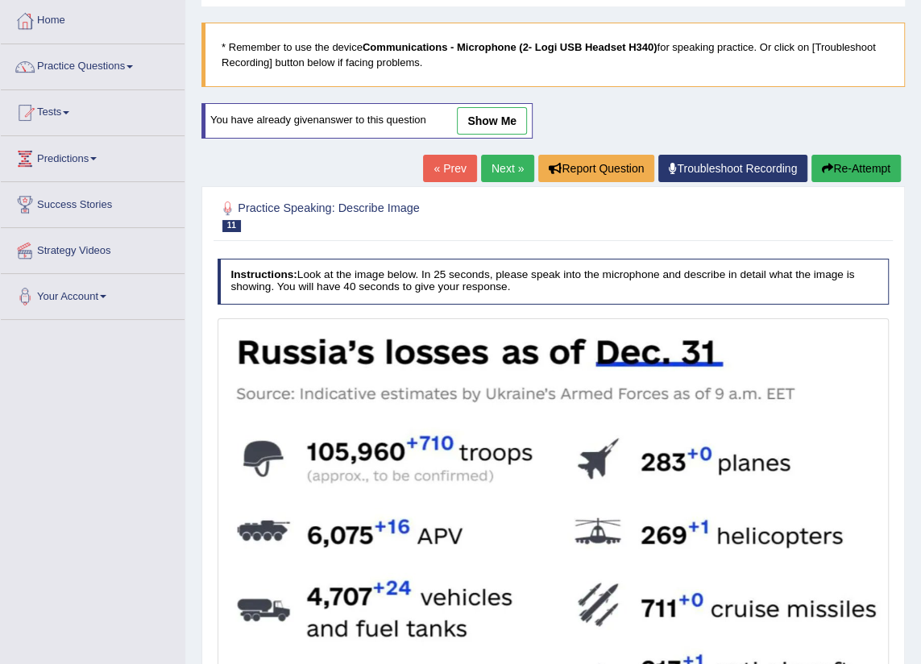
click at [506, 155] on link "Next »" at bounding box center [507, 168] width 53 height 27
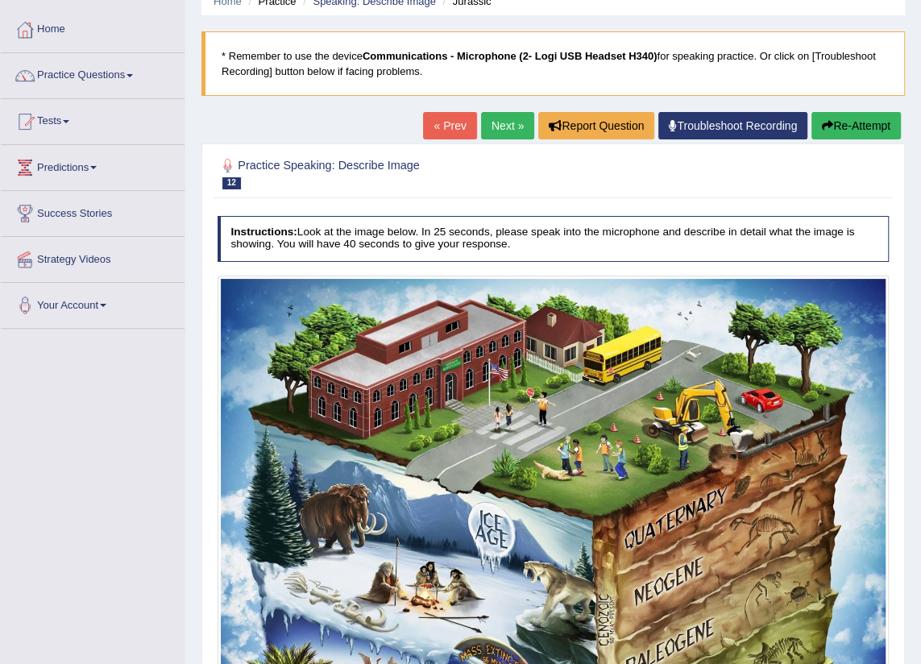
click at [513, 125] on link "Next »" at bounding box center [507, 125] width 53 height 27
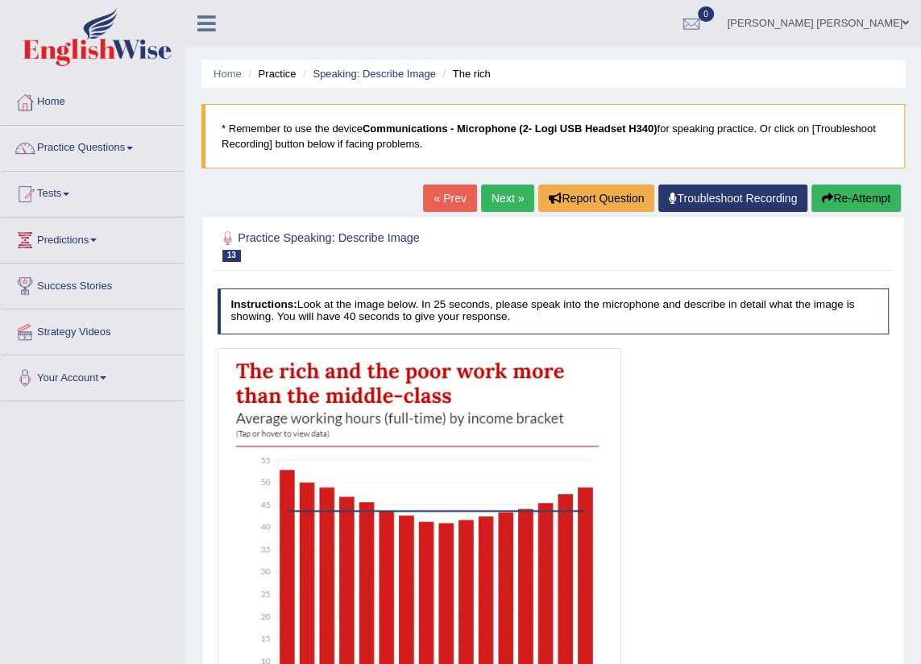
click at [491, 196] on link "Next »" at bounding box center [507, 197] width 53 height 27
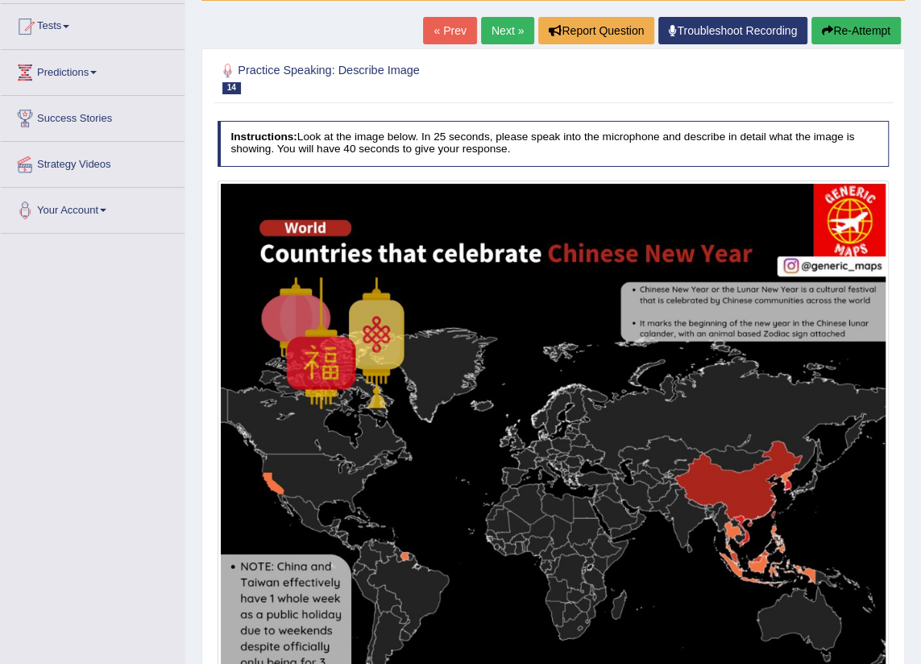
scroll to position [102, 0]
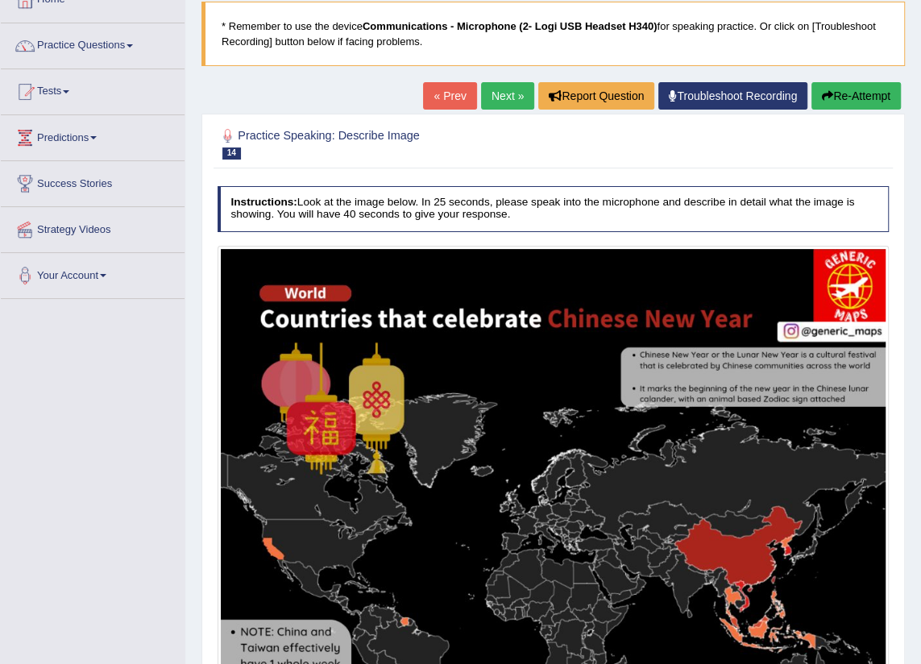
click at [93, 46] on link "Practice Questions" at bounding box center [93, 43] width 184 height 40
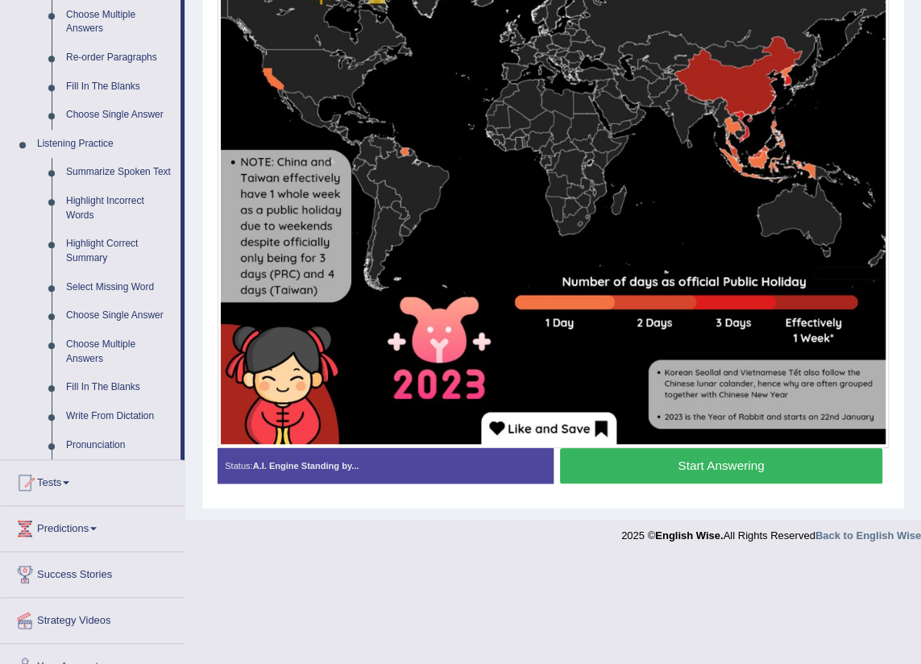
scroll to position [597, 0]
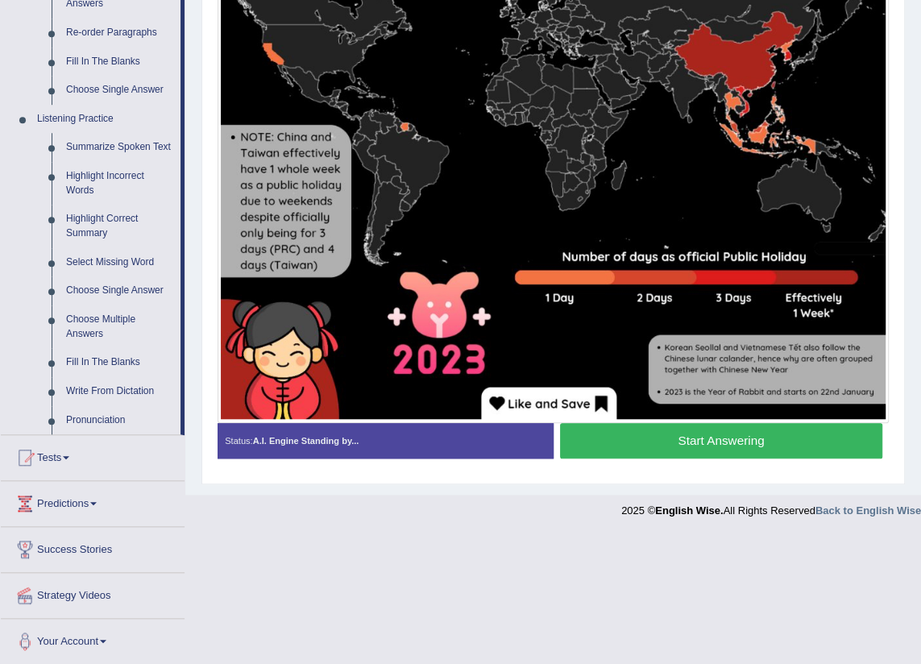
click at [695, 441] on button "Start Answering" at bounding box center [721, 440] width 322 height 35
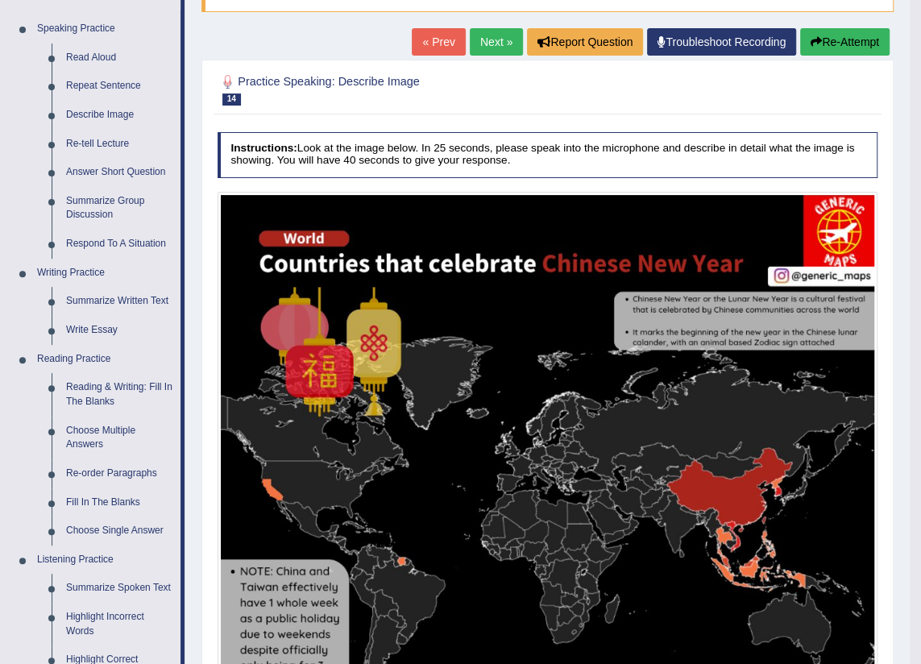
scroll to position [90, 0]
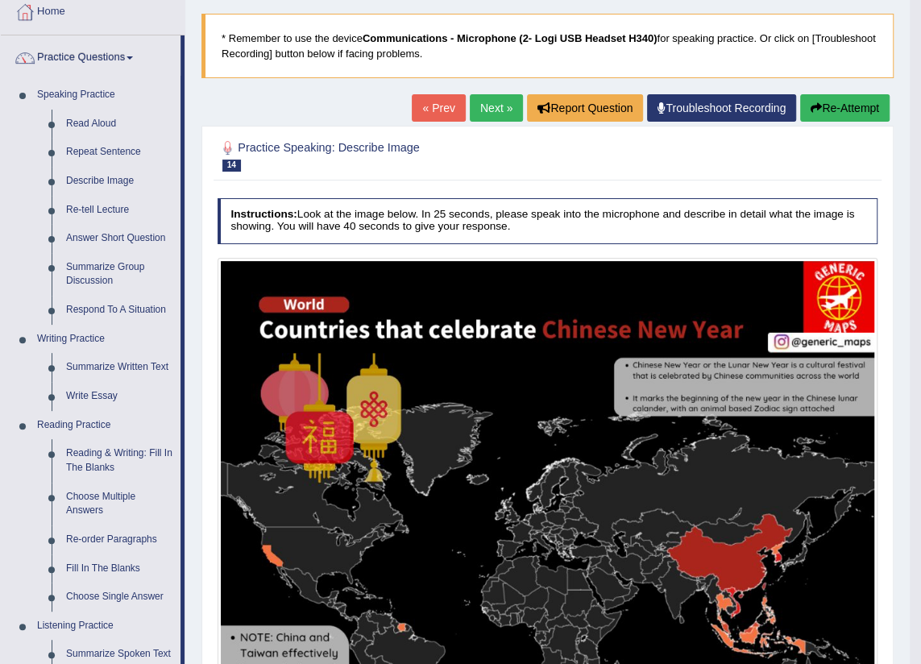
click at [490, 97] on link "Next »" at bounding box center [496, 107] width 53 height 27
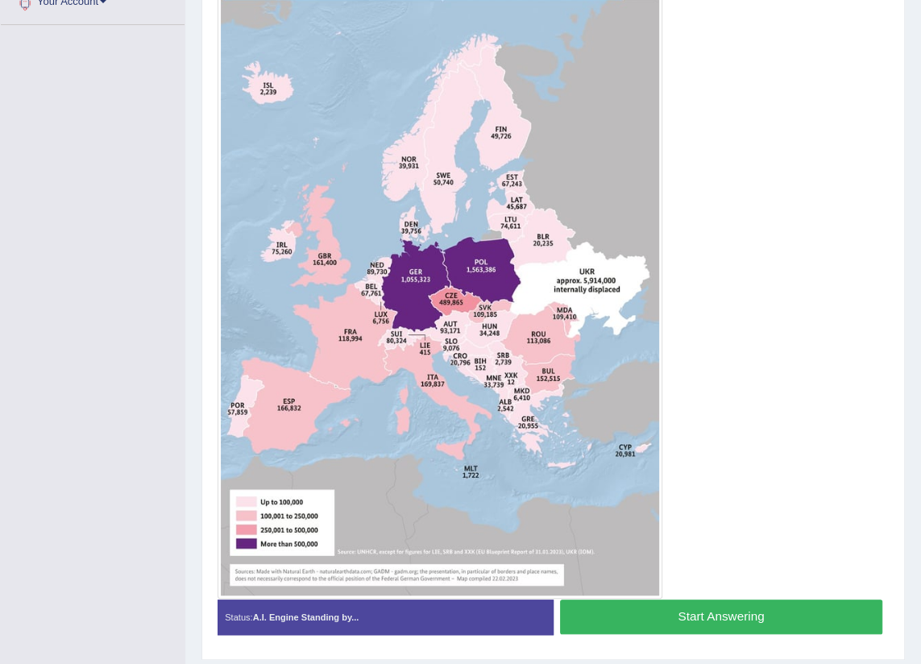
scroll to position [350, 0]
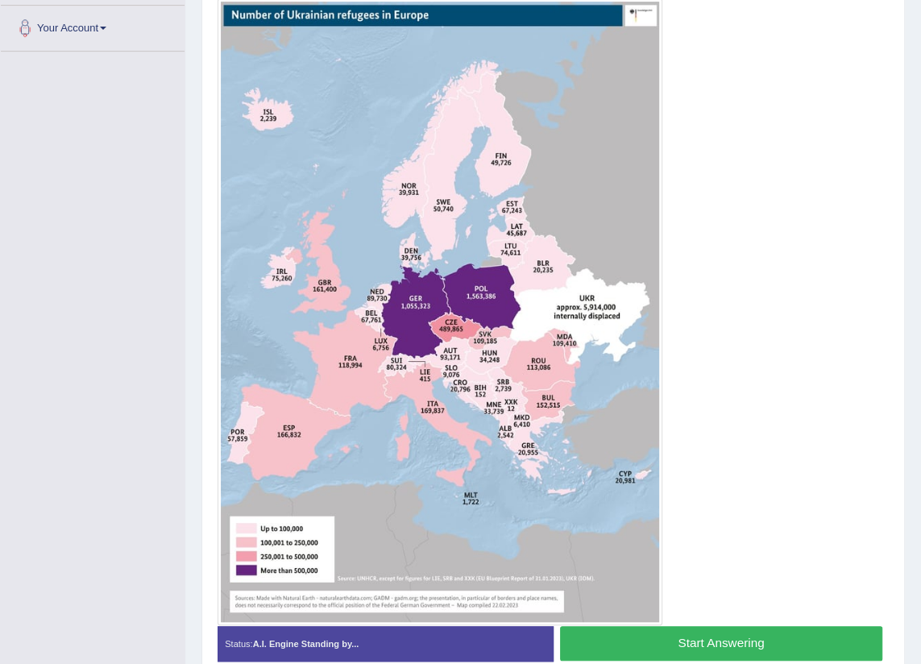
click at [827, 636] on button "Start Answering" at bounding box center [721, 643] width 322 height 35
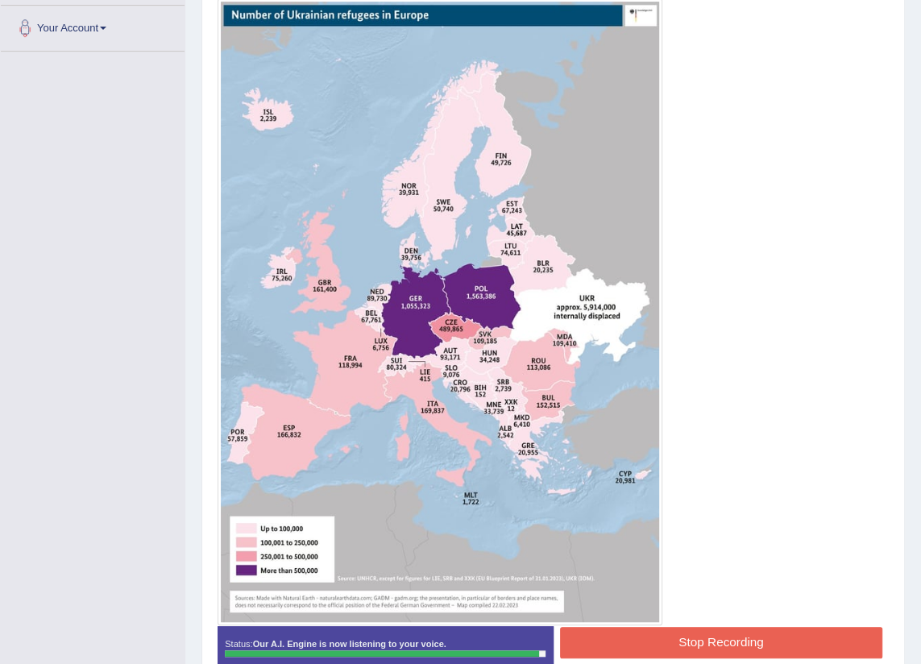
click at [825, 638] on button "Stop Recording" at bounding box center [721, 642] width 322 height 31
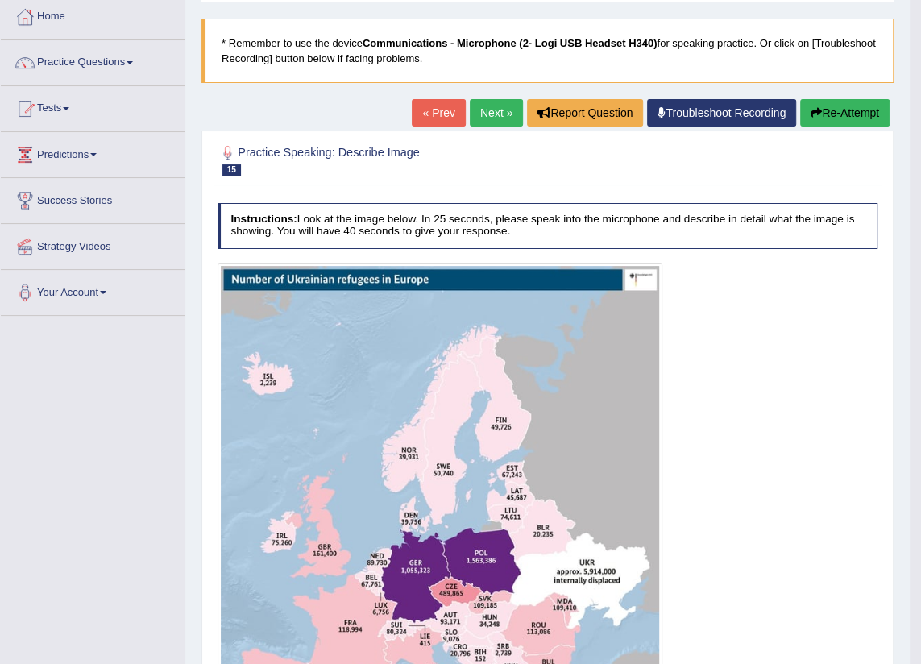
scroll to position [56, 0]
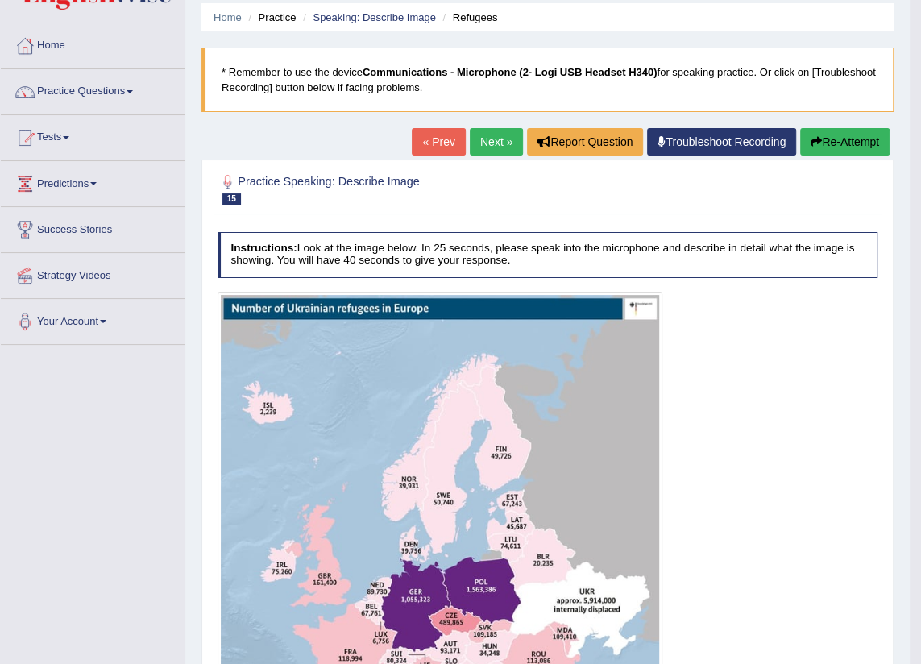
click at [842, 131] on button "Re-Attempt" at bounding box center [844, 141] width 89 height 27
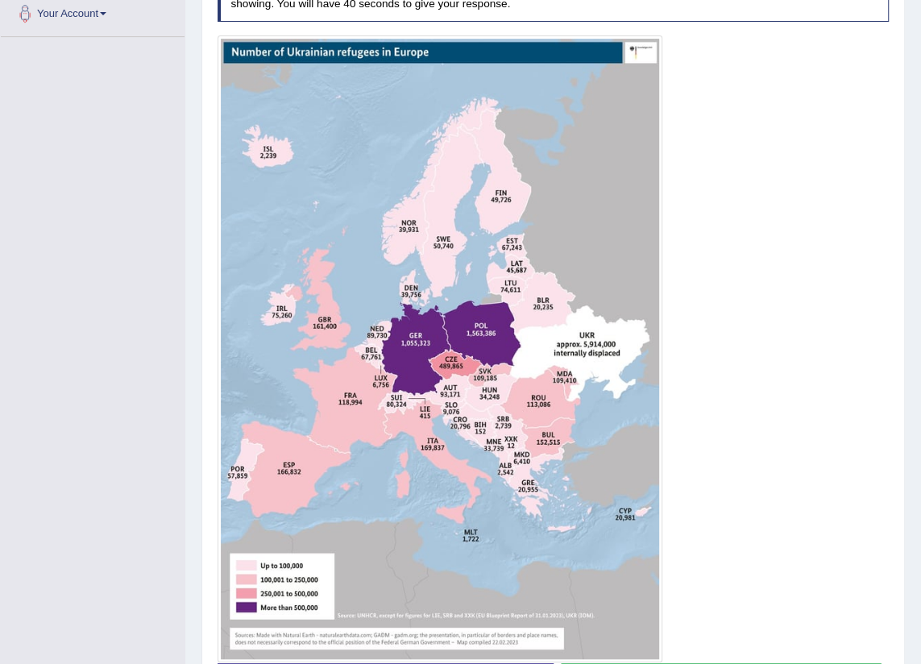
scroll to position [401, 0]
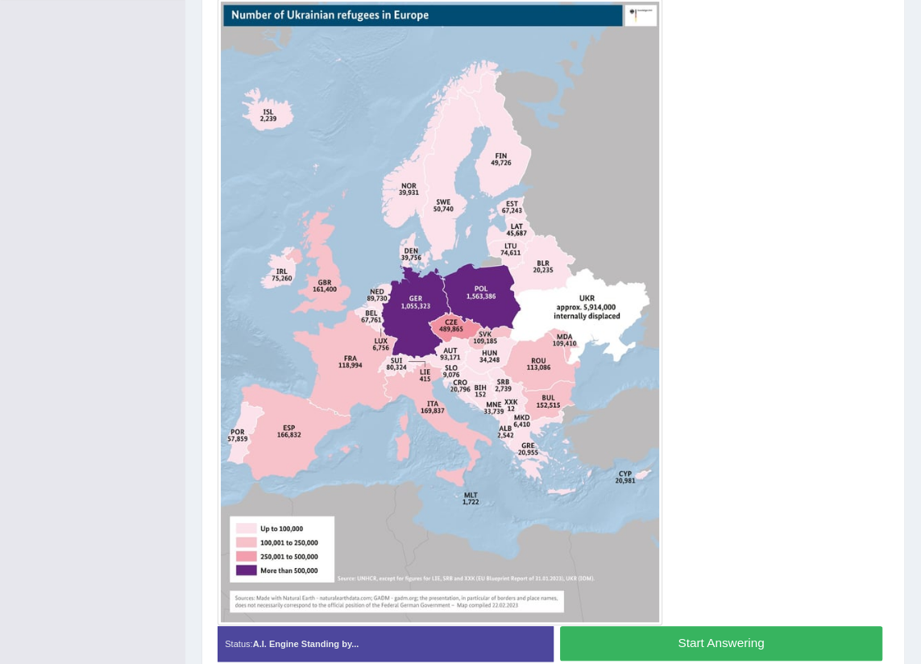
click at [836, 635] on button "Start Answering" at bounding box center [721, 643] width 322 height 35
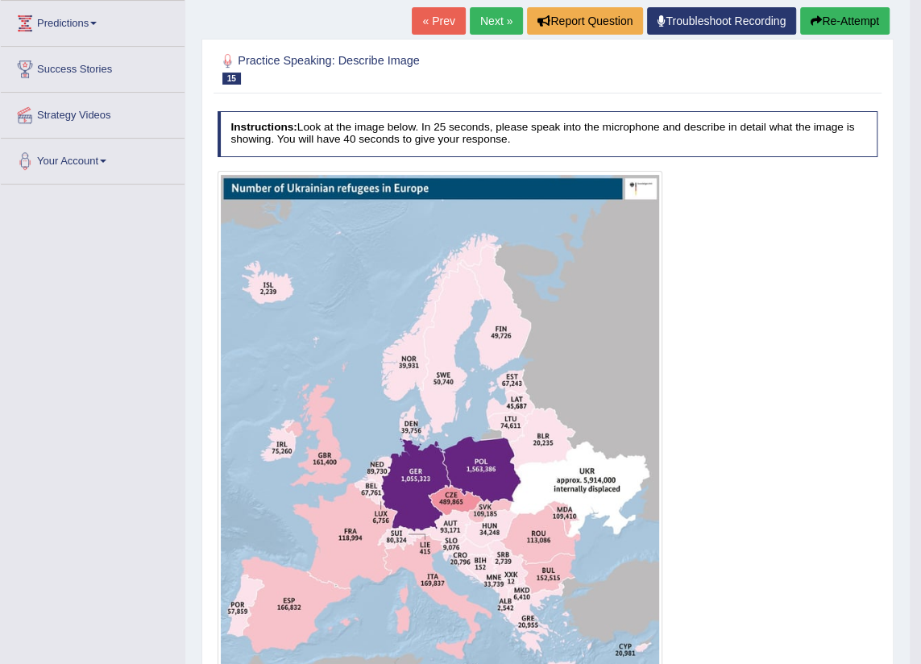
scroll to position [167, 0]
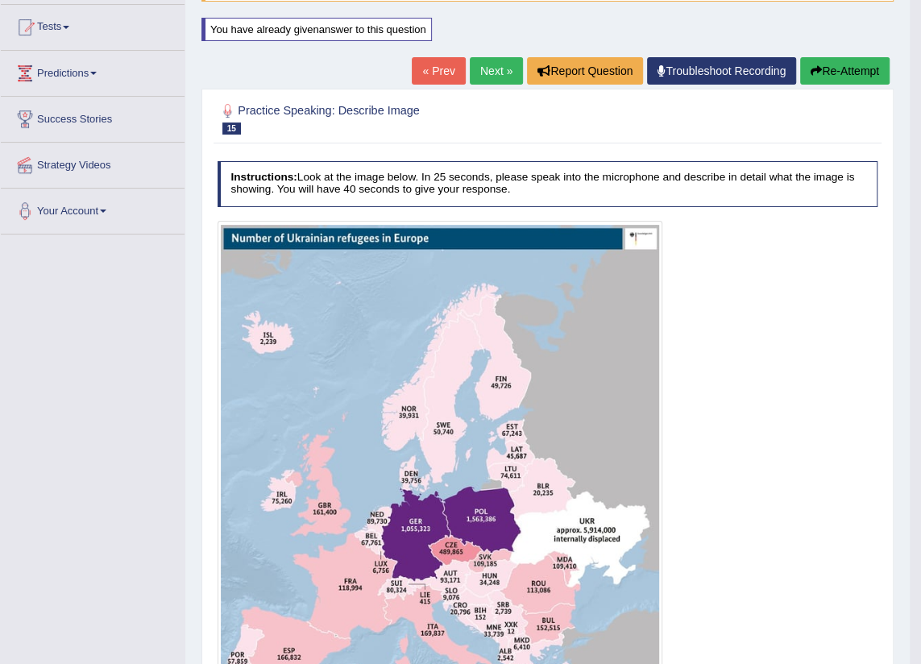
click at [495, 68] on link "Next »" at bounding box center [496, 70] width 53 height 27
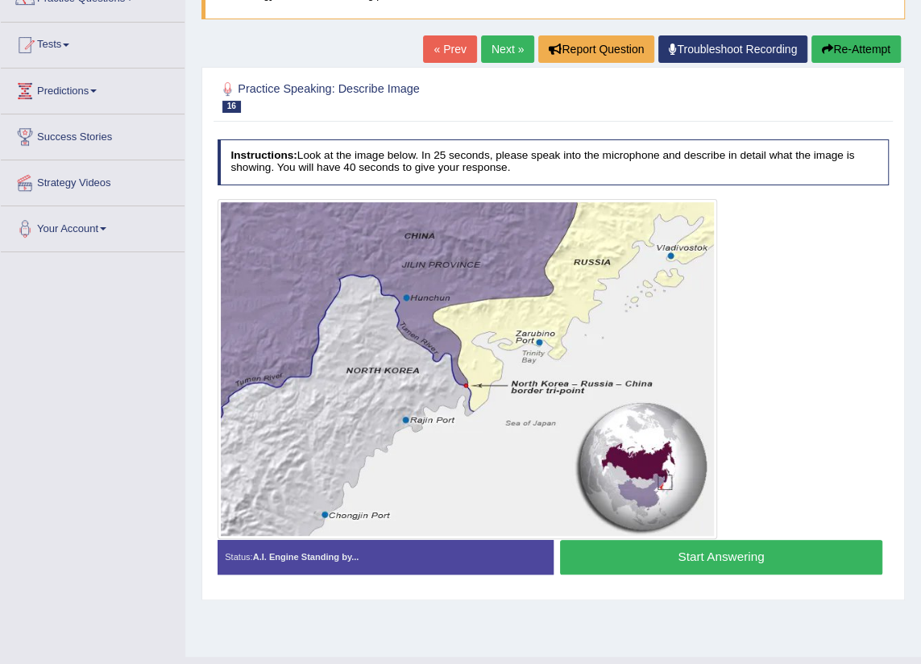
scroll to position [182, 0]
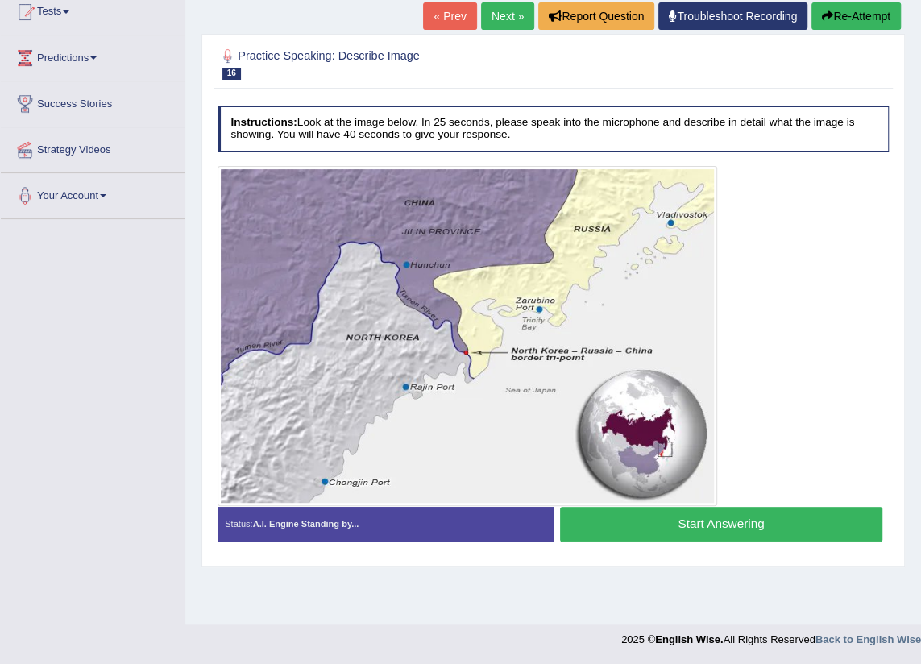
click at [780, 529] on button "Start Answering" at bounding box center [721, 524] width 322 height 35
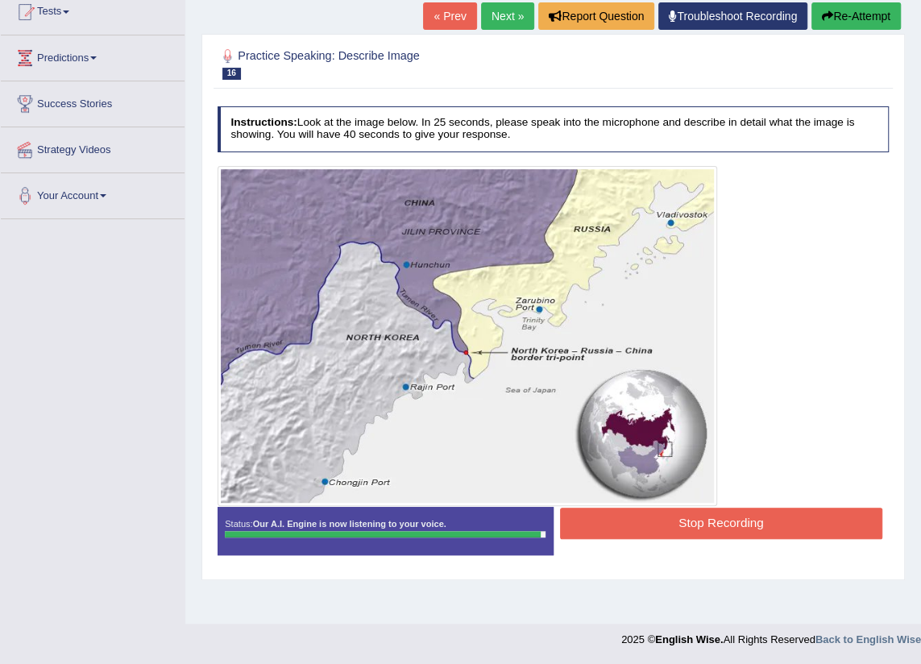
click at [777, 532] on button "Stop Recording" at bounding box center [721, 522] width 322 height 31
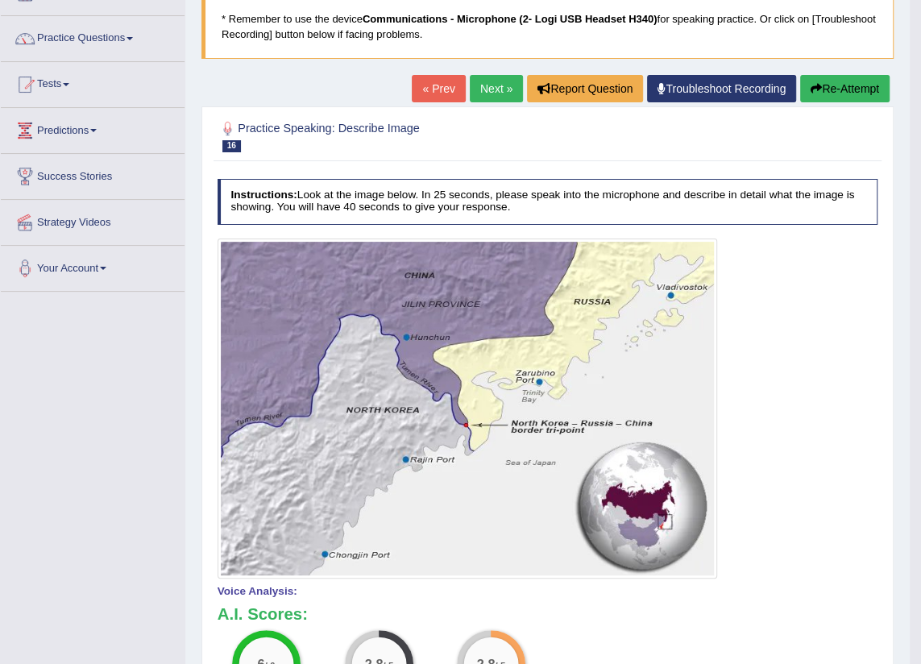
scroll to position [109, 0]
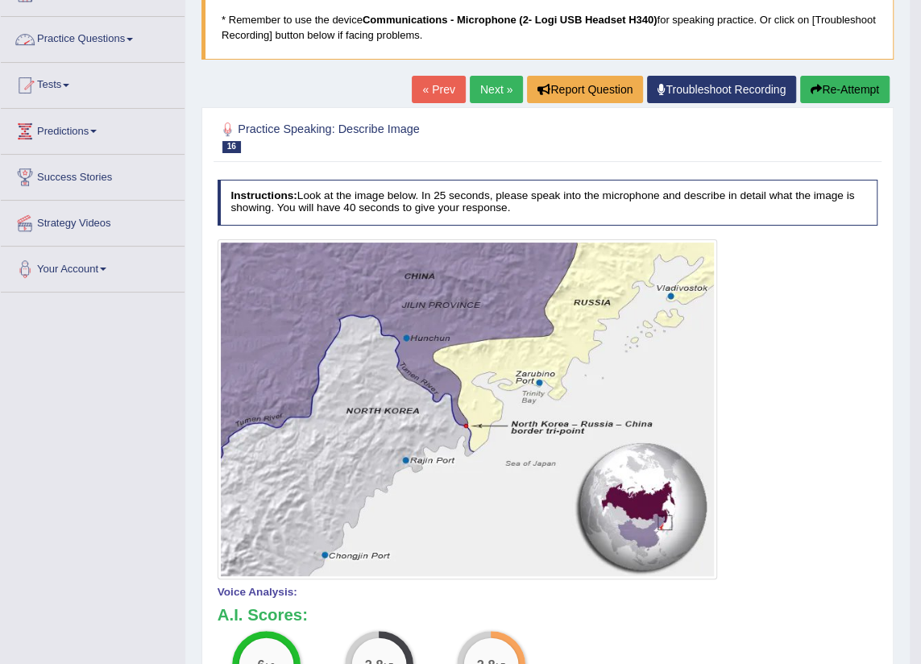
click at [113, 38] on link "Practice Questions" at bounding box center [93, 37] width 184 height 40
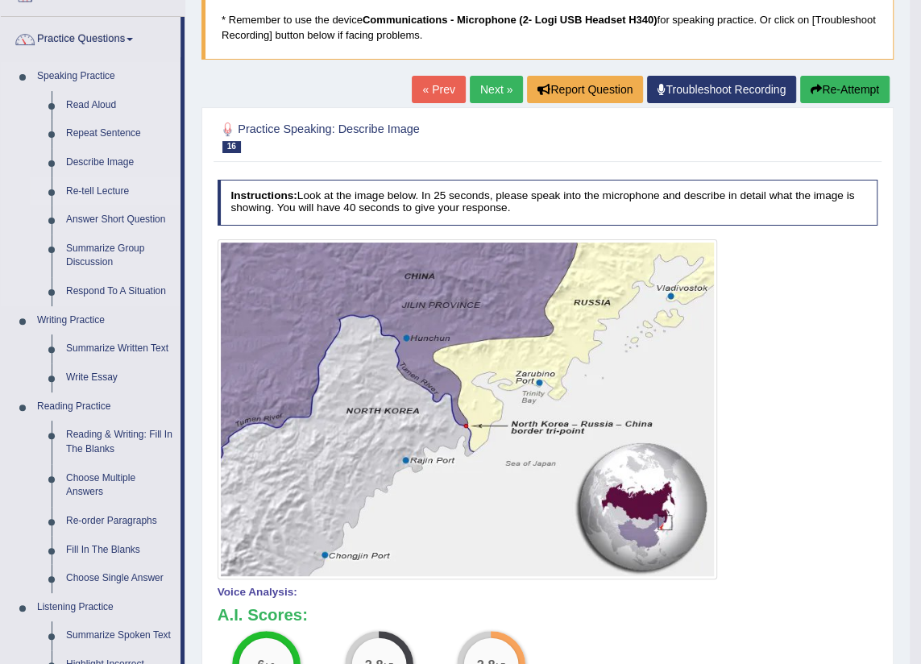
click at [77, 194] on link "Re-tell Lecture" at bounding box center [120, 191] width 122 height 29
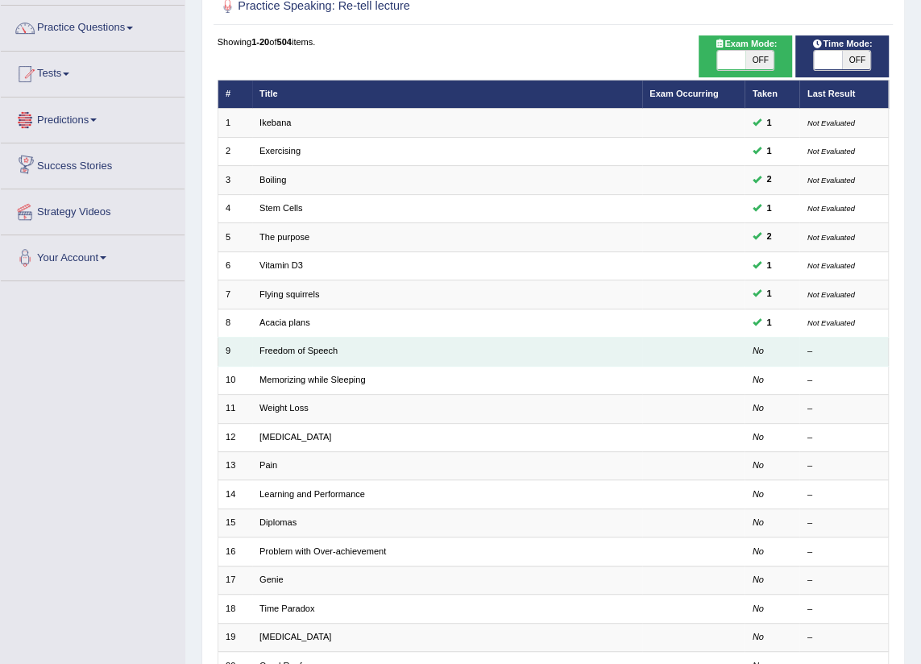
scroll to position [146, 0]
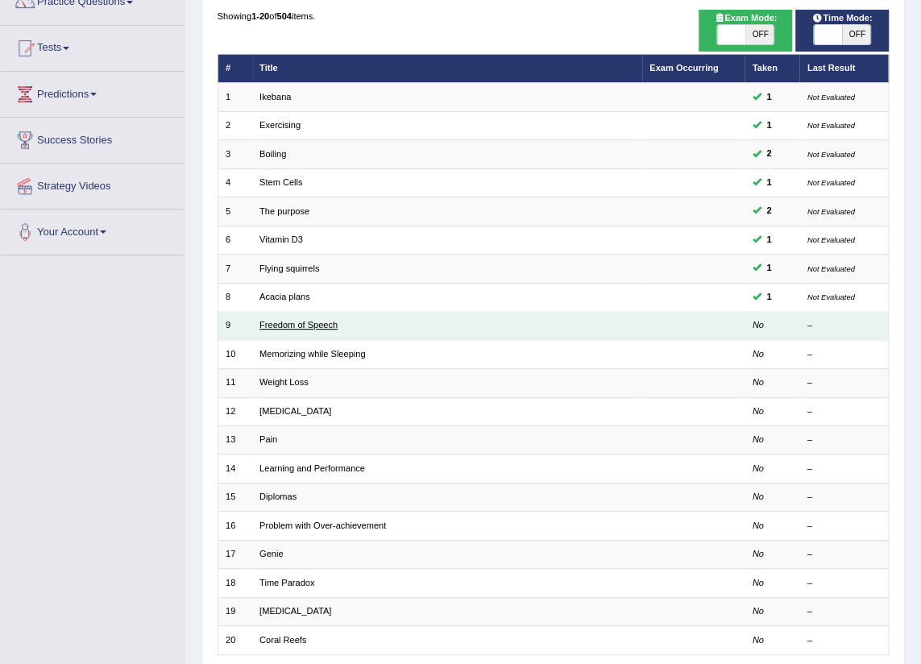
click at [297, 325] on link "Freedom of Speech" at bounding box center [298, 325] width 78 height 10
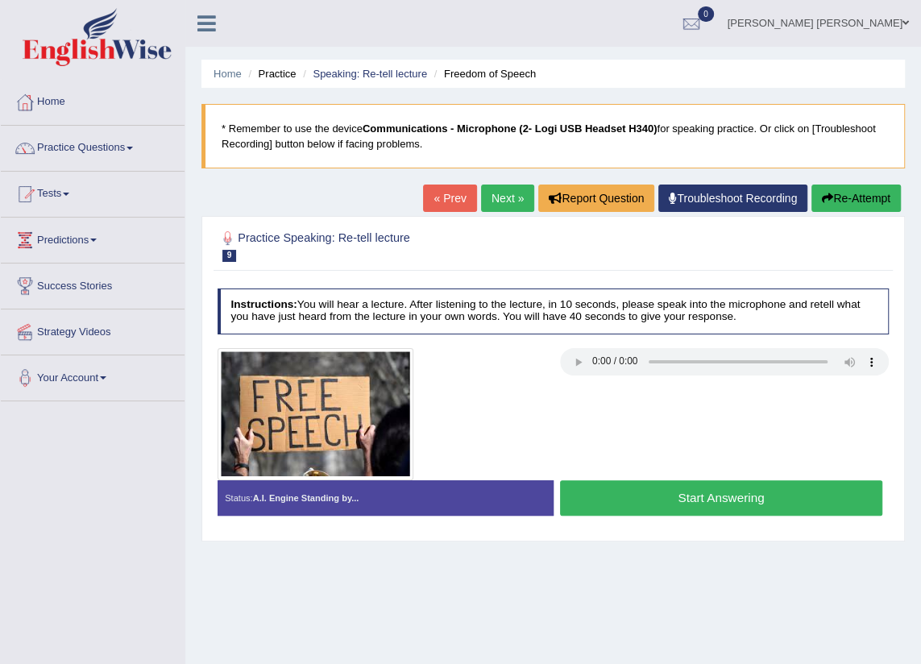
click at [713, 510] on button "Start Answering" at bounding box center [721, 497] width 322 height 35
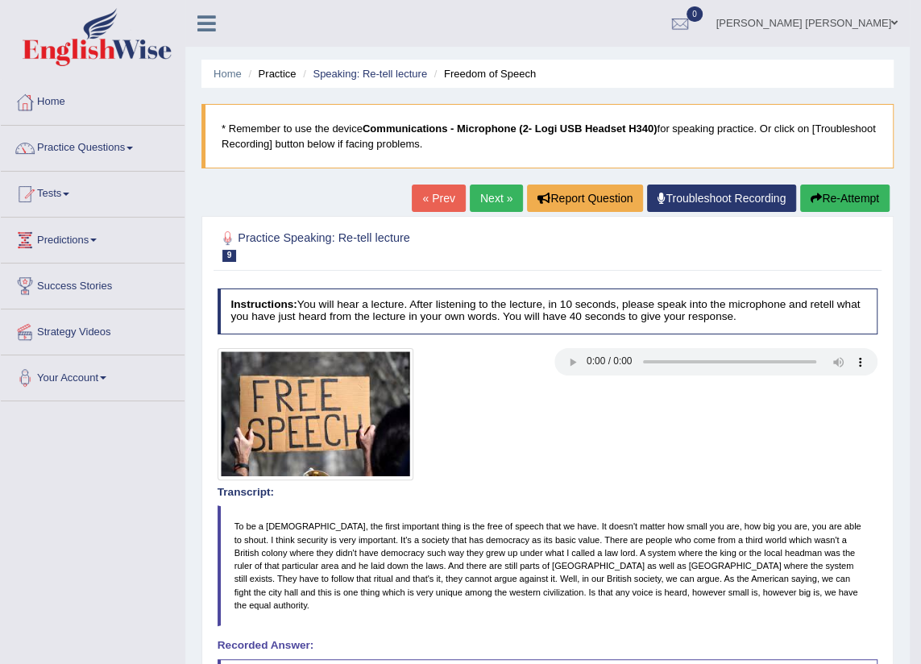
click at [849, 195] on button "Re-Attempt" at bounding box center [844, 197] width 89 height 27
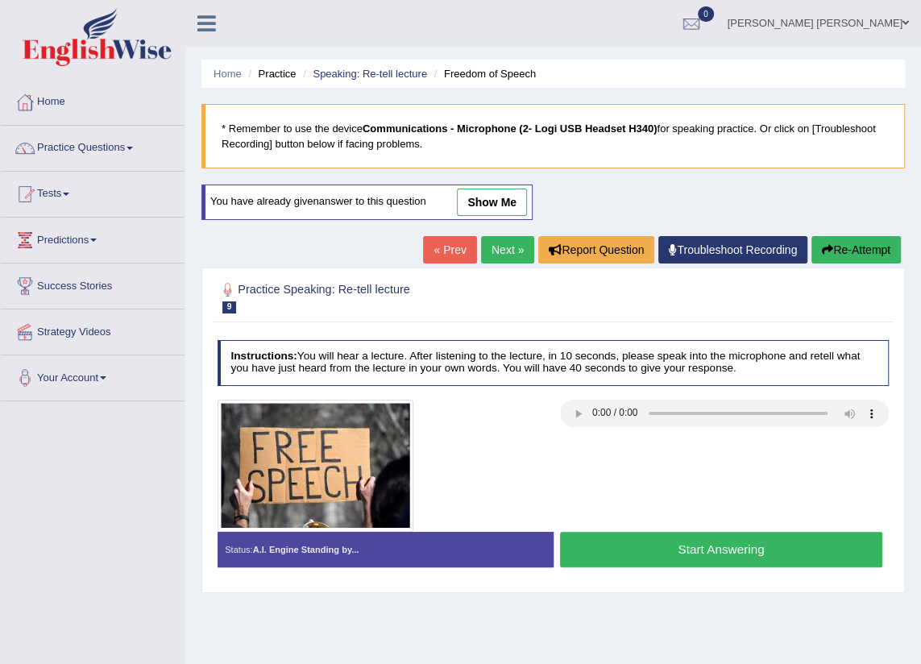
click at [770, 546] on button "Start Answering" at bounding box center [721, 549] width 322 height 35
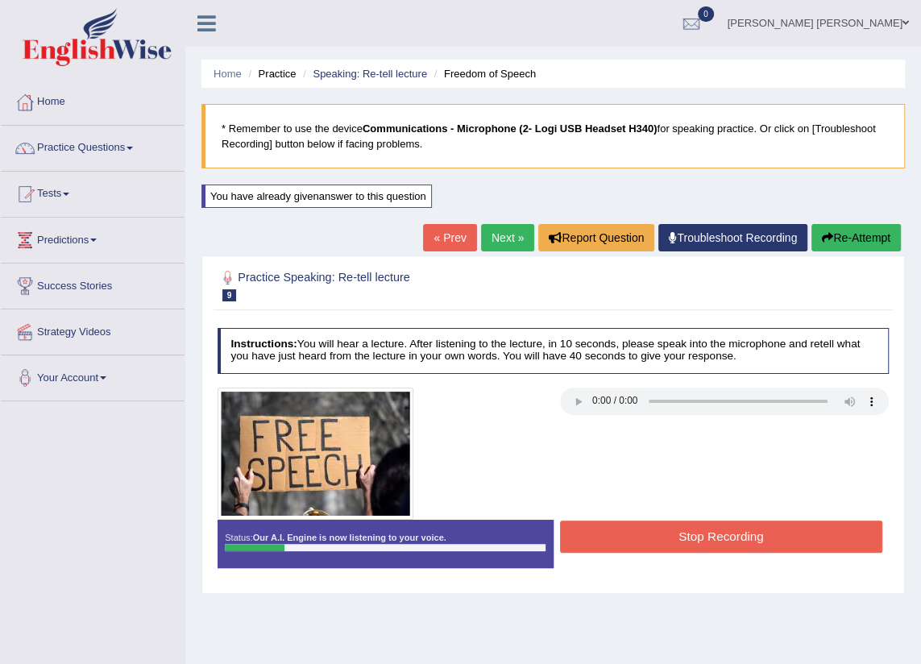
click at [838, 233] on button "Re-Attempt" at bounding box center [855, 237] width 89 height 27
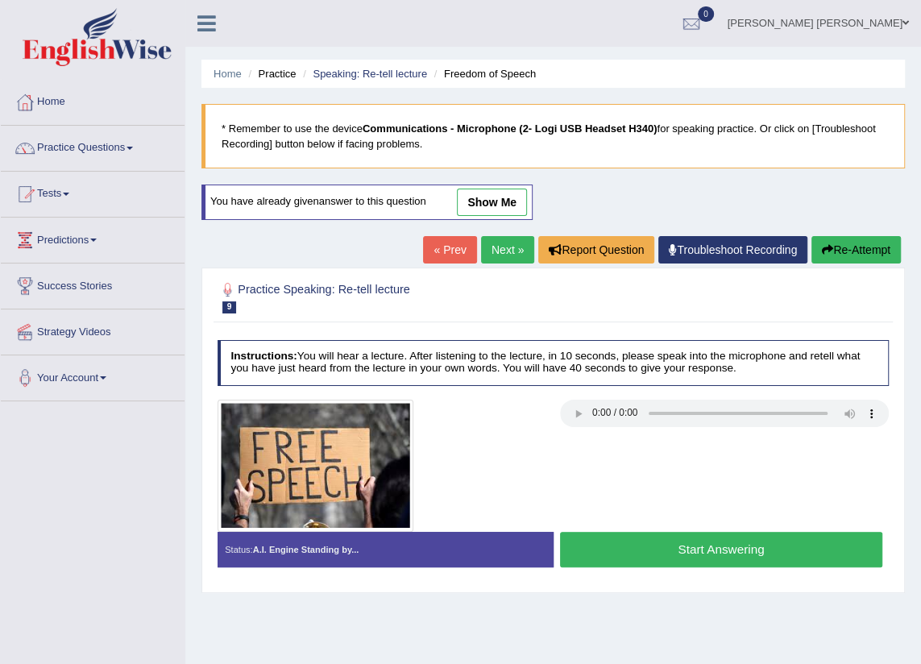
click at [641, 543] on button "Start Answering" at bounding box center [721, 549] width 322 height 35
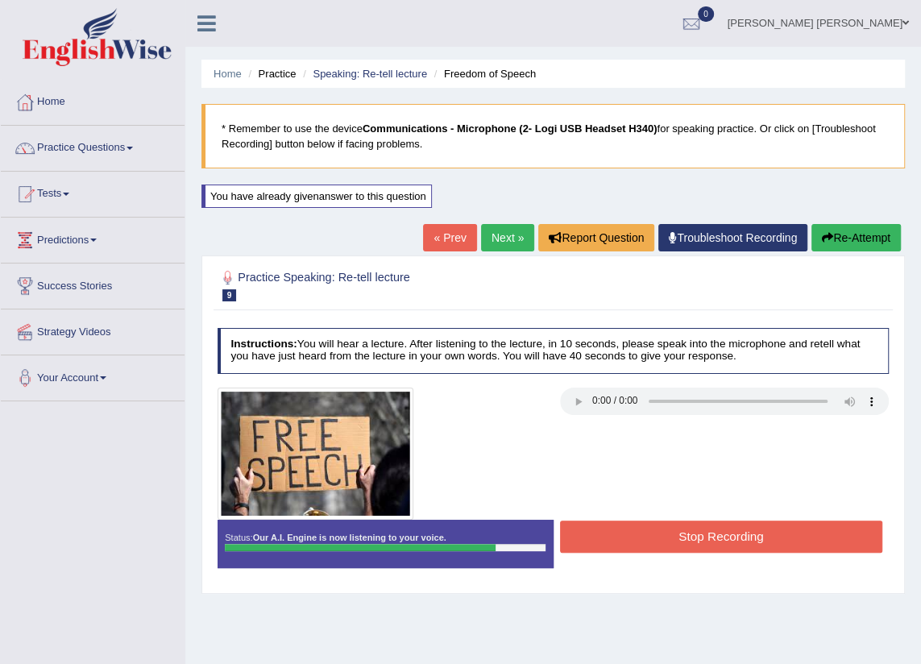
click at [844, 238] on button "Re-Attempt" at bounding box center [855, 237] width 89 height 27
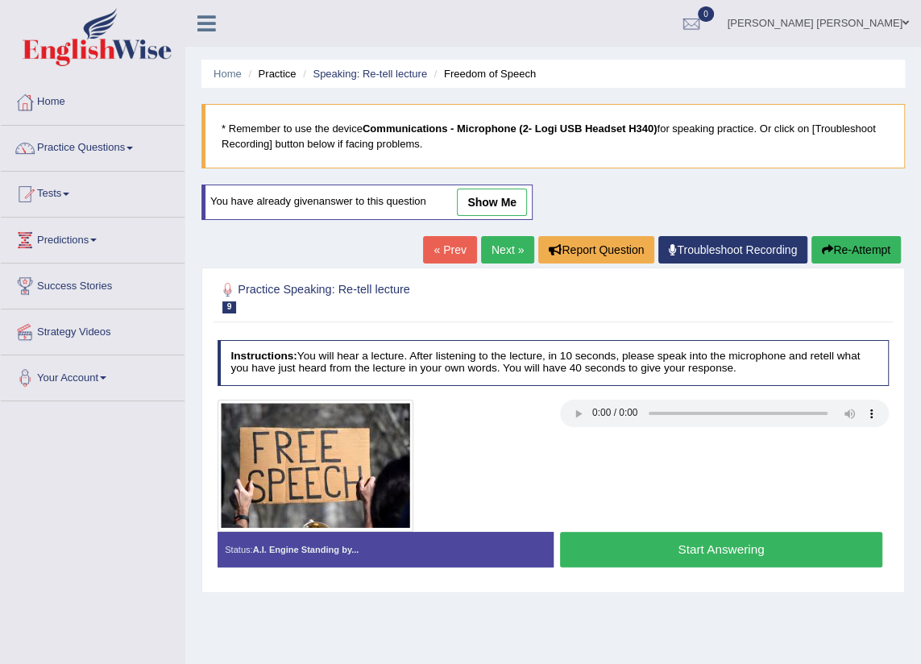
click at [607, 548] on button "Start Answering" at bounding box center [721, 549] width 322 height 35
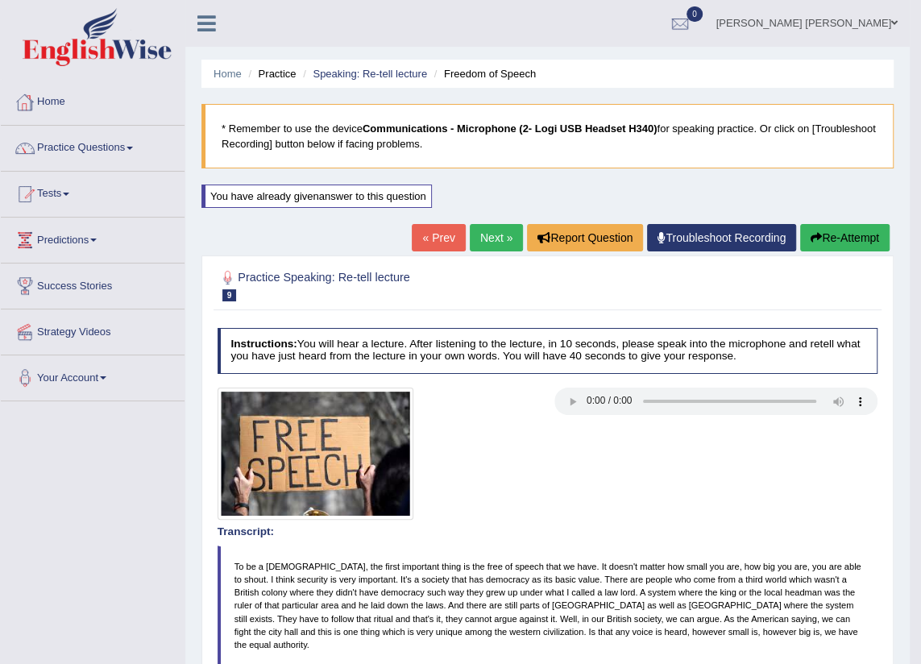
scroll to position [146, 0]
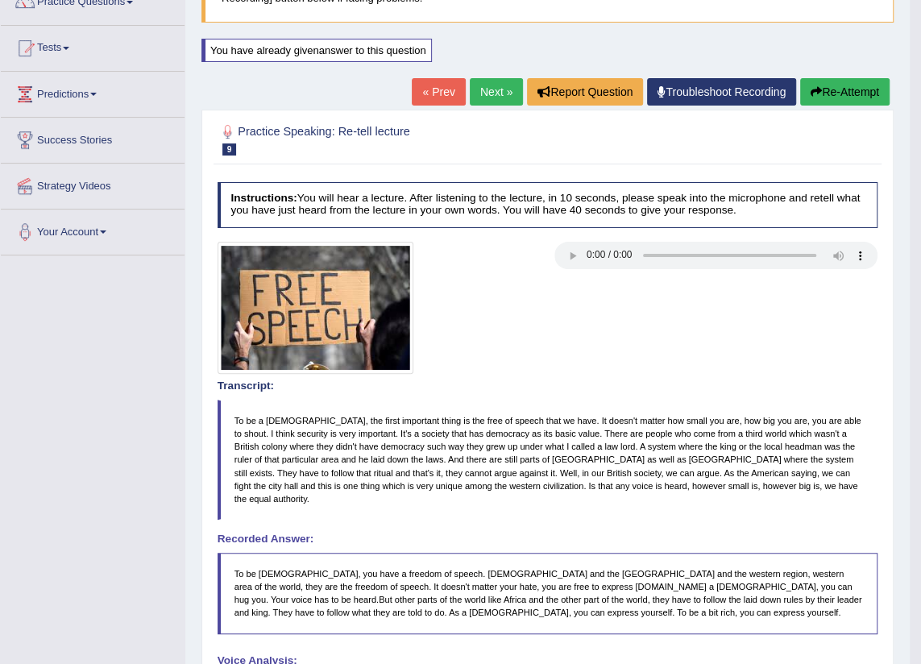
click at [862, 92] on button "Re-Attempt" at bounding box center [844, 91] width 89 height 27
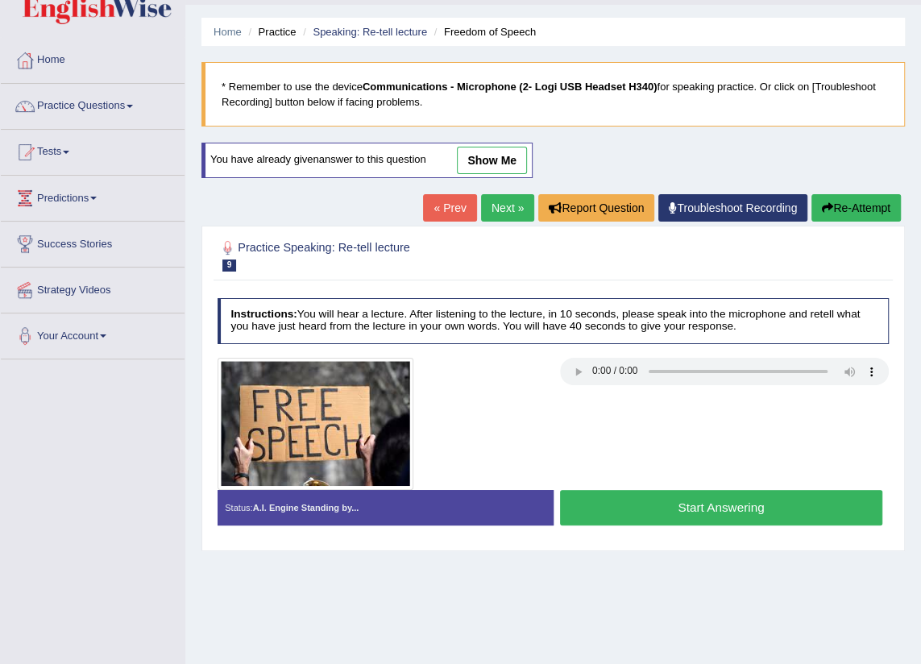
scroll to position [35, 0]
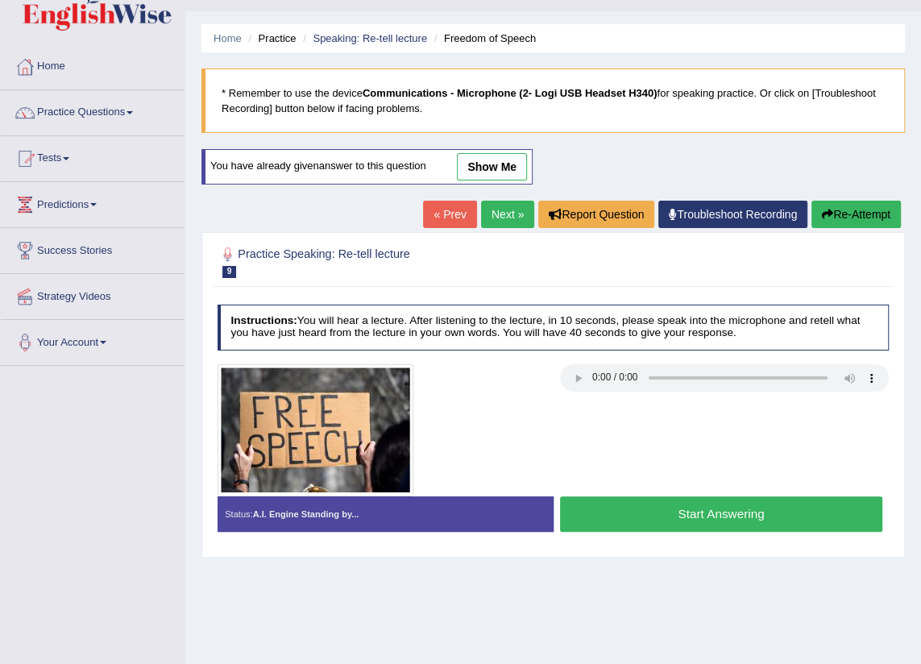
click at [663, 517] on button "Start Answering" at bounding box center [721, 513] width 322 height 35
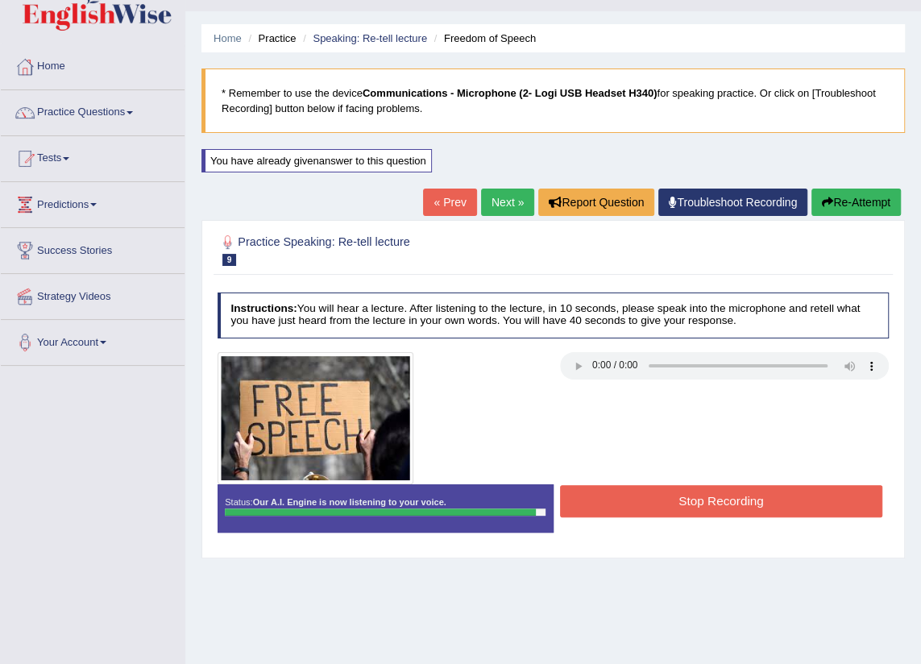
click at [650, 504] on button "Stop Recording" at bounding box center [721, 500] width 322 height 31
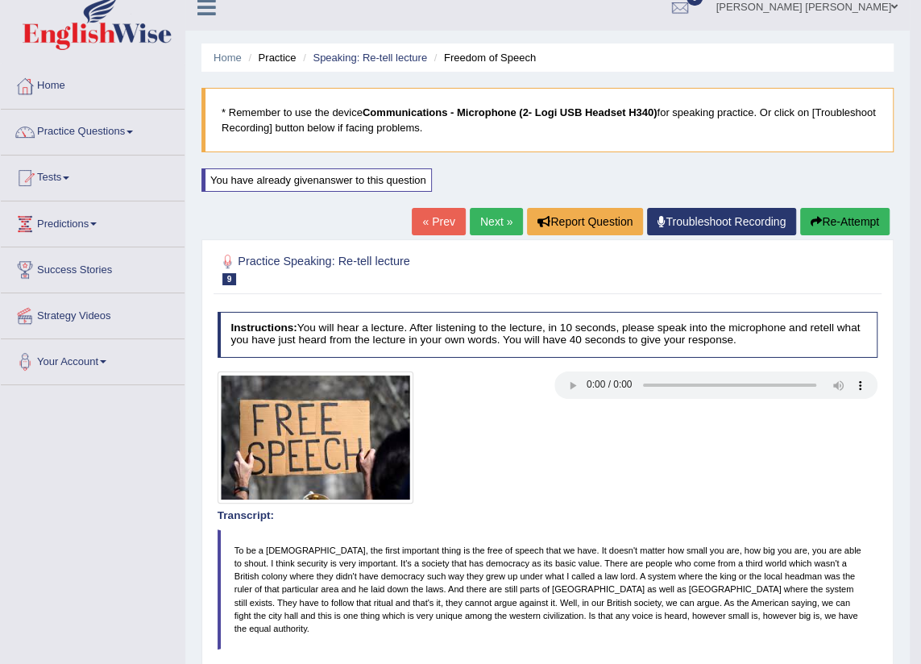
scroll to position [0, 0]
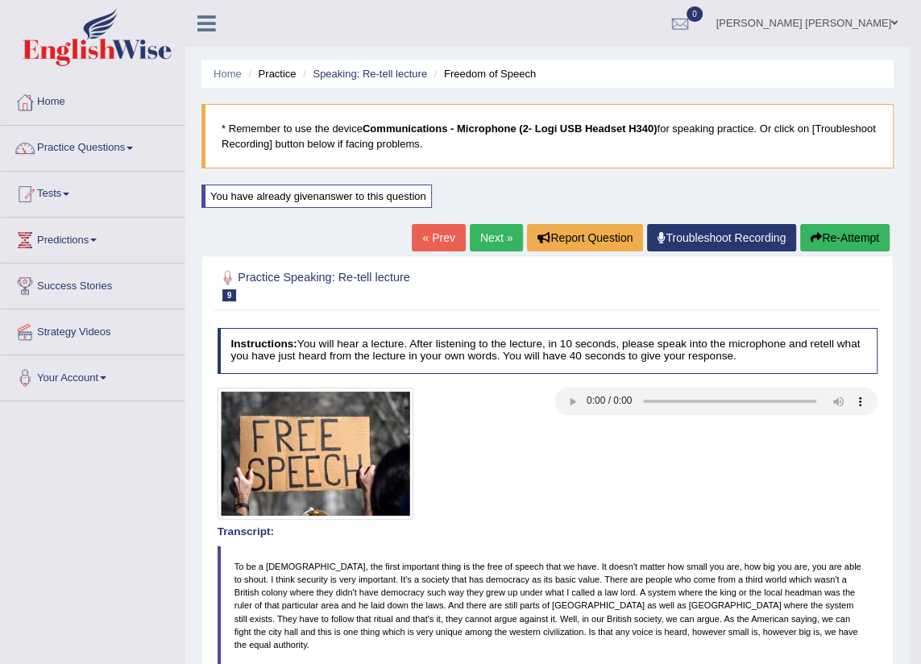
click at [499, 238] on link "Next »" at bounding box center [496, 237] width 53 height 27
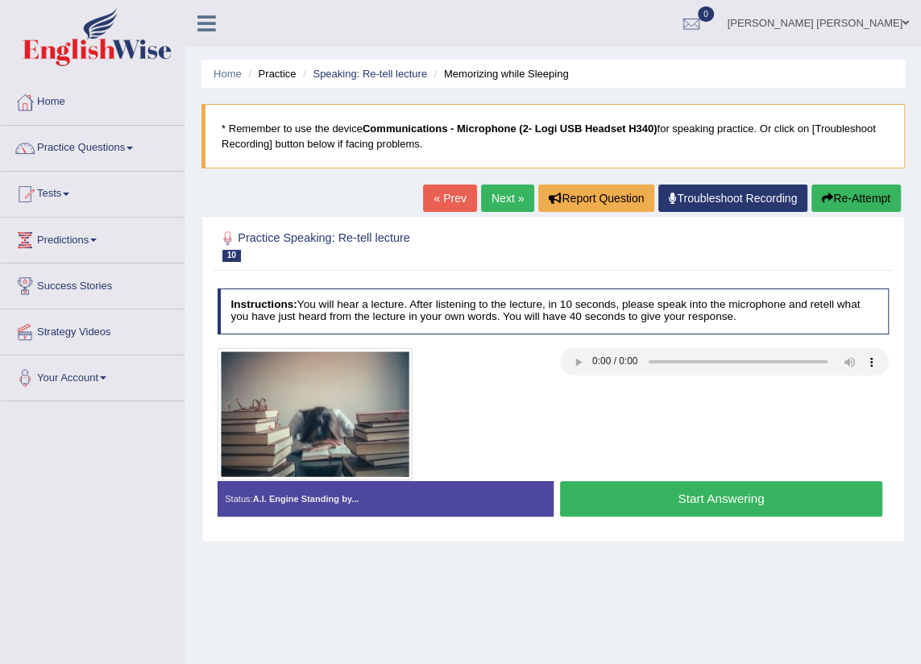
click at [652, 498] on button "Start Answering" at bounding box center [721, 498] width 322 height 35
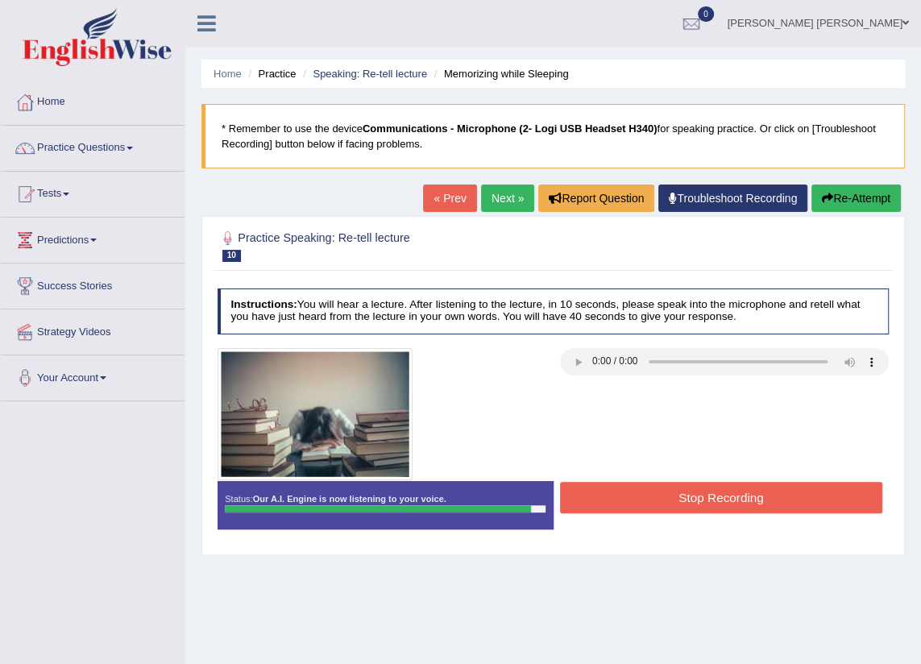
click at [718, 498] on button "Stop Recording" at bounding box center [721, 497] width 322 height 31
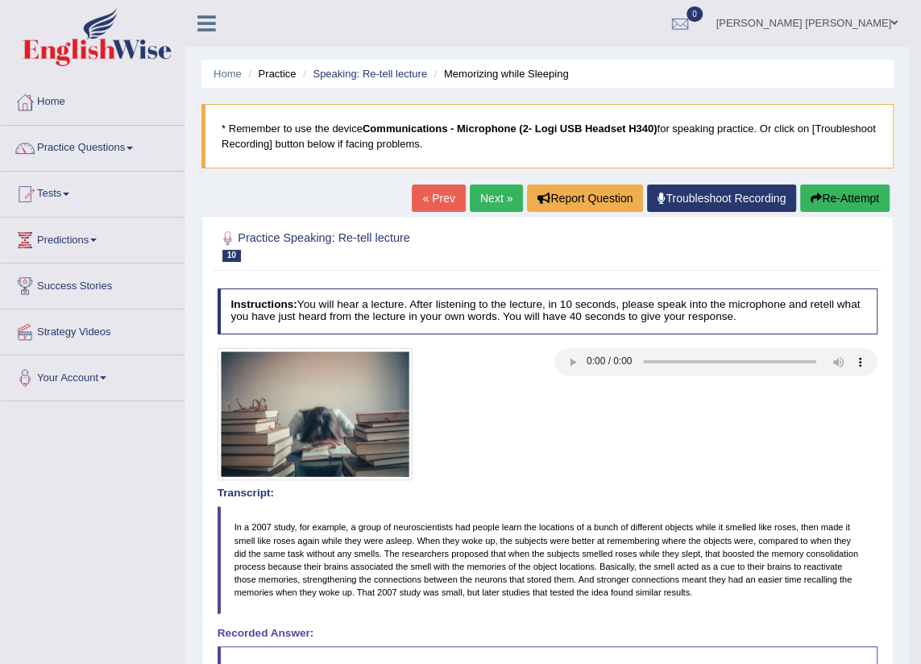
click at [506, 202] on link "Next »" at bounding box center [496, 197] width 53 height 27
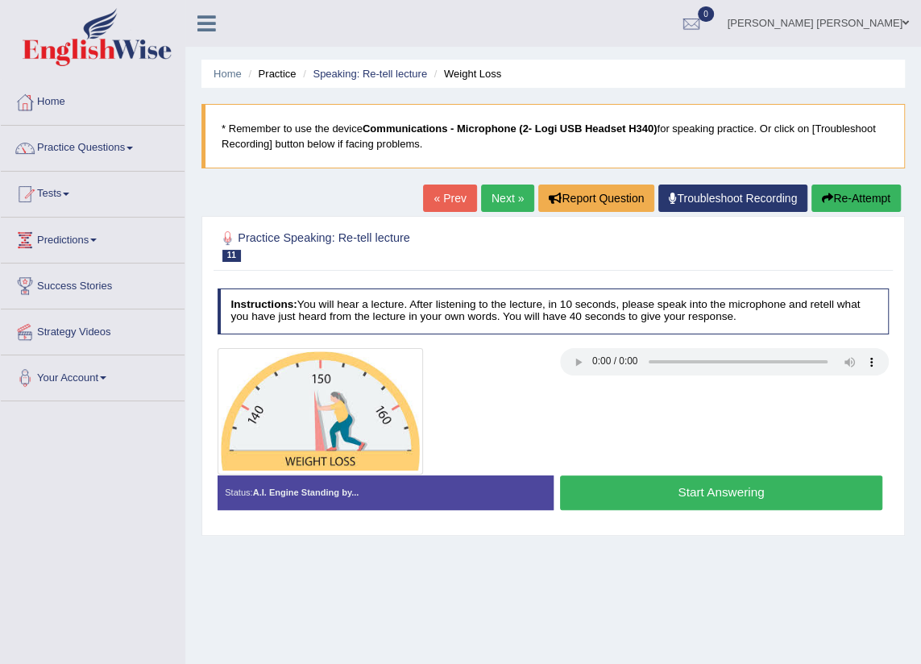
click at [770, 495] on button "Start Answering" at bounding box center [721, 492] width 322 height 35
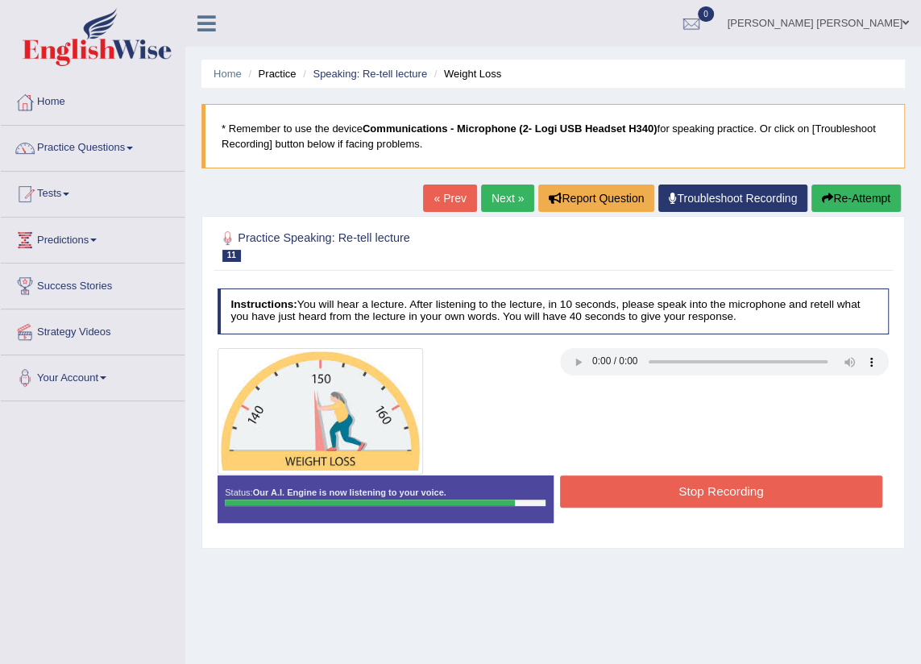
click at [769, 497] on button "Stop Recording" at bounding box center [721, 490] width 322 height 31
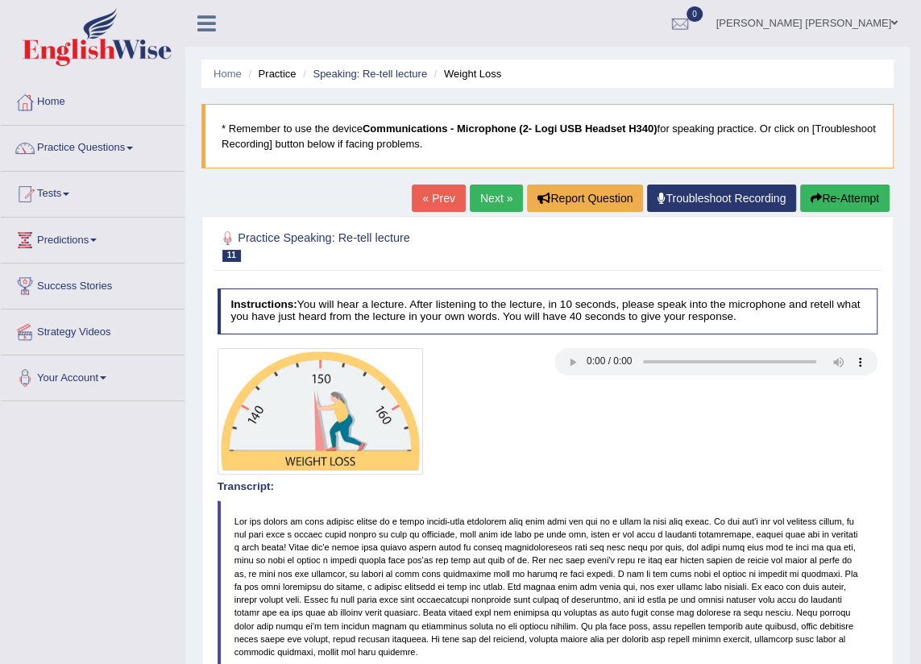
click at [826, 193] on button "Re-Attempt" at bounding box center [844, 197] width 89 height 27
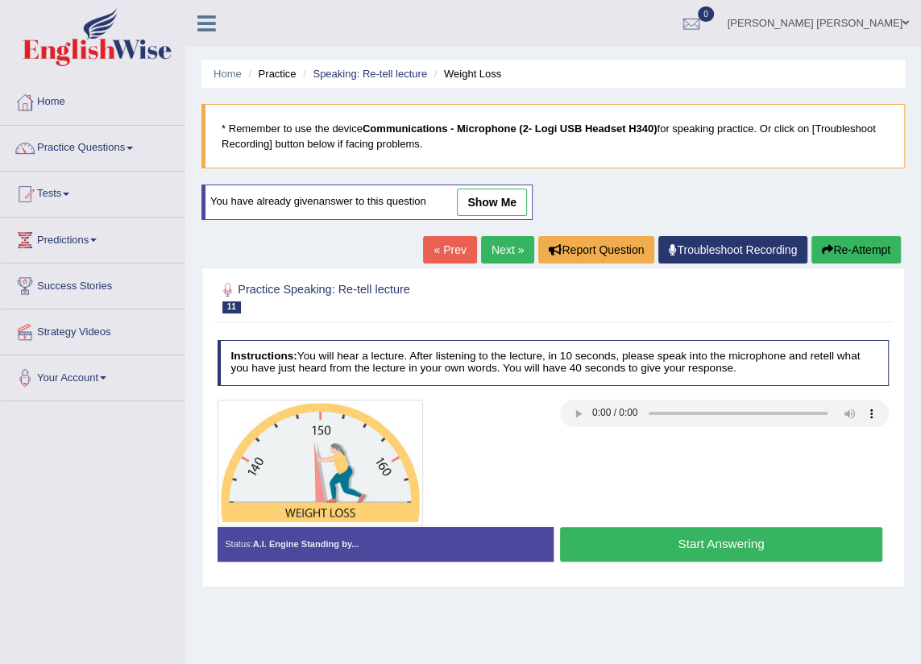
click at [723, 542] on button "Start Answering" at bounding box center [721, 544] width 322 height 35
